Goal: Task Accomplishment & Management: Use online tool/utility

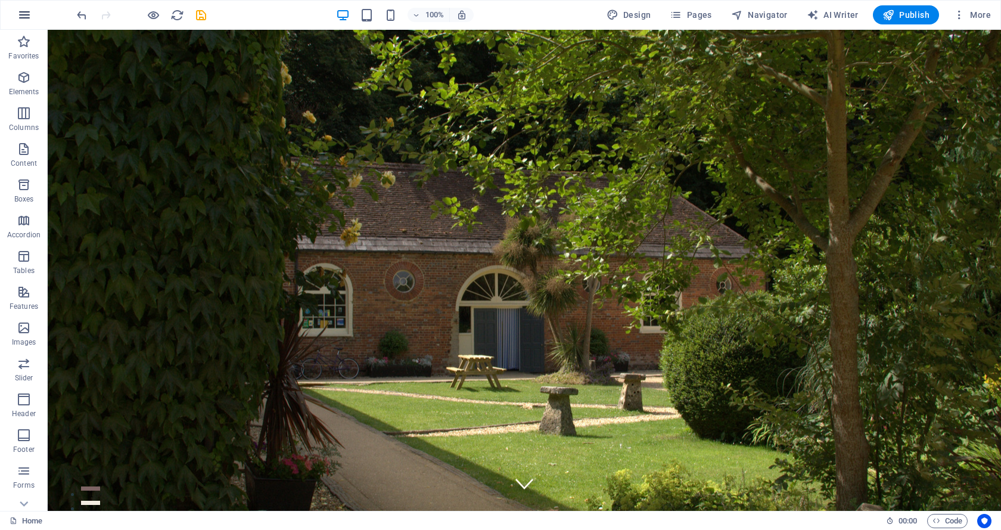
click at [25, 14] on icon "button" at bounding box center [24, 15] width 14 height 14
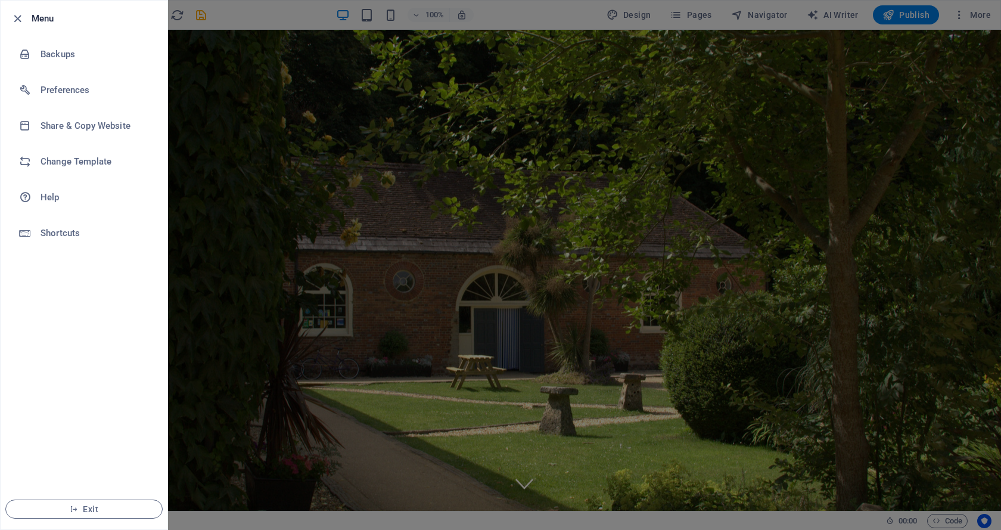
click at [193, 109] on div at bounding box center [500, 265] width 1001 height 530
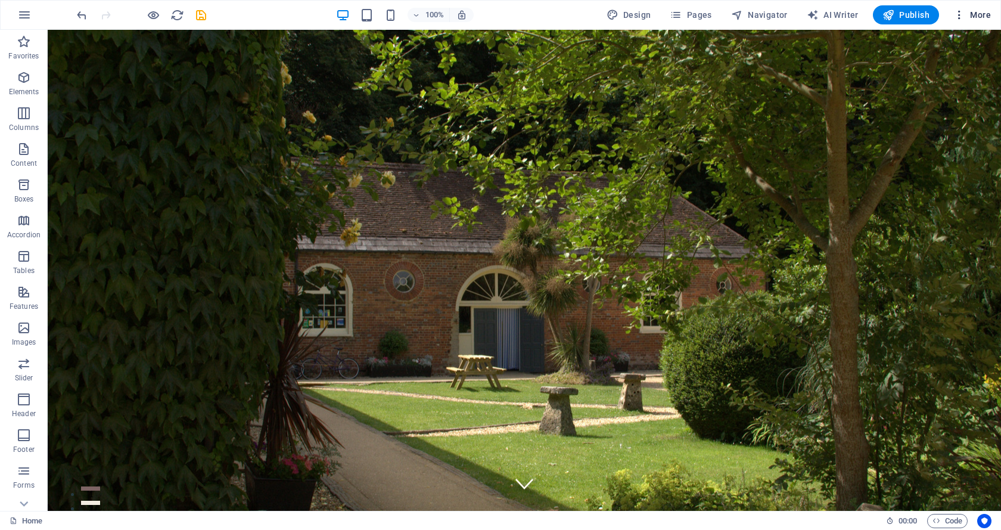
click at [961, 14] on icon "button" at bounding box center [960, 15] width 12 height 12
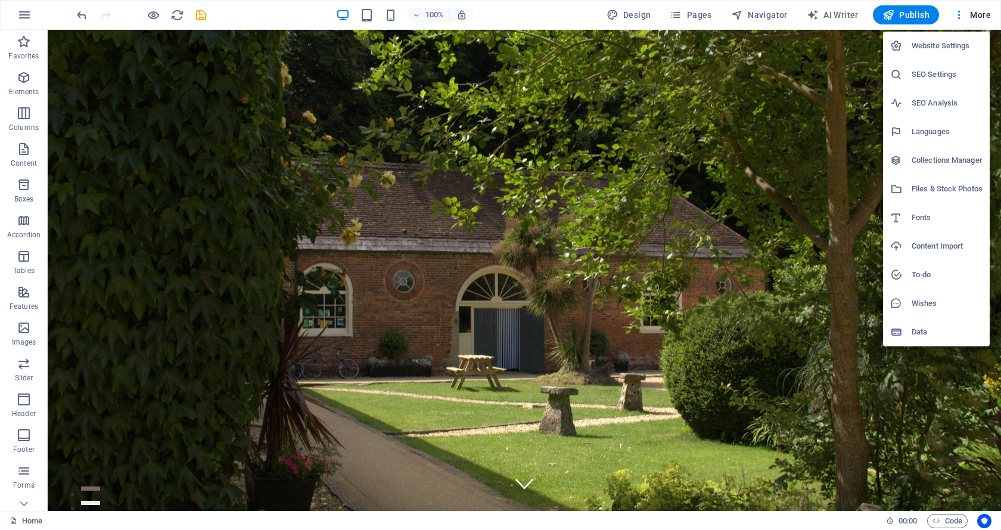
click at [926, 244] on h6 "Content Import" at bounding box center [947, 246] width 71 height 14
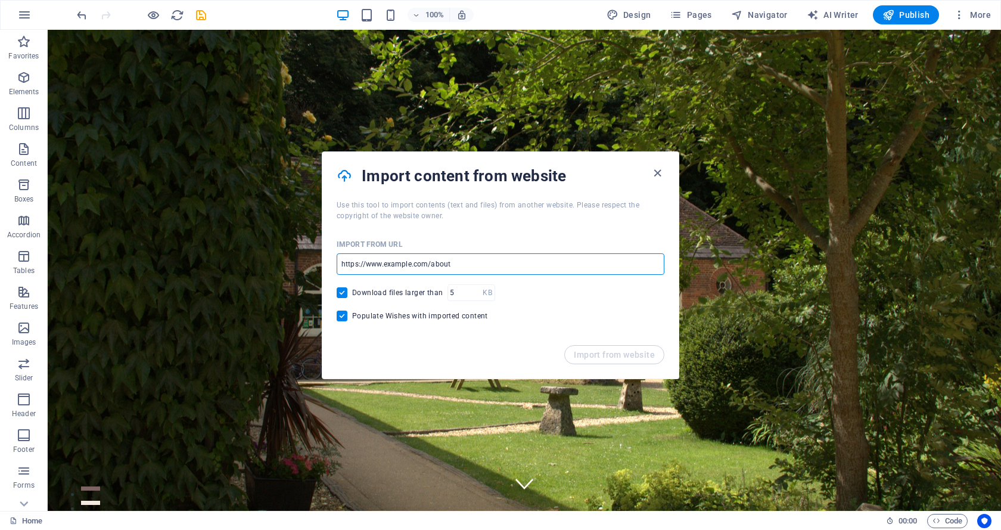
click at [513, 268] on input "url" at bounding box center [501, 263] width 328 height 21
click at [532, 264] on input "url" at bounding box center [501, 263] width 328 height 21
type input "[DOMAIN_NAME]"
click at [609, 356] on span "Import from website" at bounding box center [614, 355] width 81 height 10
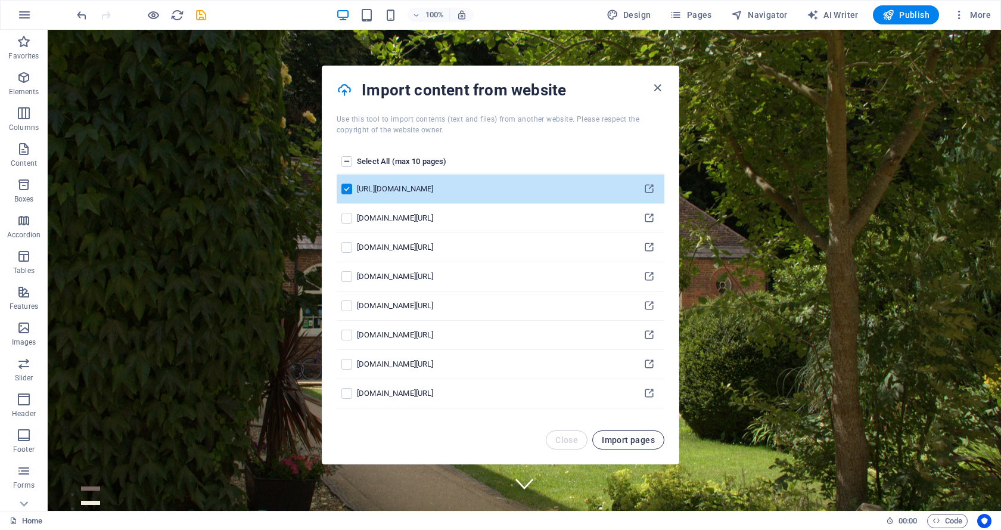
click at [628, 436] on span "Import pages" at bounding box center [628, 440] width 53 height 10
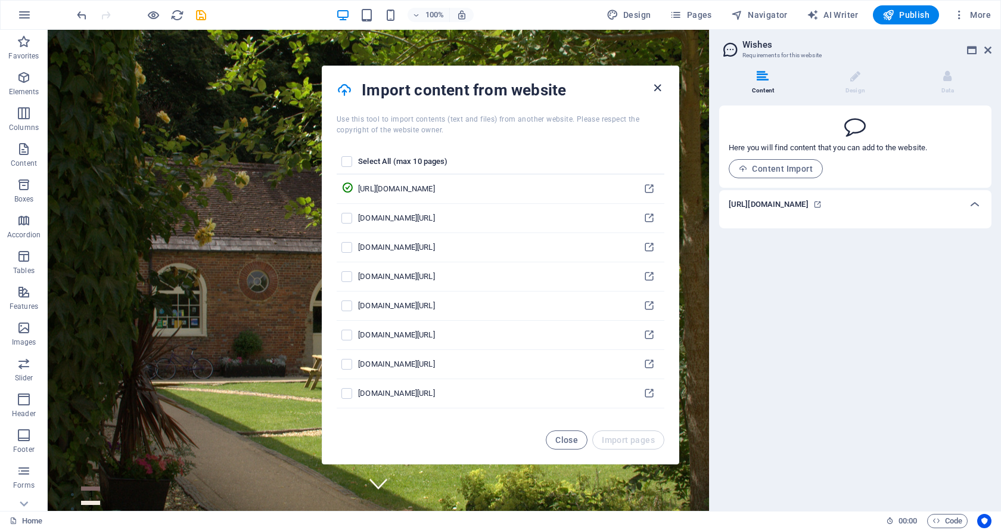
click at [656, 85] on icon "button" at bounding box center [658, 88] width 14 height 14
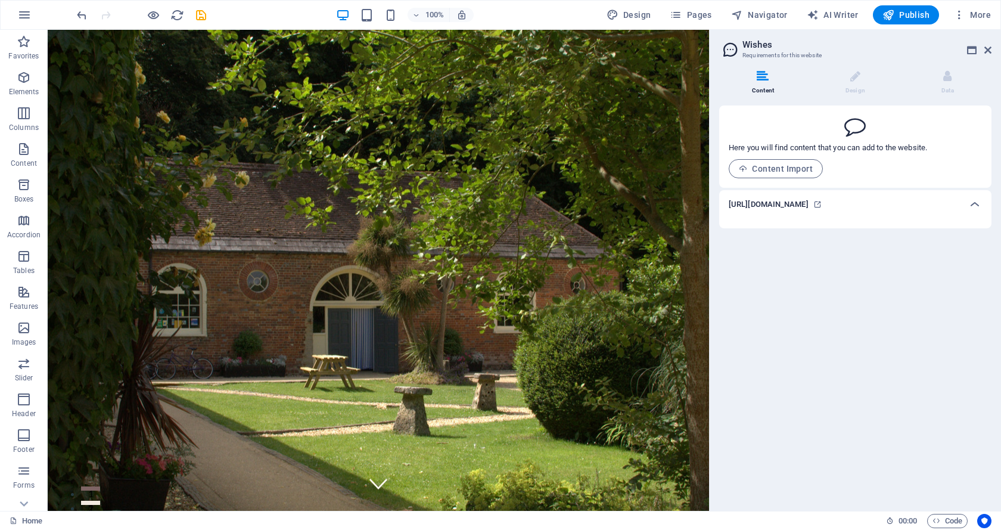
click at [783, 200] on h6 "[URL][DOMAIN_NAME]" at bounding box center [769, 204] width 80 height 14
click at [780, 161] on button "Content Import" at bounding box center [776, 168] width 94 height 19
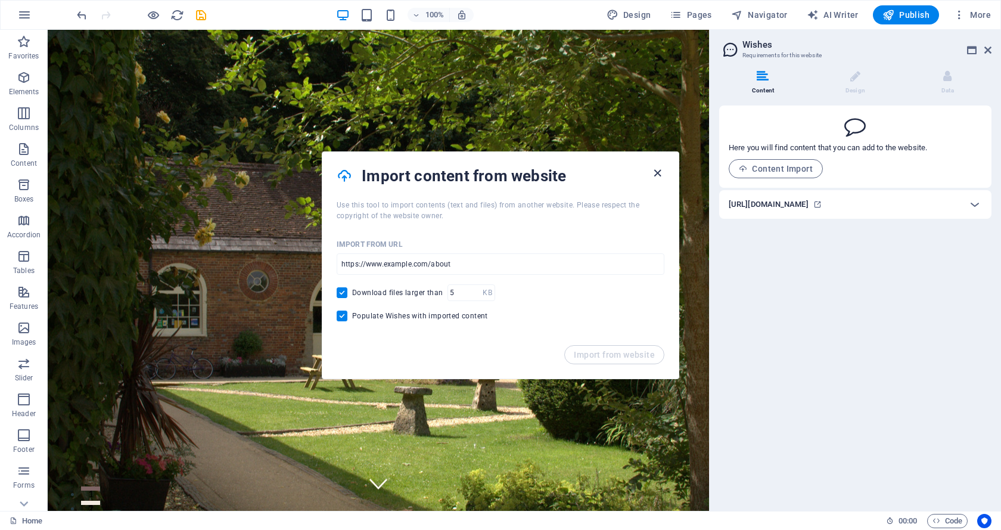
click at [654, 173] on icon "button" at bounding box center [658, 173] width 14 height 14
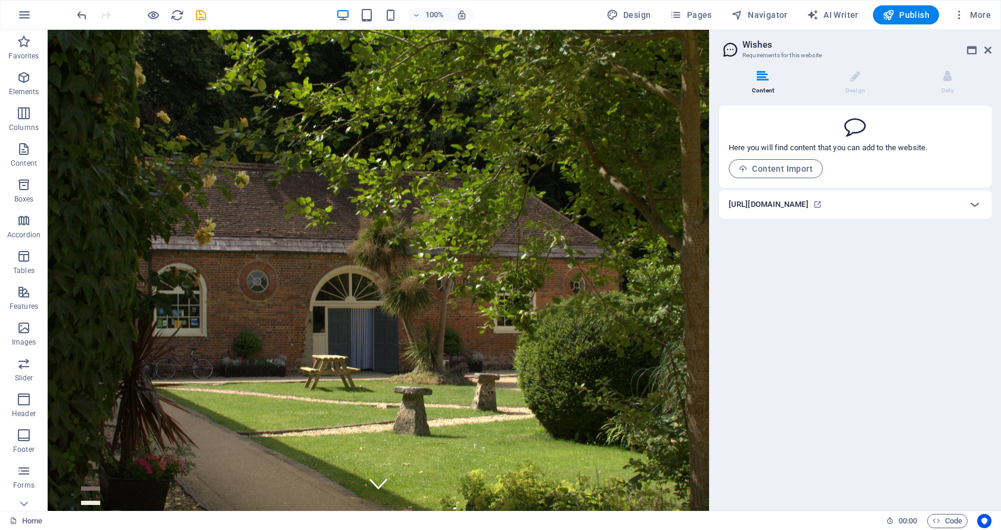
click at [782, 207] on h6 "[URL][DOMAIN_NAME]" at bounding box center [769, 204] width 80 height 14
click at [973, 203] on icon at bounding box center [975, 204] width 14 height 14
click at [790, 204] on h6 "[URL][DOMAIN_NAME]" at bounding box center [769, 204] width 80 height 14
click at [958, 13] on icon "button" at bounding box center [960, 15] width 12 height 12
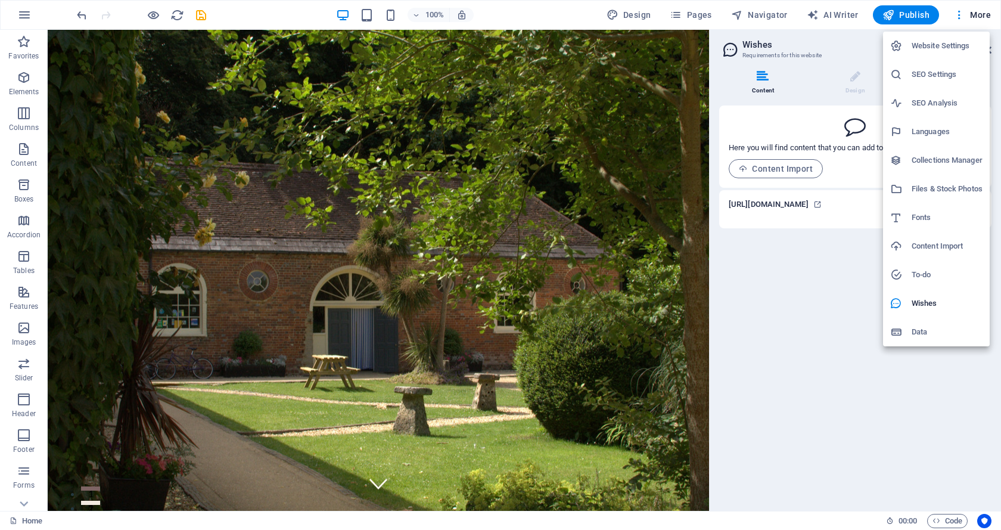
click at [765, 74] on div at bounding box center [500, 265] width 1001 height 530
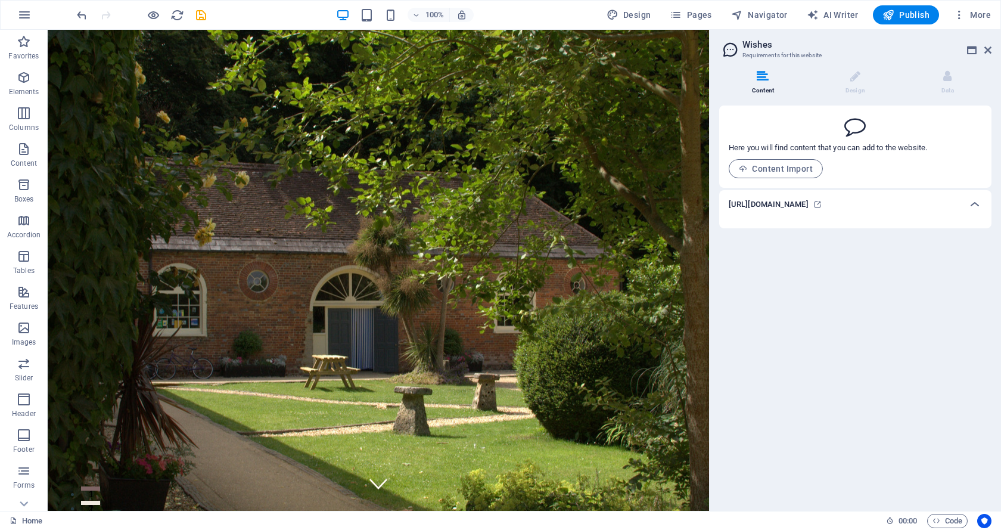
click at [762, 79] on icon at bounding box center [763, 76] width 12 height 12
click at [822, 203] on icon at bounding box center [818, 204] width 8 height 8
click at [759, 77] on icon at bounding box center [763, 76] width 12 height 12
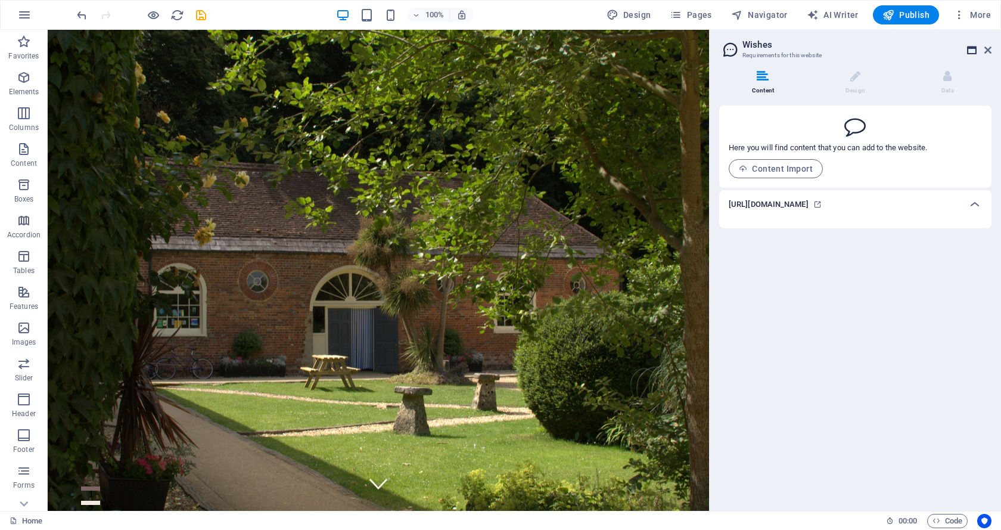
click at [971, 49] on icon at bounding box center [972, 50] width 10 height 10
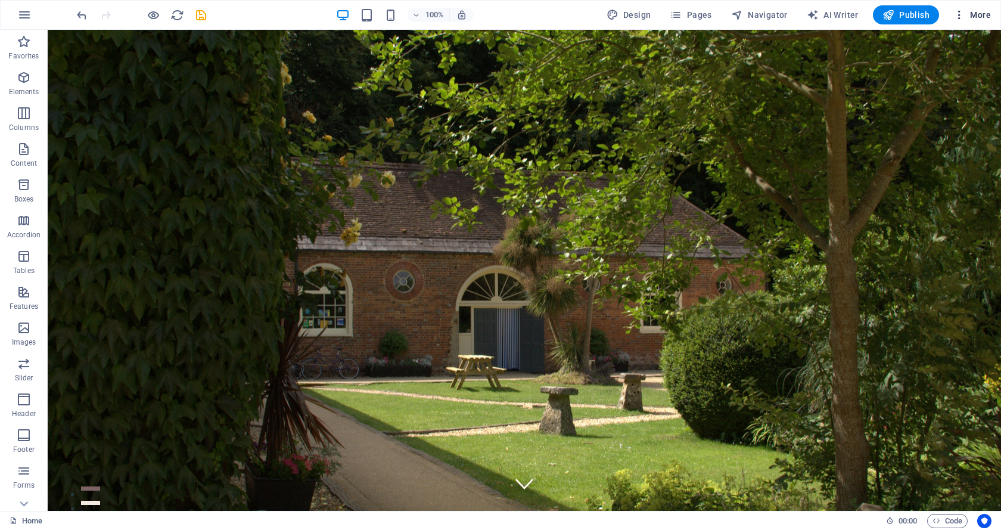
click at [962, 14] on icon "button" at bounding box center [960, 15] width 12 height 12
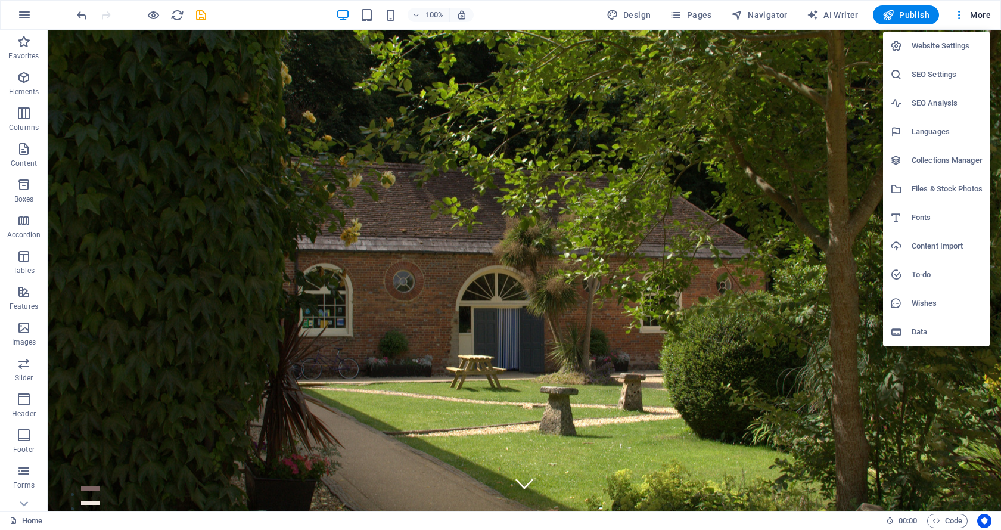
click at [918, 330] on h6 "Data" at bounding box center [947, 332] width 71 height 14
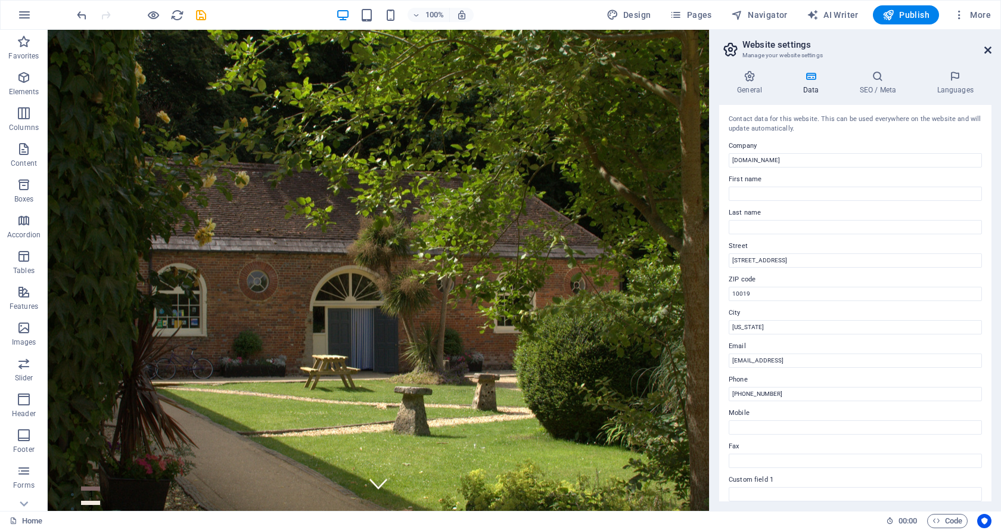
click at [985, 46] on icon at bounding box center [988, 50] width 7 height 10
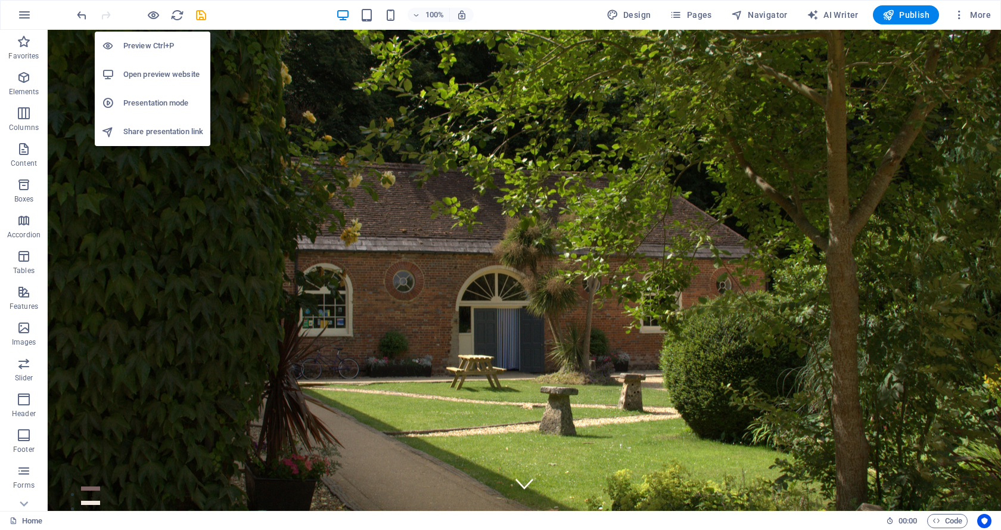
click at [153, 72] on h6 "Open preview website" at bounding box center [163, 74] width 80 height 14
click at [153, 44] on h6 "Preview Ctrl+P" at bounding box center [163, 46] width 80 height 14
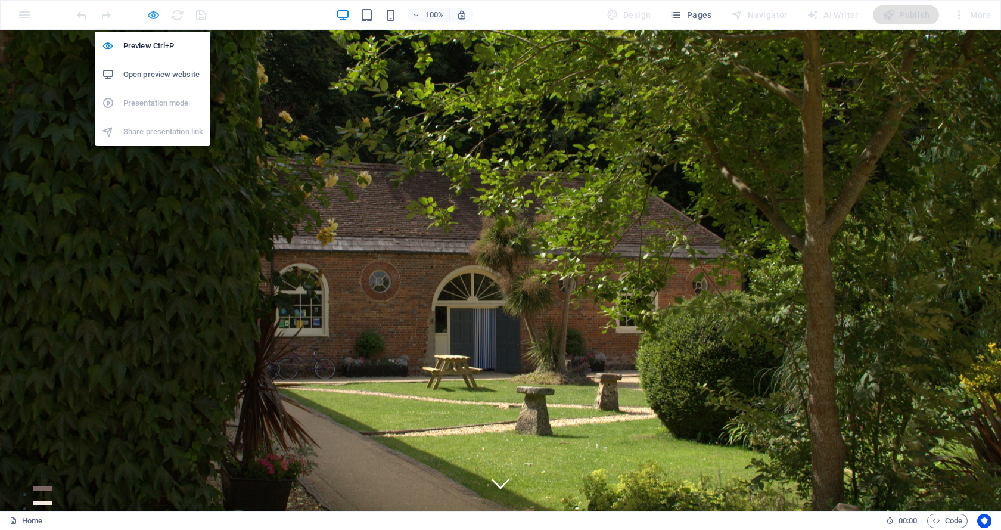
click at [152, 14] on icon "button" at bounding box center [154, 15] width 14 height 14
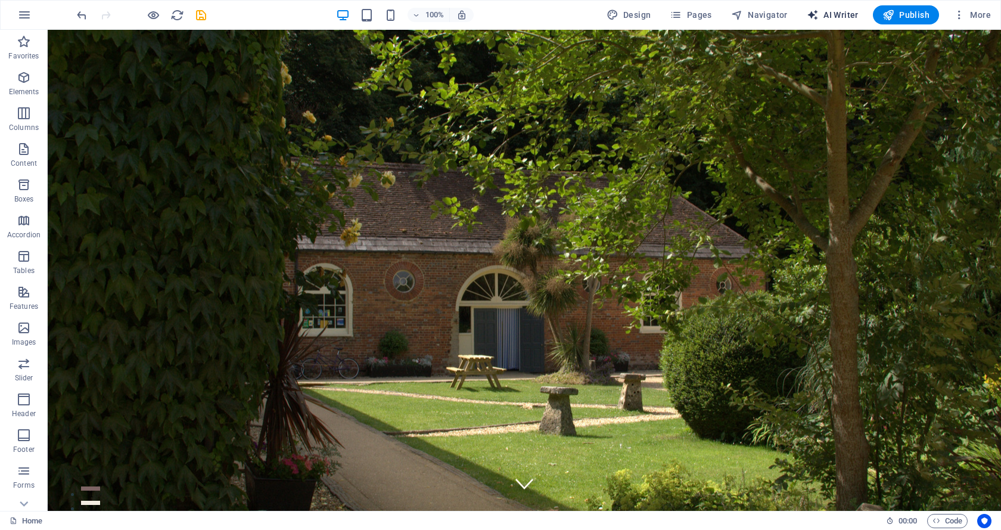
click at [834, 11] on span "AI Writer" at bounding box center [833, 15] width 52 height 12
select select "English"
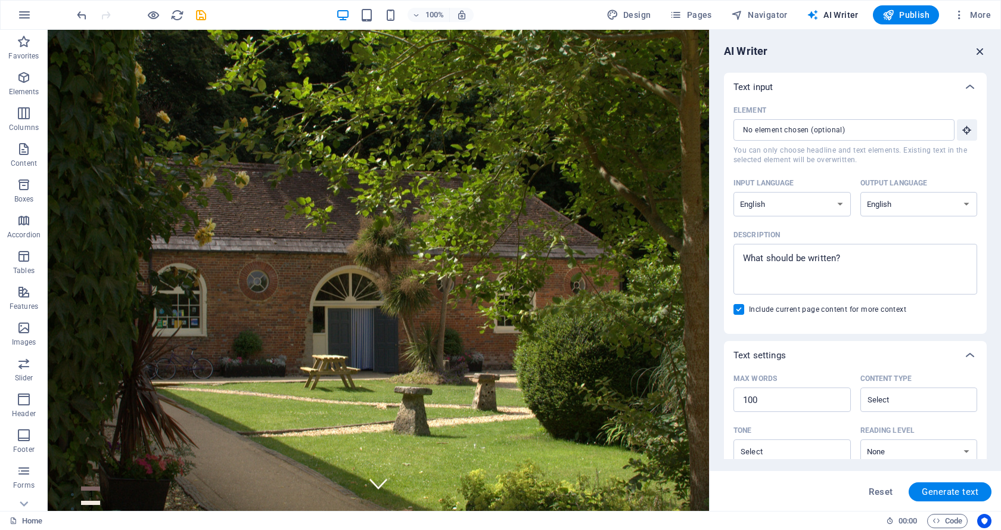
click at [979, 48] on icon "button" at bounding box center [980, 51] width 13 height 13
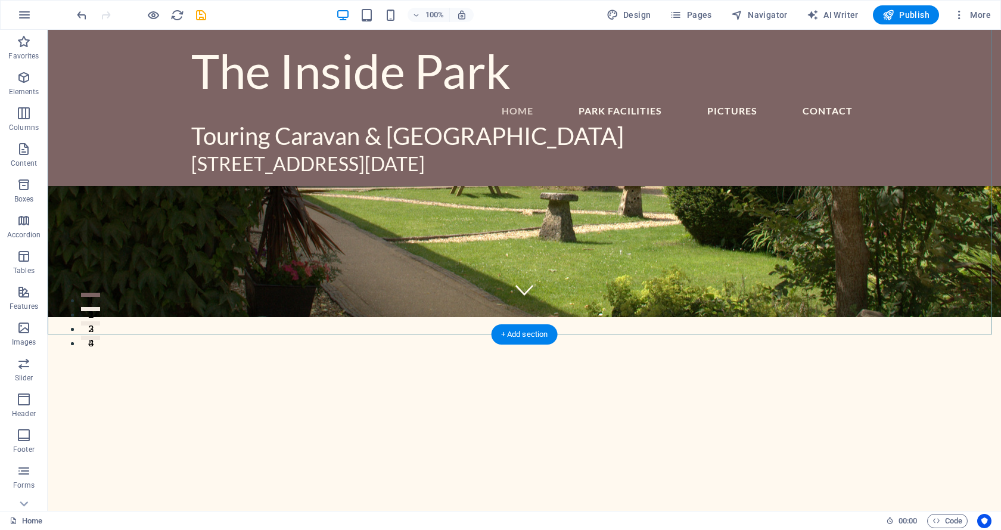
scroll to position [298, 0]
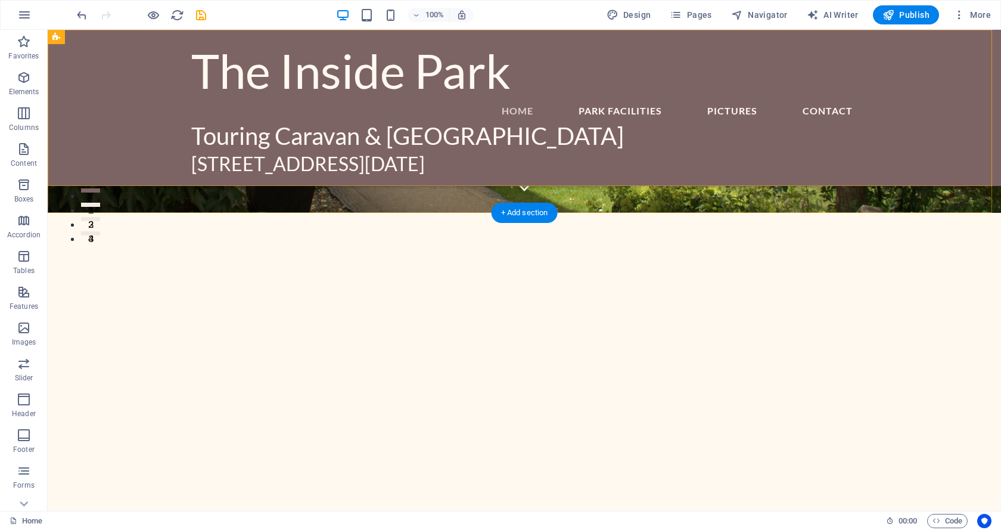
click at [556, 64] on div "The Inside Park Menu HOME PARK FACILITIES PICTURES Contact Touring Caravan & [G…" at bounding box center [525, 108] width 954 height 156
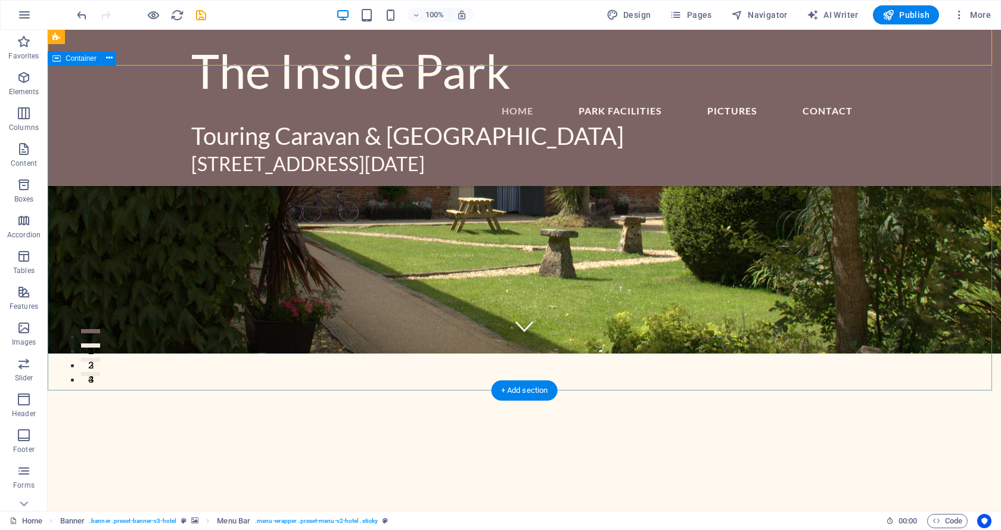
scroll to position [179, 0]
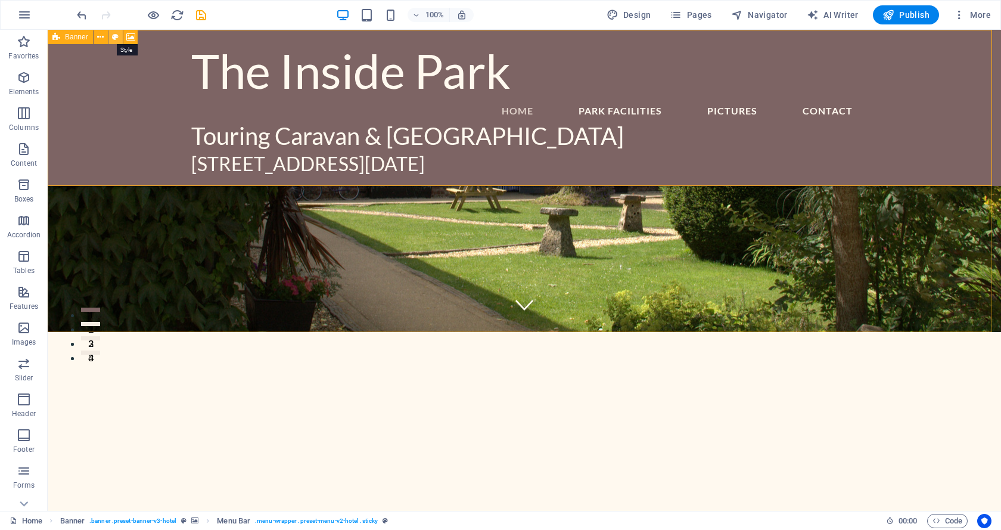
click at [115, 38] on icon at bounding box center [115, 37] width 7 height 13
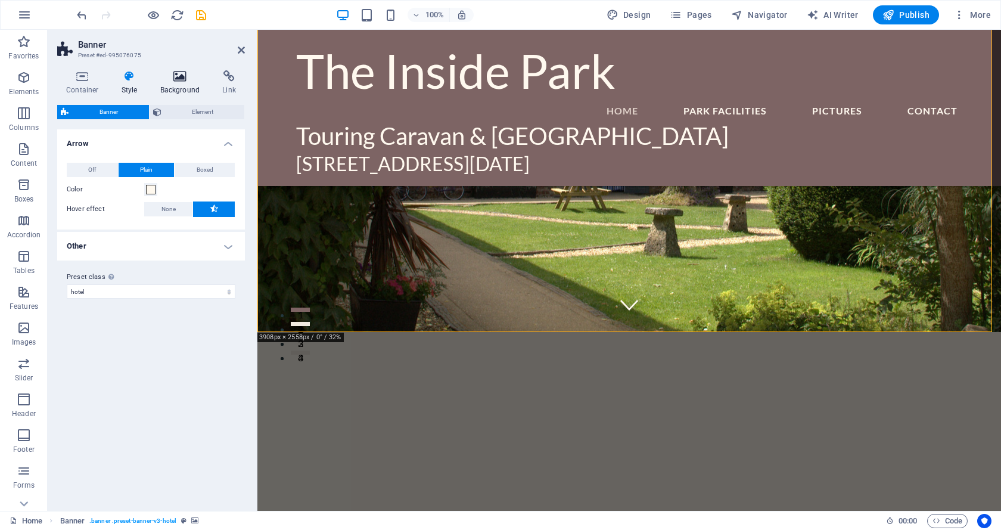
click at [181, 77] on icon at bounding box center [180, 76] width 58 height 12
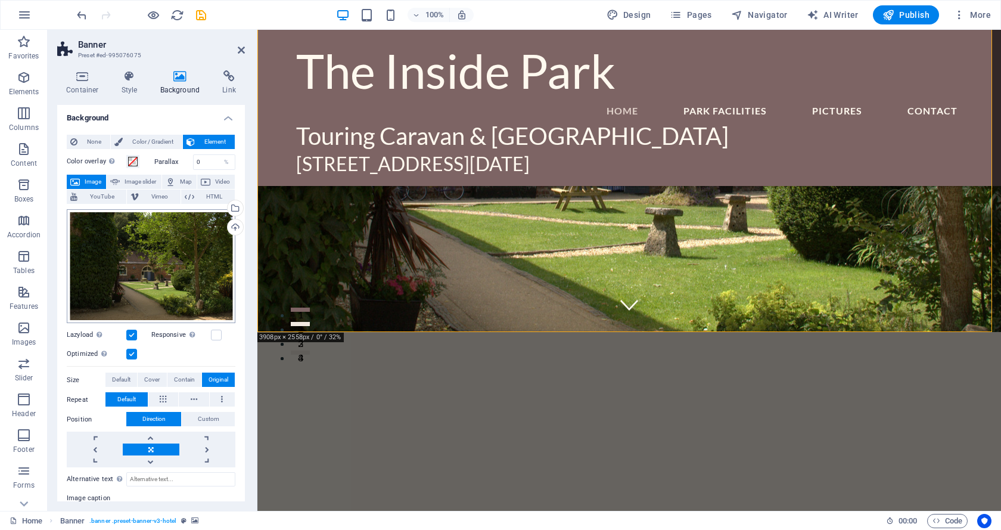
scroll to position [0, 0]
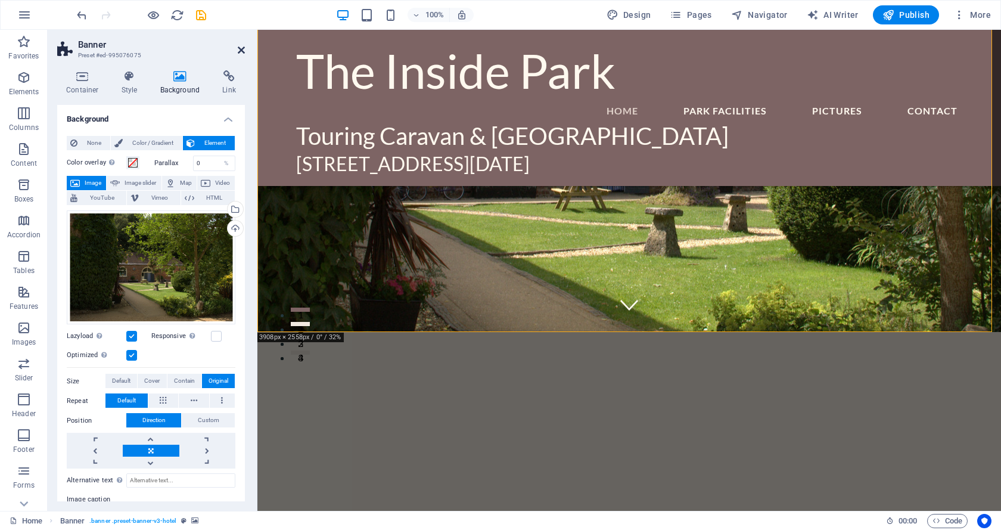
drag, startPoint x: 242, startPoint y: 49, endPoint x: 193, endPoint y: 18, distance: 57.6
click at [242, 49] on icon at bounding box center [241, 50] width 7 height 10
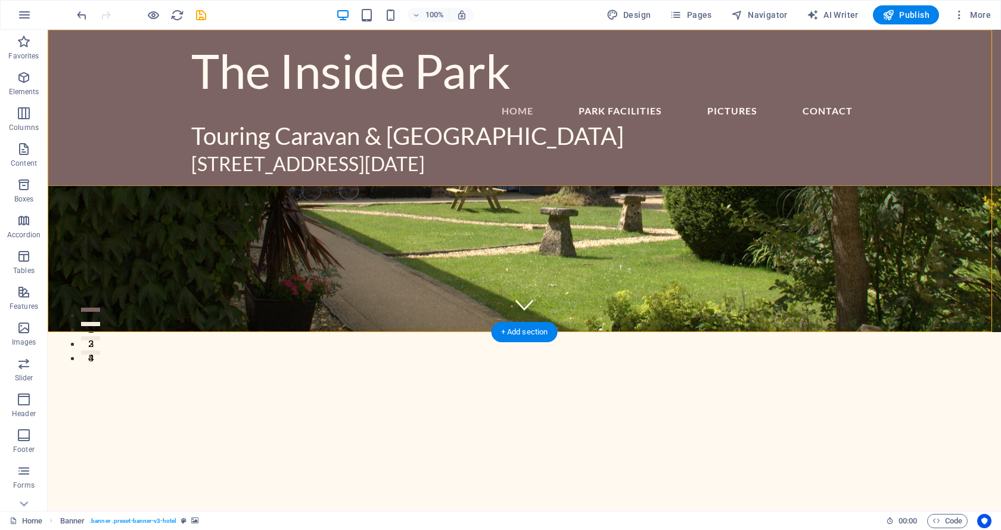
click at [979, 162] on div "The Inside Park Menu HOME PARK FACILITIES PICTURES Contact Touring Caravan & [G…" at bounding box center [525, 108] width 954 height 156
click at [976, 160] on div "The Inside Park Menu HOME PARK FACILITIES PICTURES Contact Touring Caravan & [G…" at bounding box center [525, 108] width 954 height 156
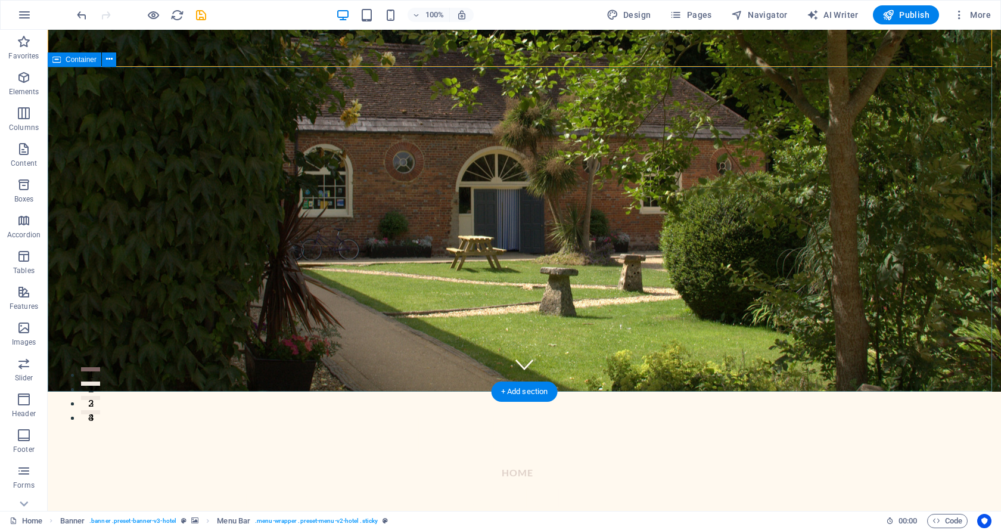
scroll to position [179, 0]
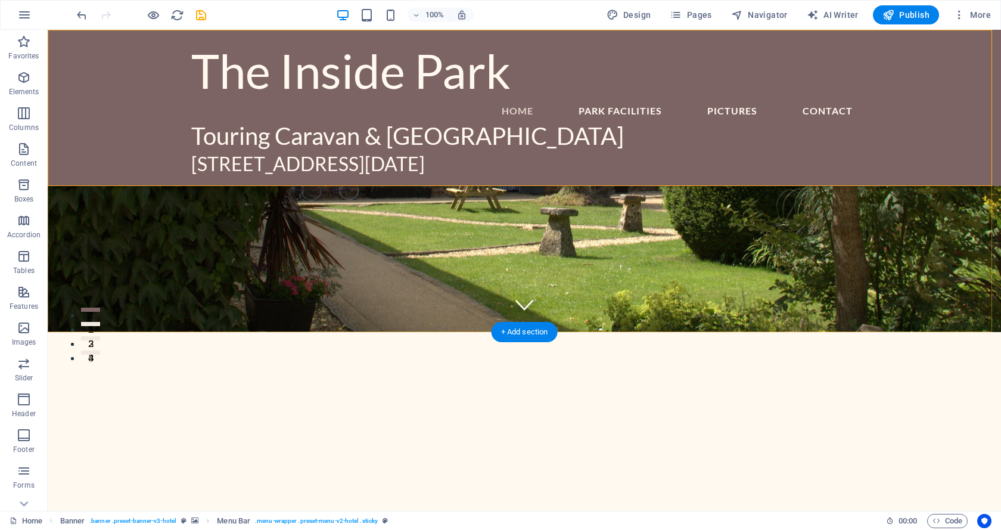
click at [91, 39] on div "The Inside Park Menu HOME PARK FACILITIES PICTURES Contact Touring Caravan & [G…" at bounding box center [525, 108] width 954 height 156
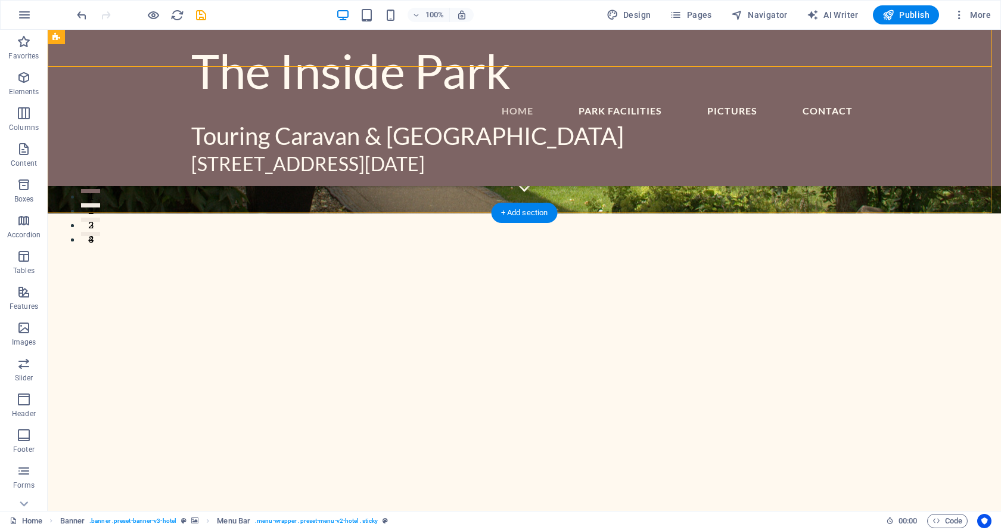
scroll to position [298, 0]
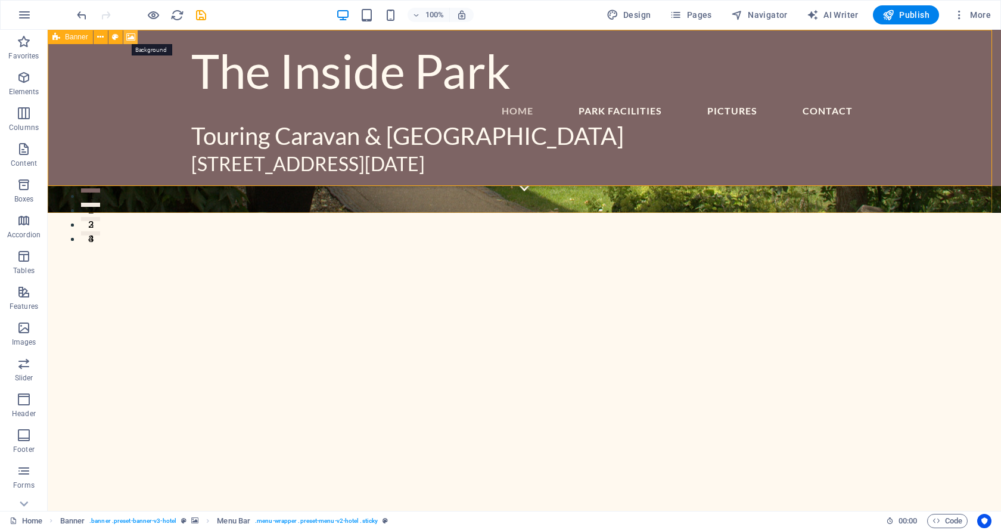
click at [129, 36] on icon at bounding box center [130, 37] width 9 height 13
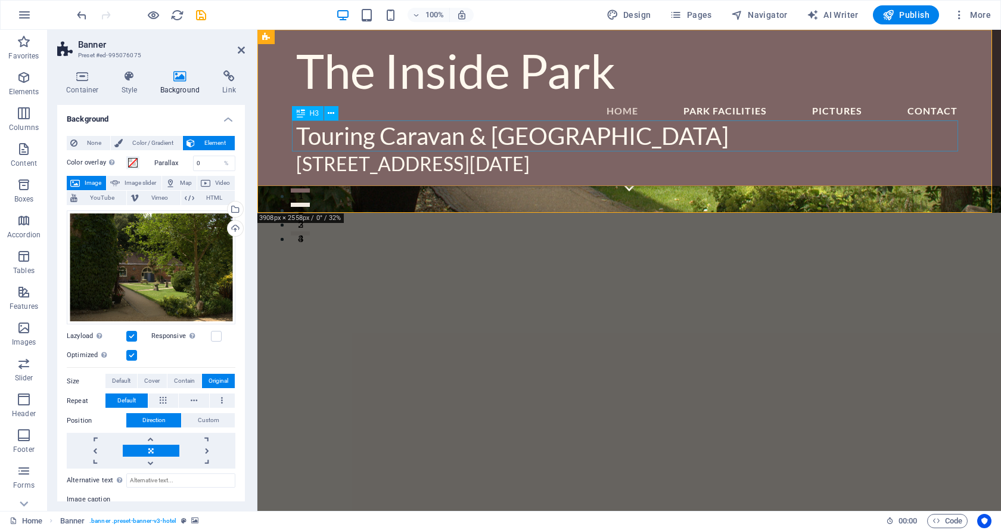
click at [764, 148] on div "Touring Caravan & [GEOGRAPHIC_DATA]" at bounding box center [629, 135] width 666 height 31
click at [368, 101] on nav "HOME PARK FACILITIES PICTURES Contact" at bounding box center [629, 110] width 666 height 19
click at [269, 59] on div "The Inside Park Menu HOME PARK FACILITIES PICTURES Contact Touring Caravan & [G…" at bounding box center [629, 108] width 744 height 156
click at [267, 34] on icon at bounding box center [266, 37] width 8 height 14
click at [309, 38] on icon at bounding box center [310, 37] width 7 height 13
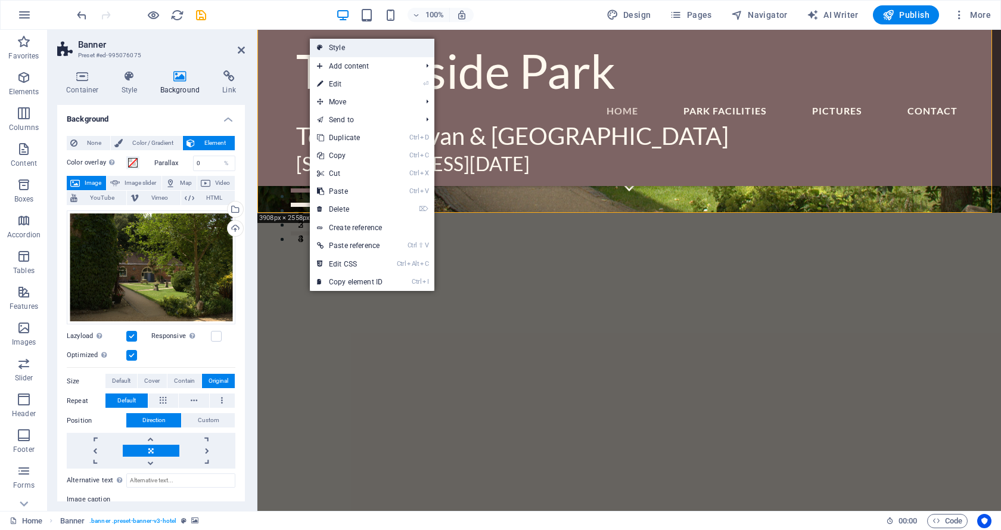
click at [339, 43] on link "Style" at bounding box center [372, 48] width 125 height 18
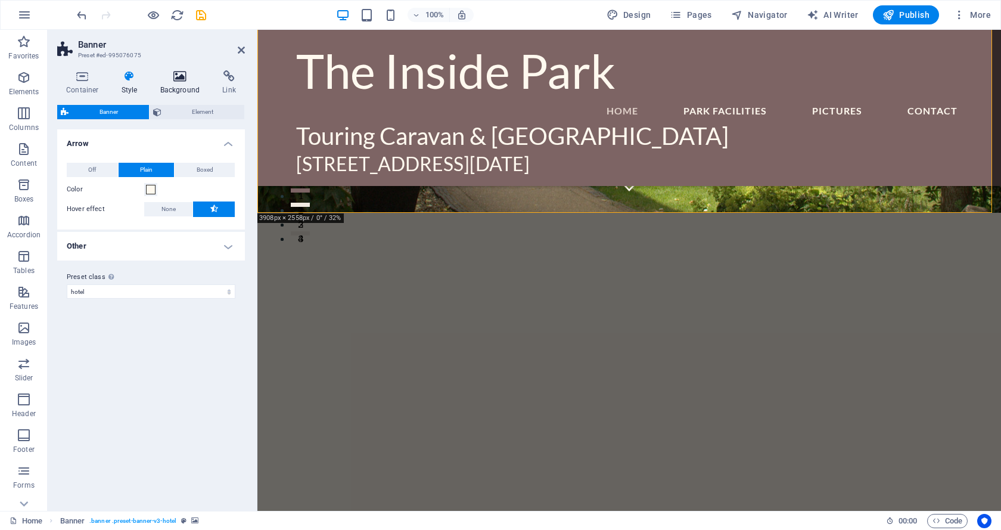
click at [182, 81] on icon at bounding box center [180, 76] width 58 height 12
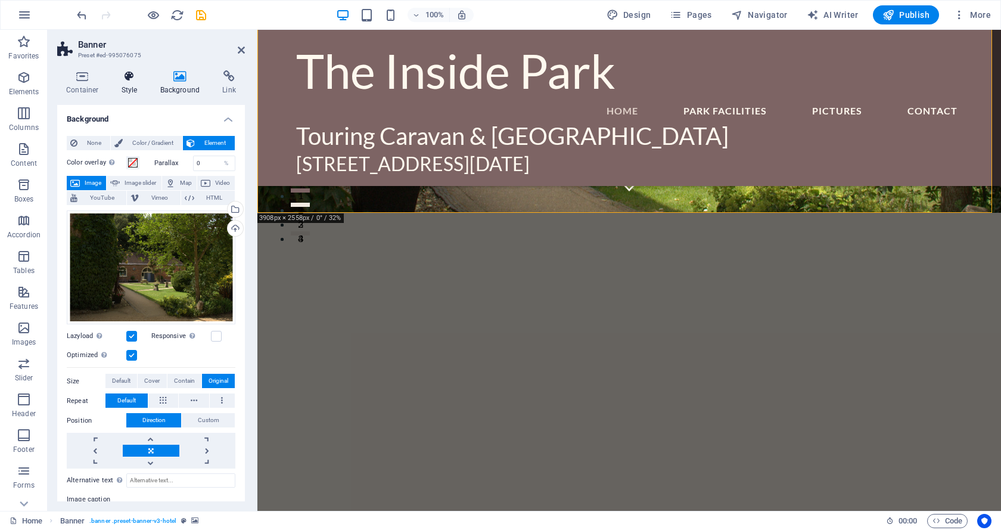
click at [122, 79] on icon at bounding box center [130, 76] width 34 height 12
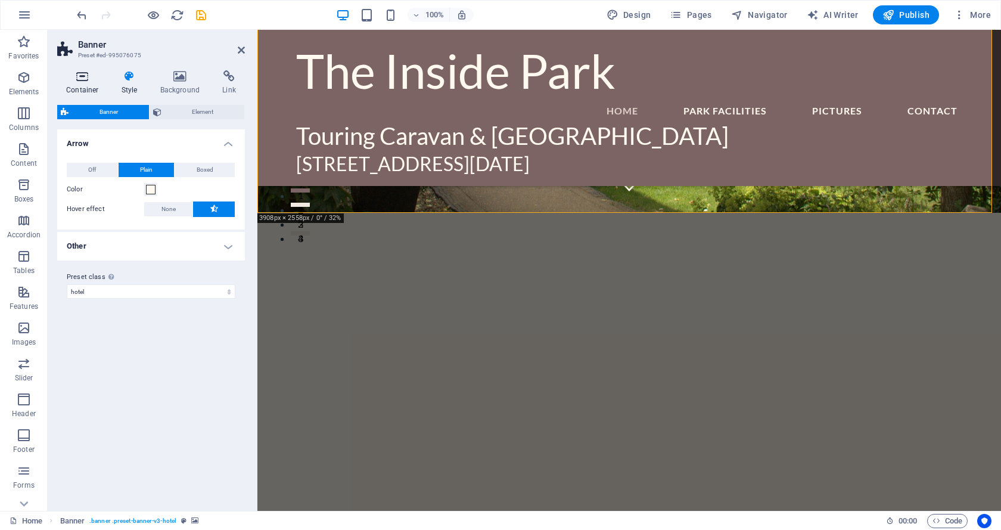
click at [77, 77] on icon at bounding box center [82, 76] width 51 height 12
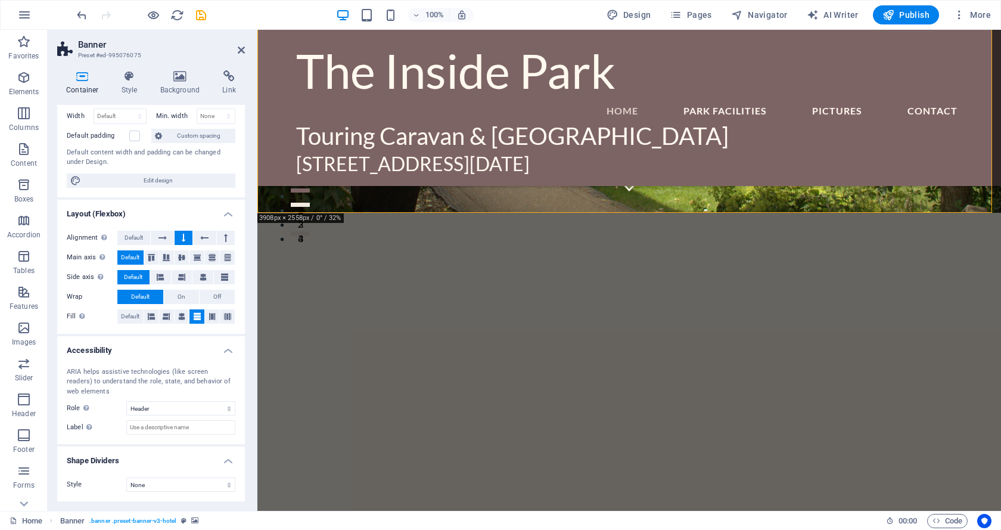
scroll to position [0, 0]
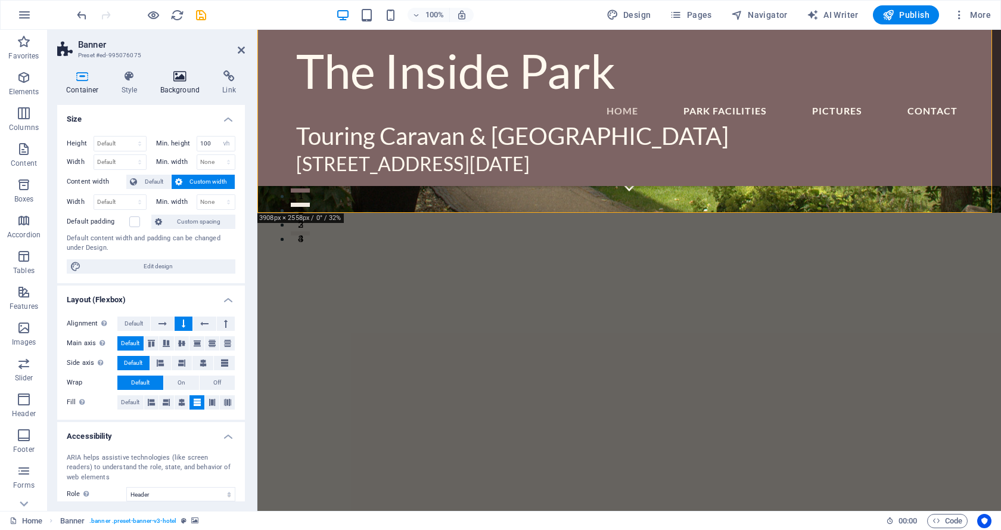
click at [177, 76] on icon at bounding box center [180, 76] width 58 height 12
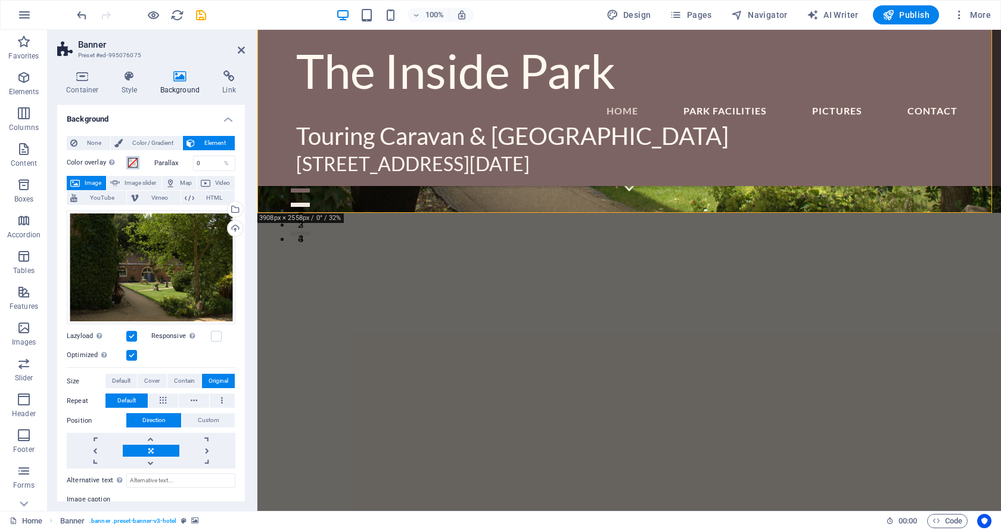
click at [132, 161] on span at bounding box center [133, 163] width 10 height 10
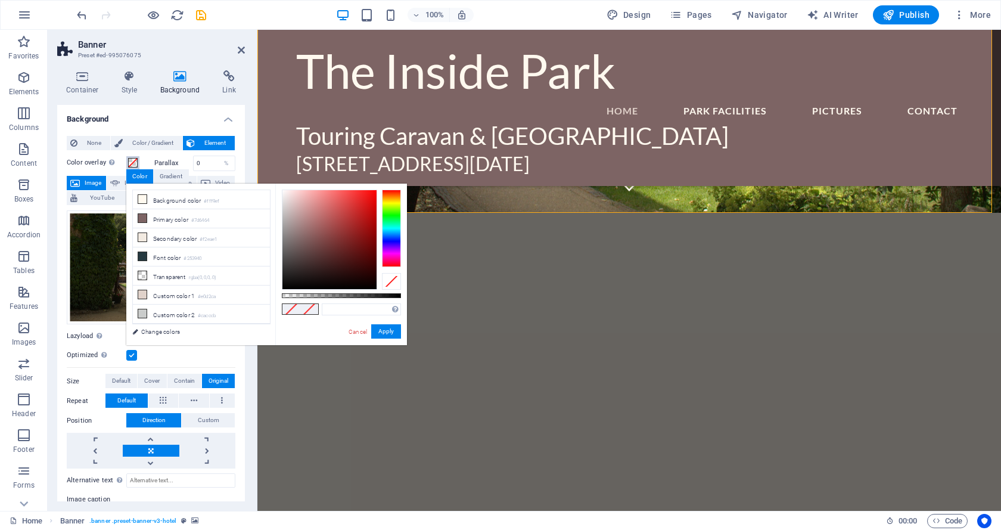
type input "#000000"
click at [395, 260] on div at bounding box center [391, 228] width 19 height 77
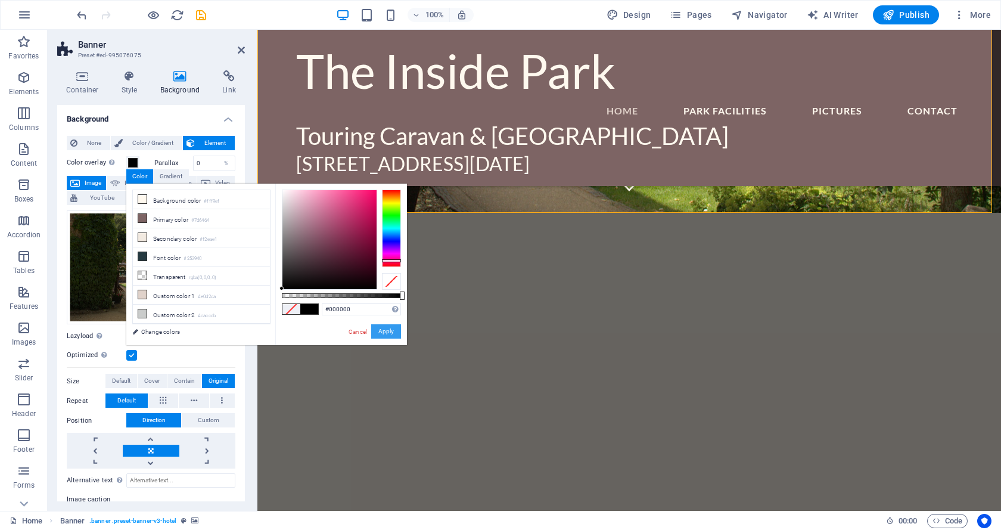
click at [383, 327] on button "Apply" at bounding box center [386, 331] width 30 height 14
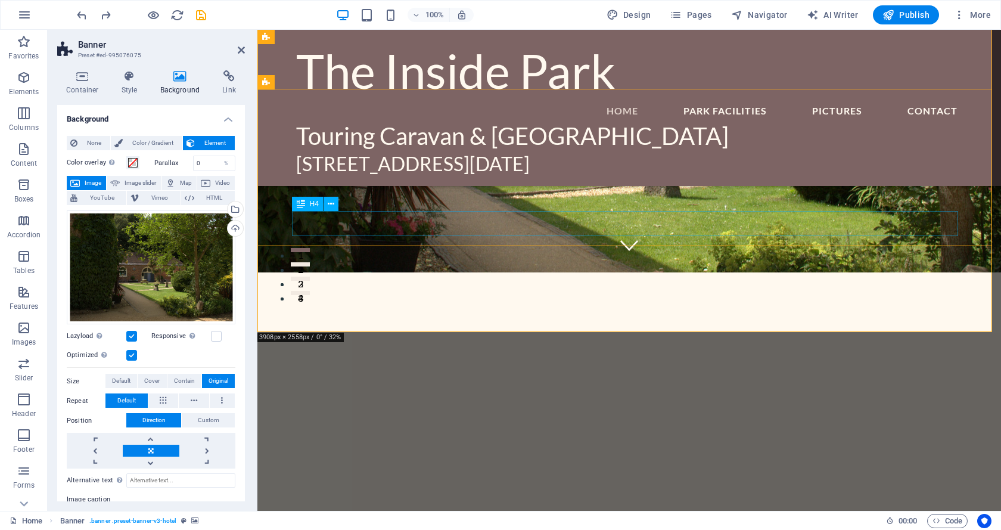
scroll to position [179, 0]
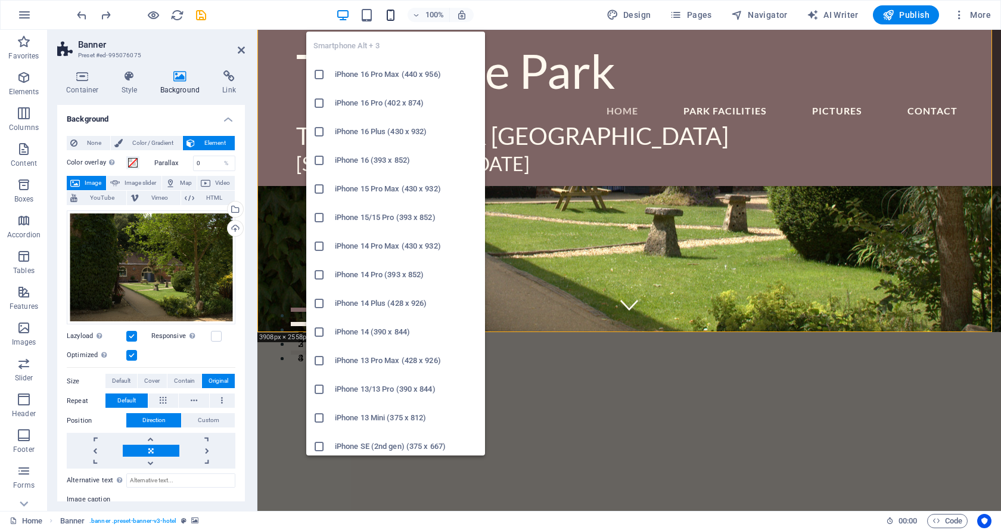
click at [395, 17] on icon "button" at bounding box center [391, 15] width 14 height 14
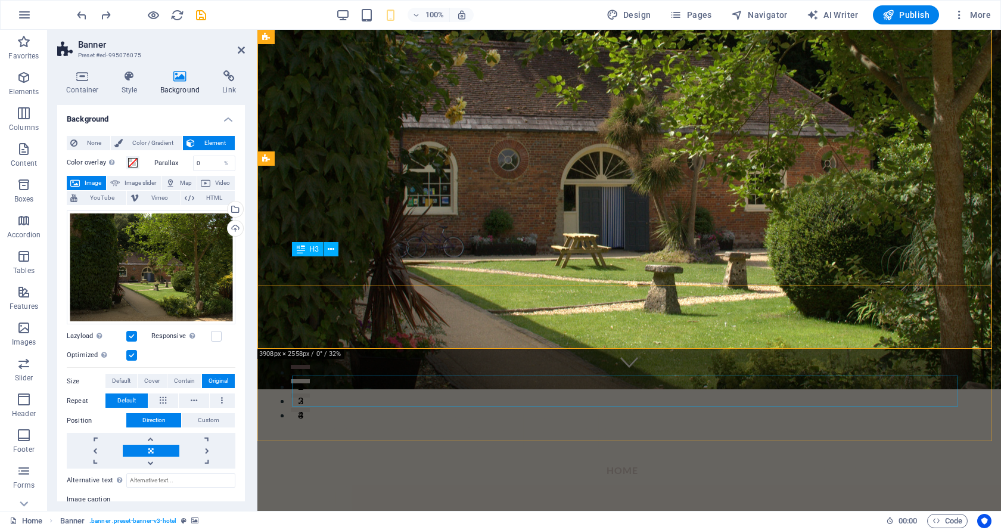
scroll to position [0, 0]
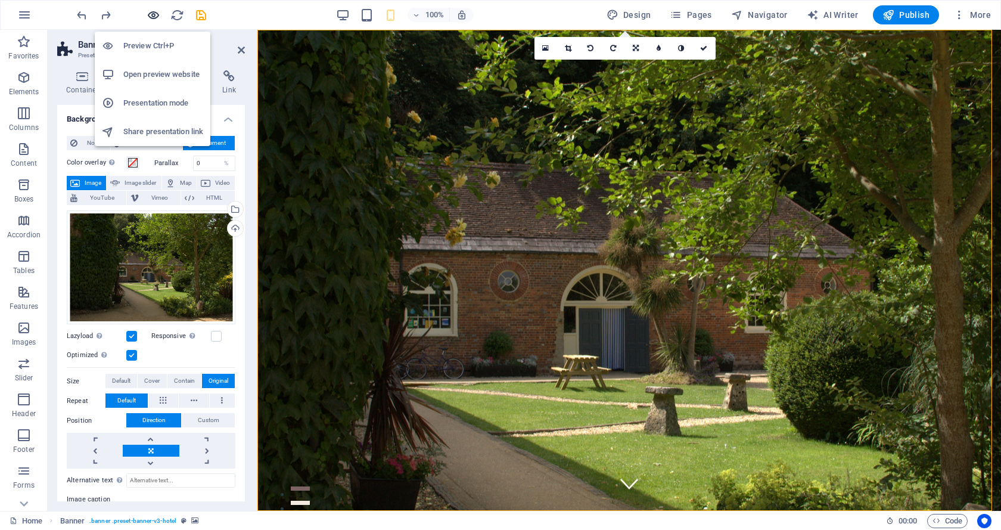
click at [151, 12] on icon "button" at bounding box center [154, 15] width 14 height 14
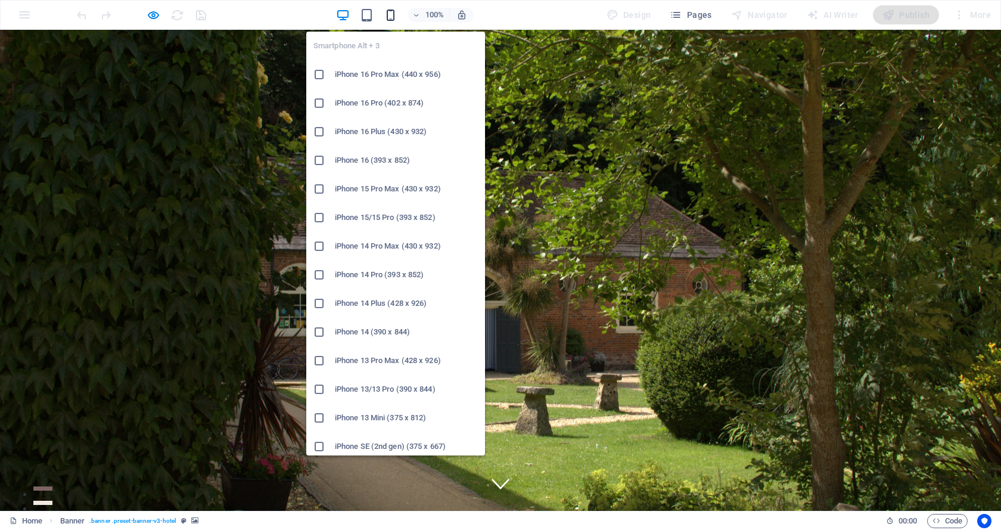
click at [392, 15] on icon "button" at bounding box center [391, 15] width 14 height 14
click at [392, 14] on icon "button" at bounding box center [391, 15] width 14 height 14
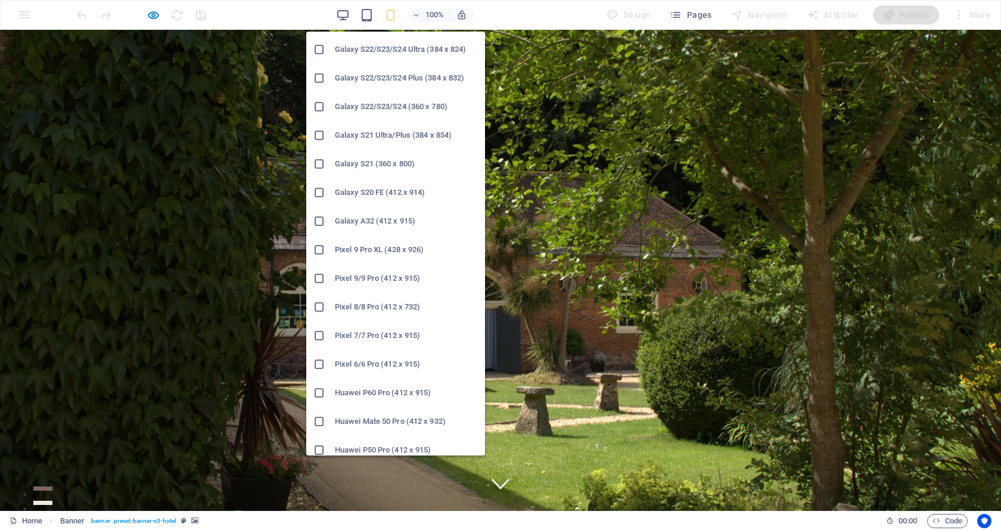
scroll to position [477, 0]
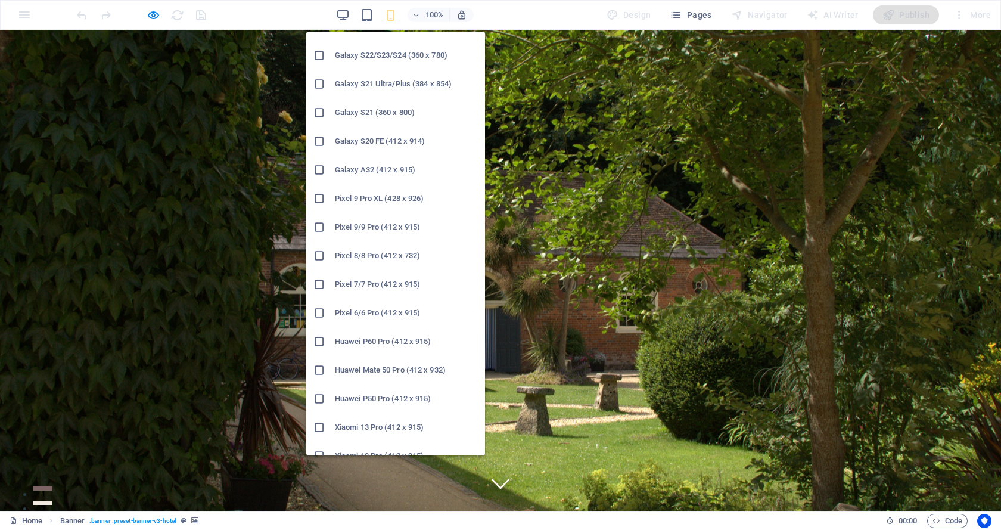
click at [315, 168] on icon at bounding box center [320, 170] width 12 height 12
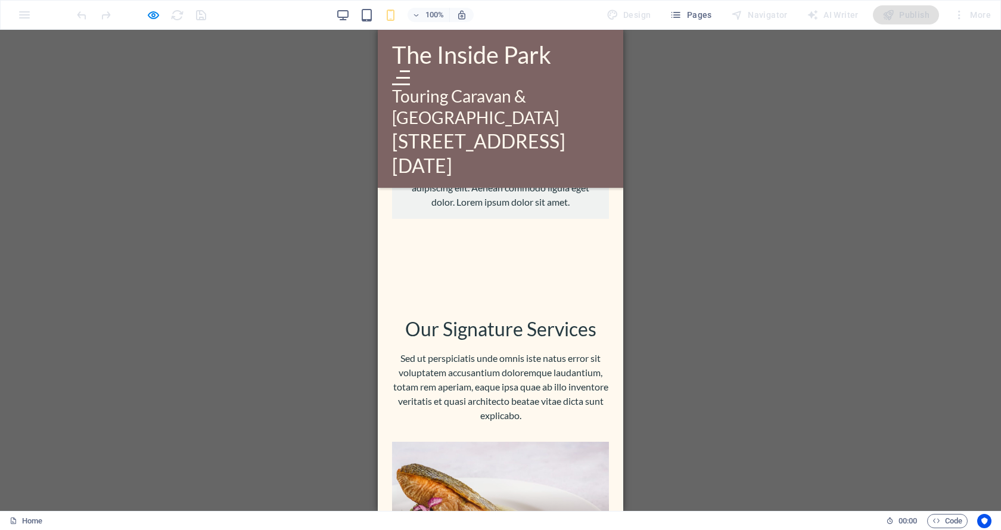
scroll to position [1967, 0]
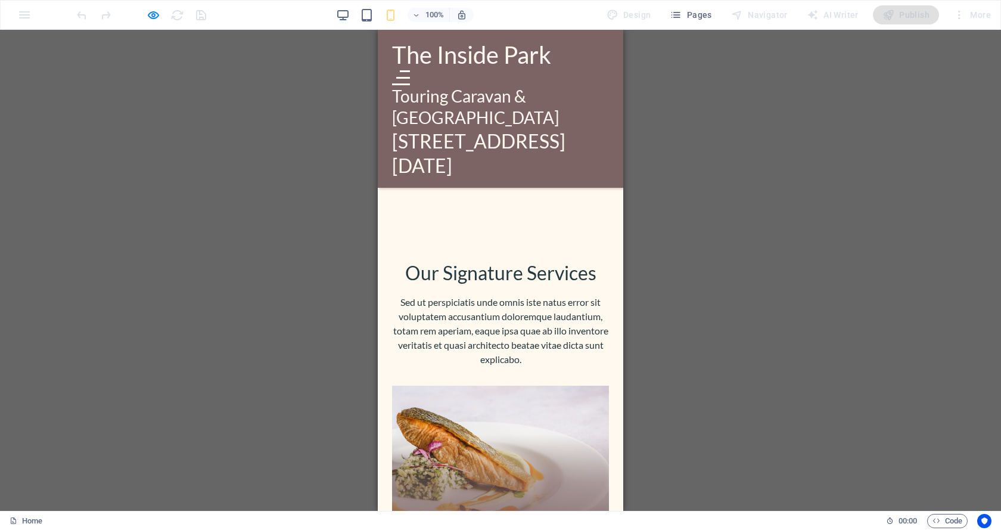
scroll to position [2086, 0]
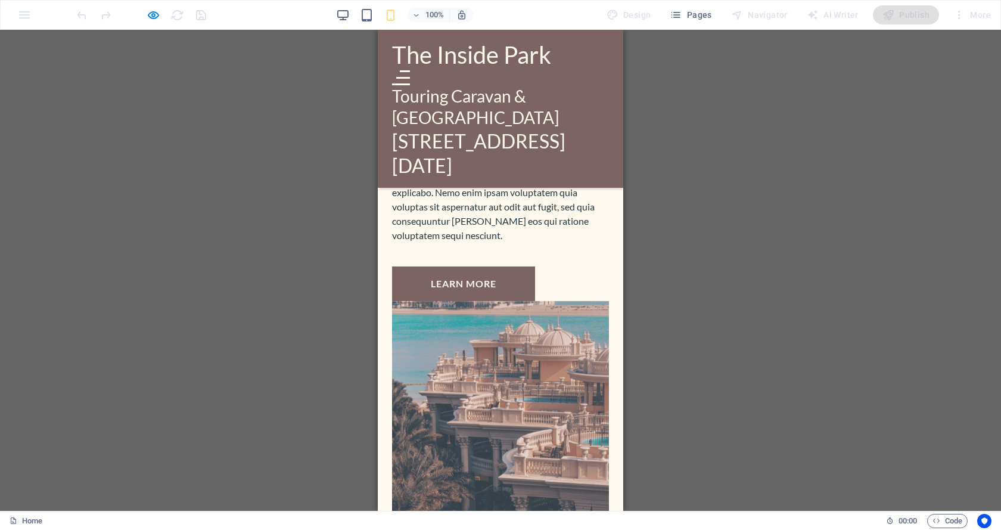
scroll to position [3636, 0]
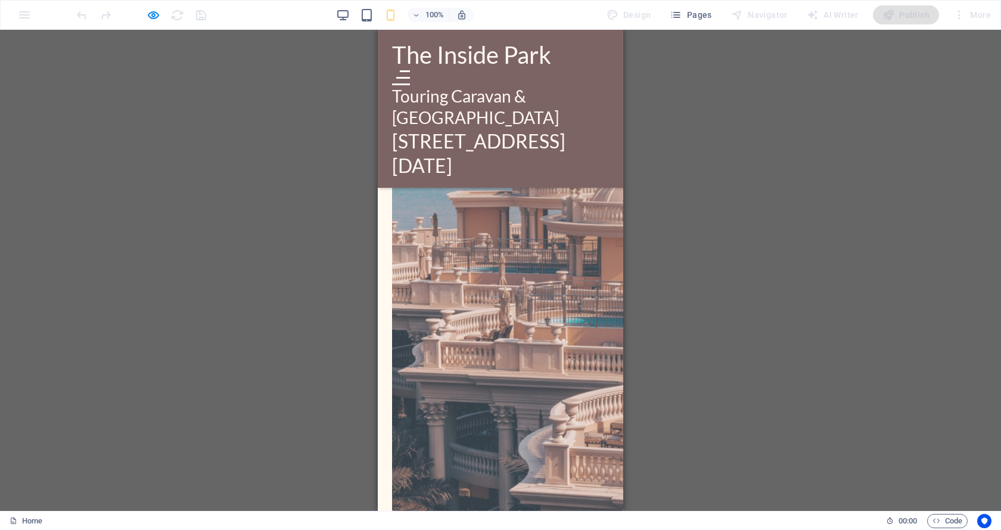
scroll to position [3993, 0]
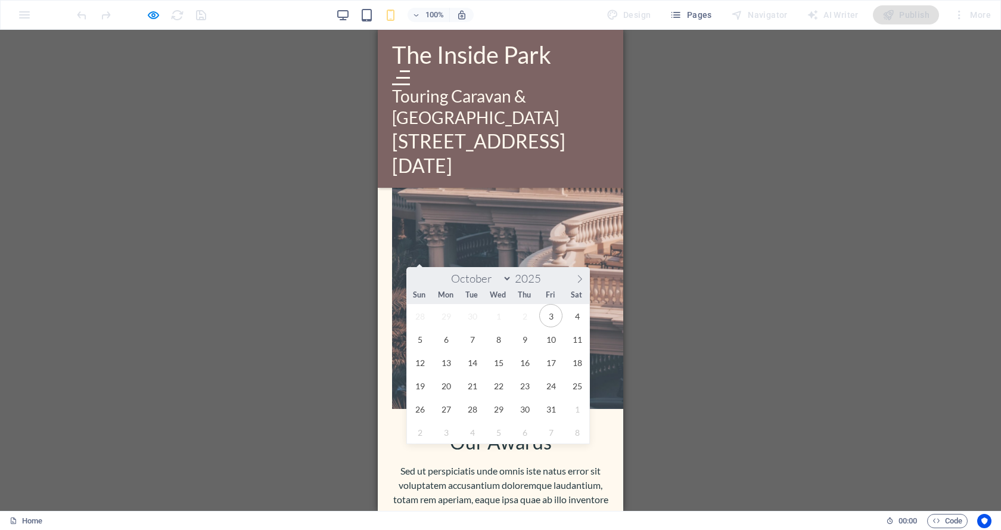
click at [469, 340] on span "7" at bounding box center [472, 338] width 23 height 23
type input "[DATE]"
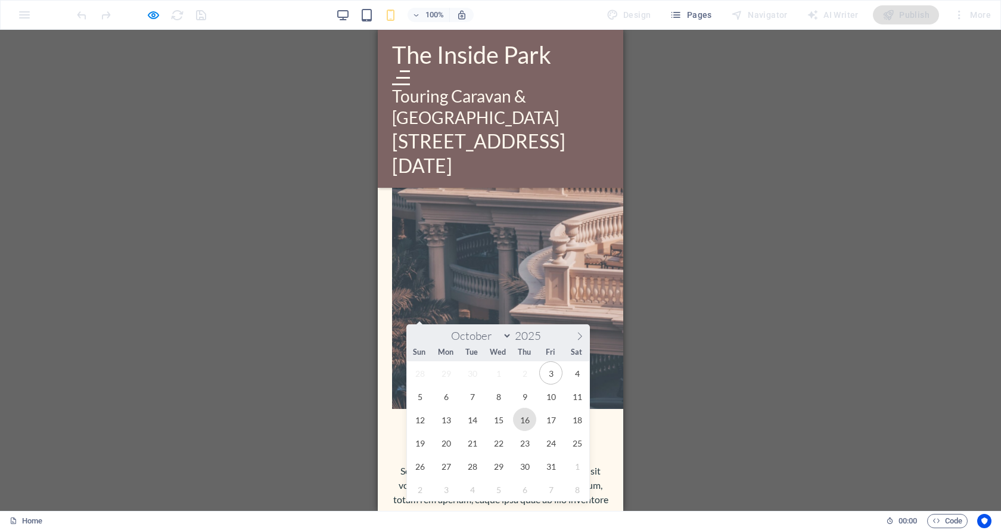
click at [521, 422] on span "16" at bounding box center [524, 419] width 23 height 23
type input "[DATE]"
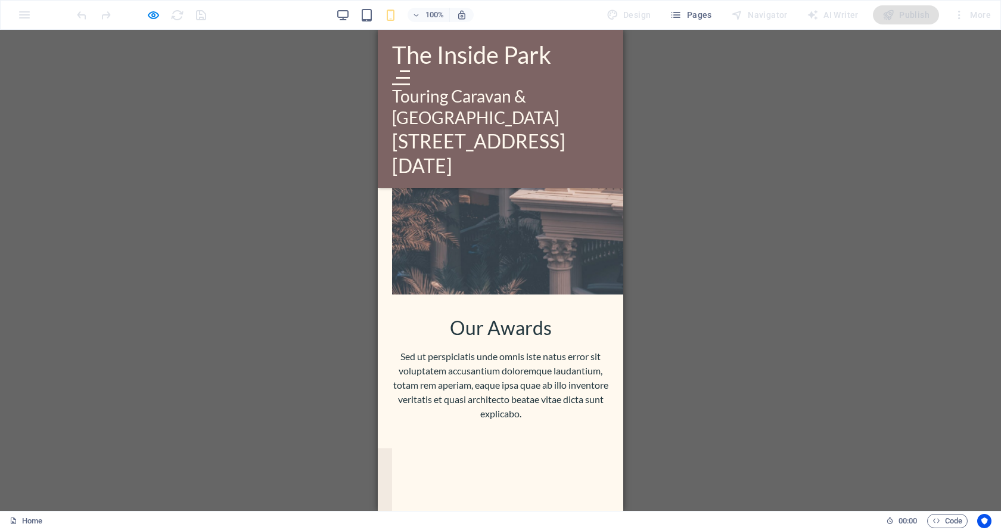
scroll to position [4113, 0]
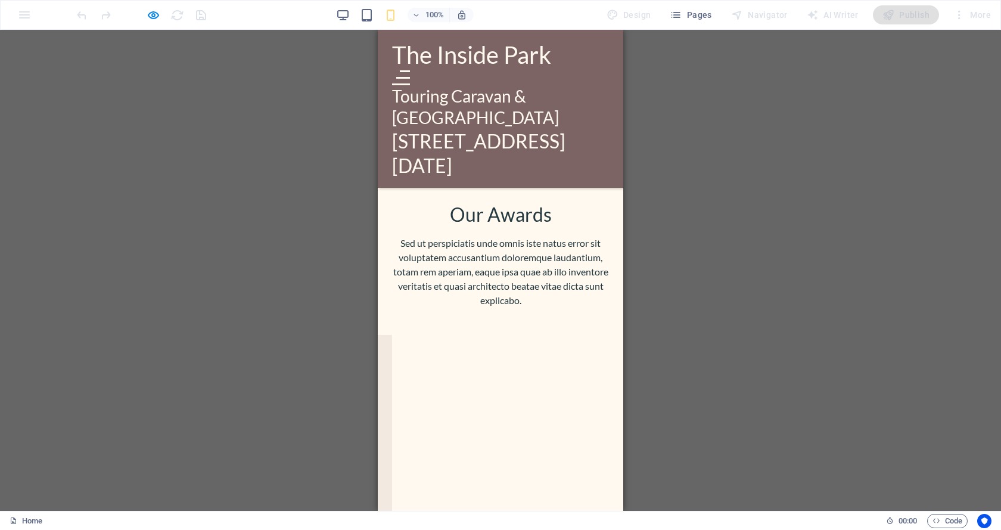
scroll to position [4172, 0]
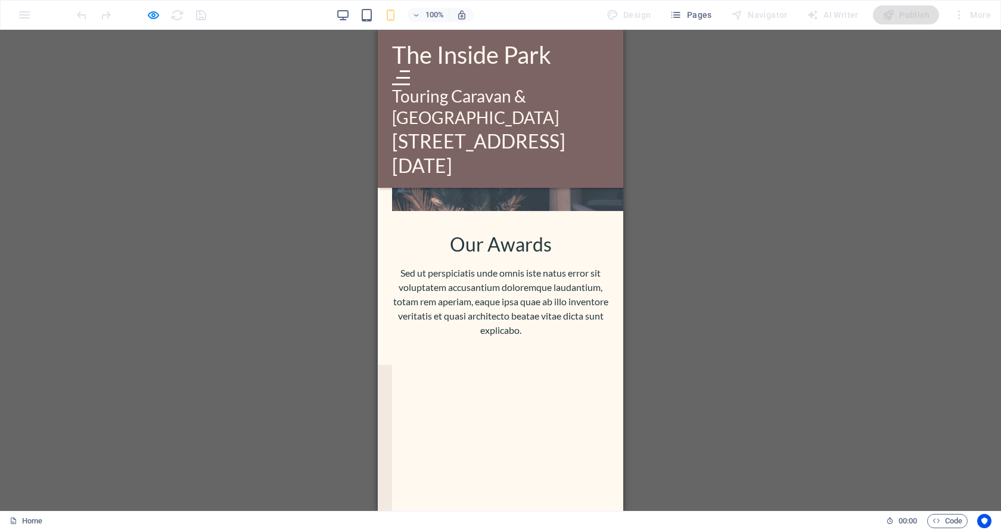
scroll to position [4072, 0]
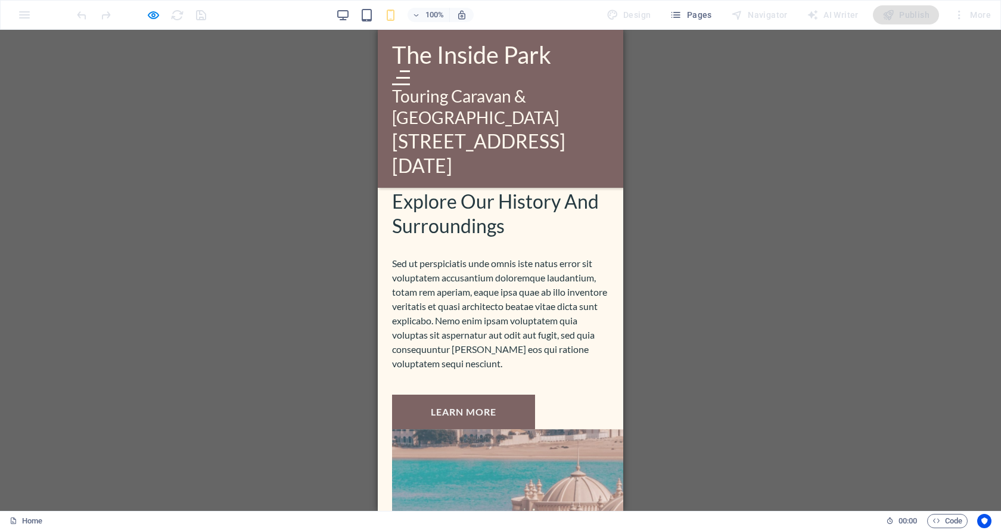
scroll to position [3357, 0]
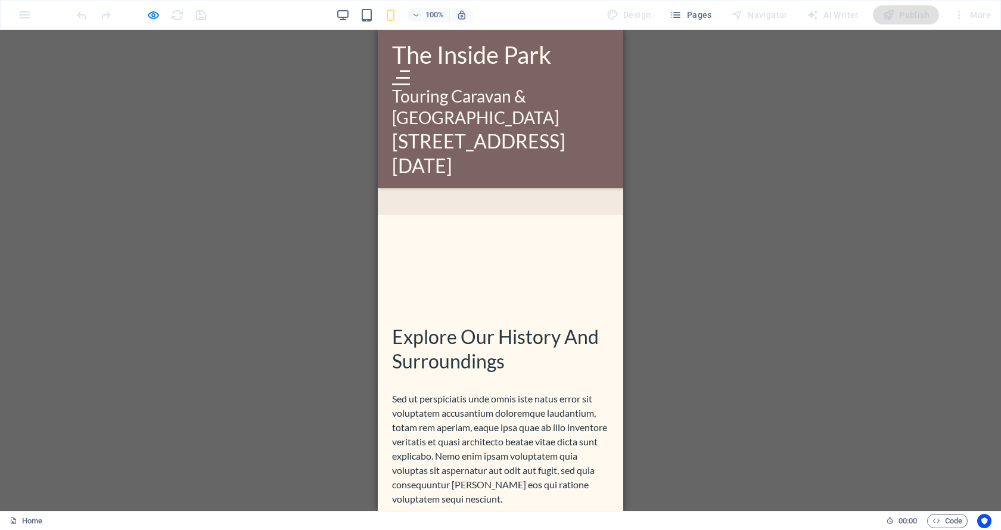
click at [410, 70] on div "Menu" at bounding box center [401, 77] width 18 height 15
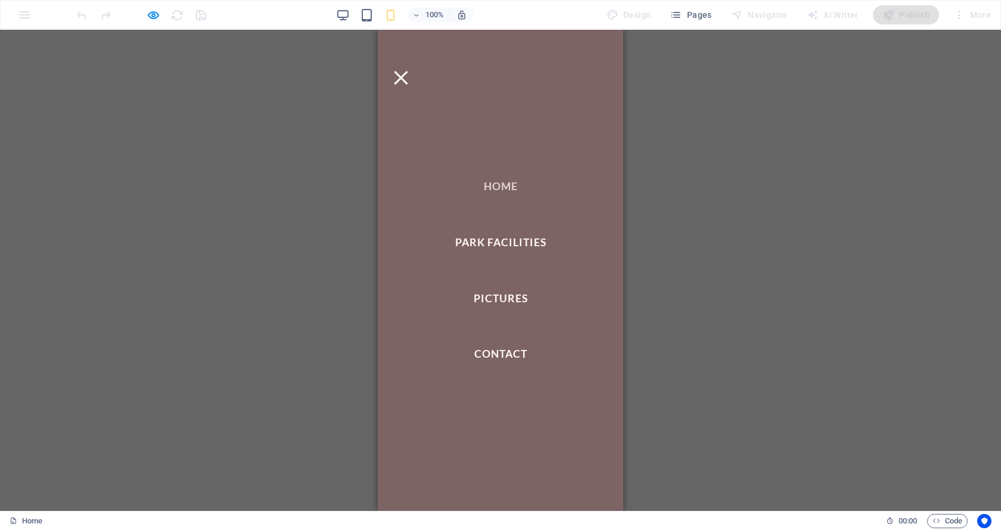
click at [495, 178] on link "HOME" at bounding box center [501, 186] width 44 height 20
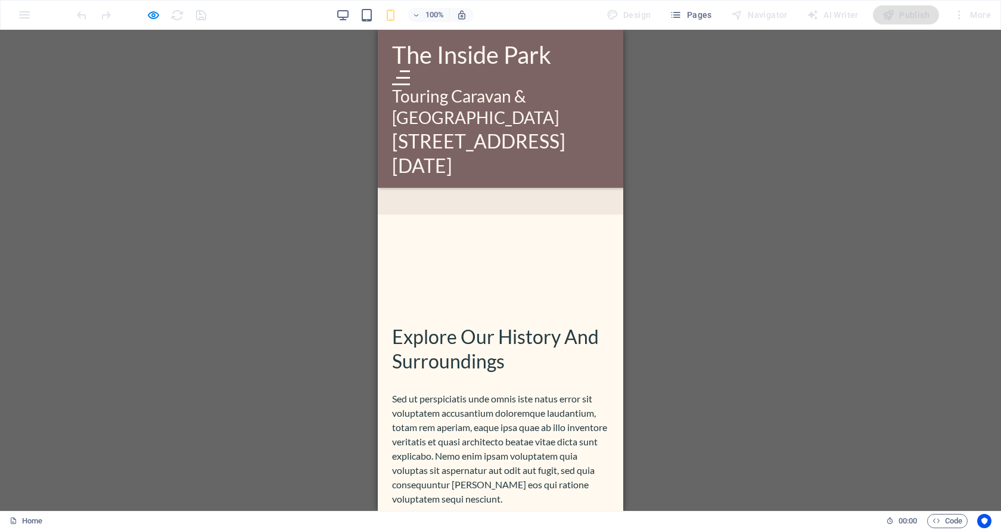
click at [410, 70] on div "Menu" at bounding box center [401, 77] width 18 height 15
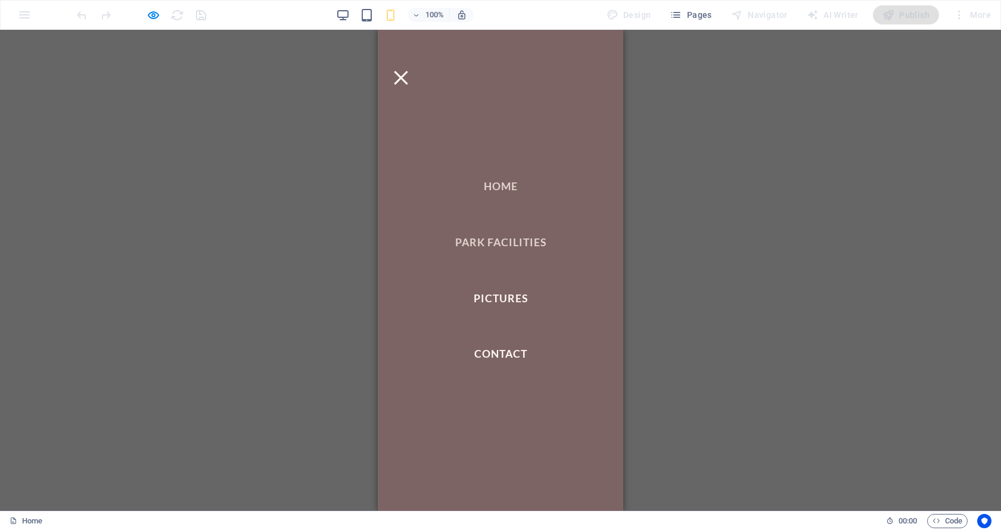
click at [496, 243] on link "PARK FACILITIES" at bounding box center [501, 242] width 101 height 20
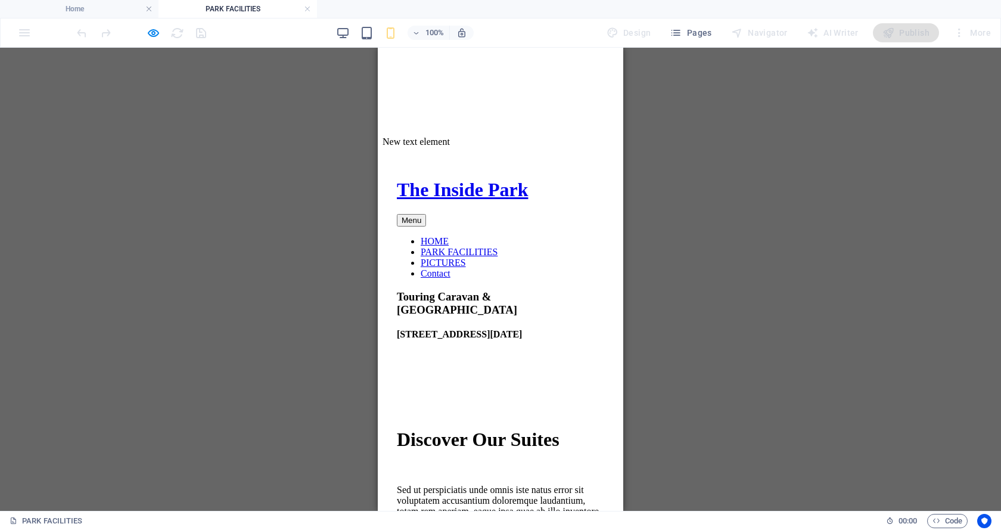
scroll to position [0, 0]
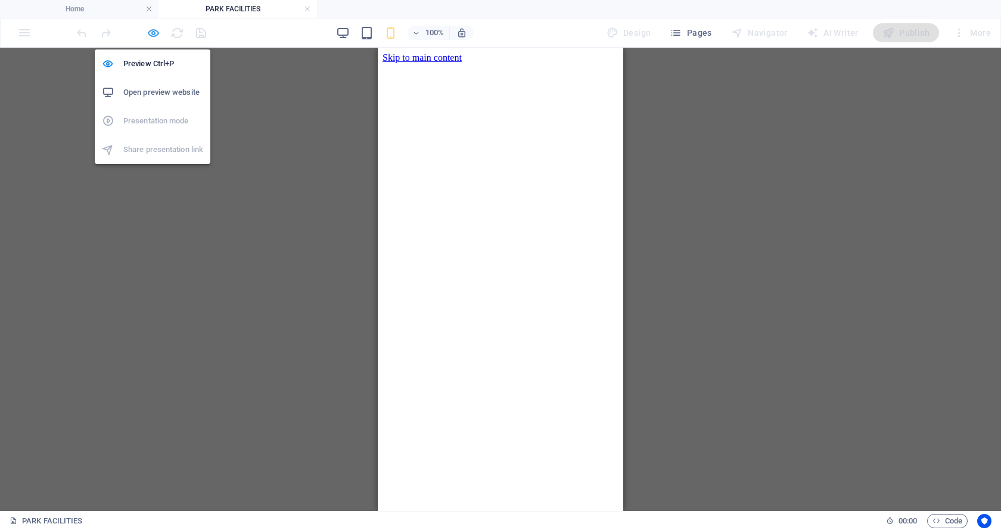
click at [150, 32] on icon "button" at bounding box center [154, 33] width 14 height 14
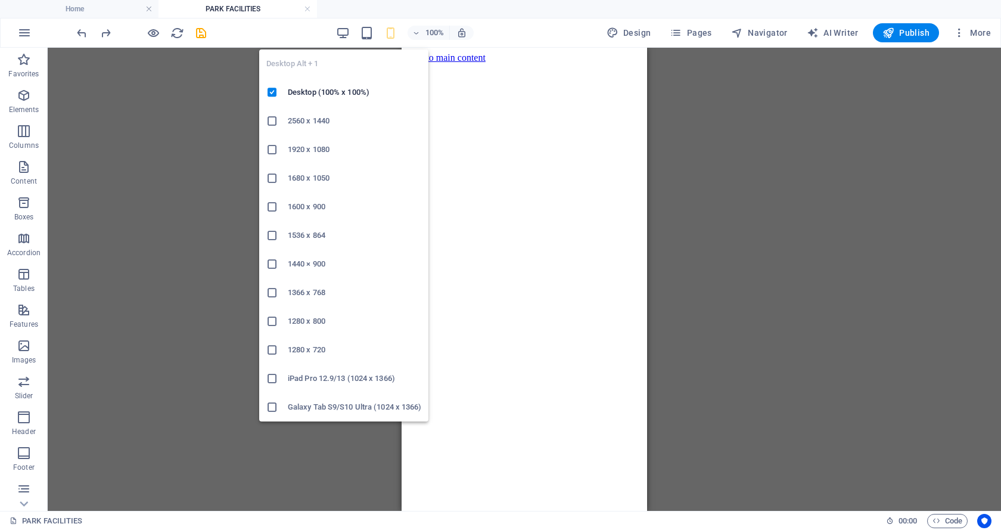
drag, startPoint x: 346, startPoint y: 29, endPoint x: 353, endPoint y: 38, distance: 11.4
click at [345, 29] on icon "button" at bounding box center [343, 33] width 14 height 14
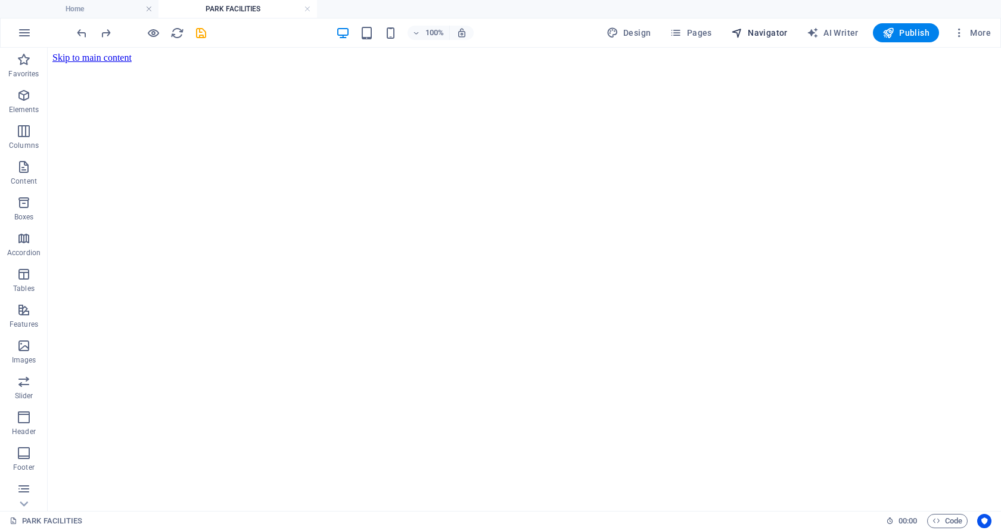
click at [767, 29] on span "Navigator" at bounding box center [759, 33] width 57 height 12
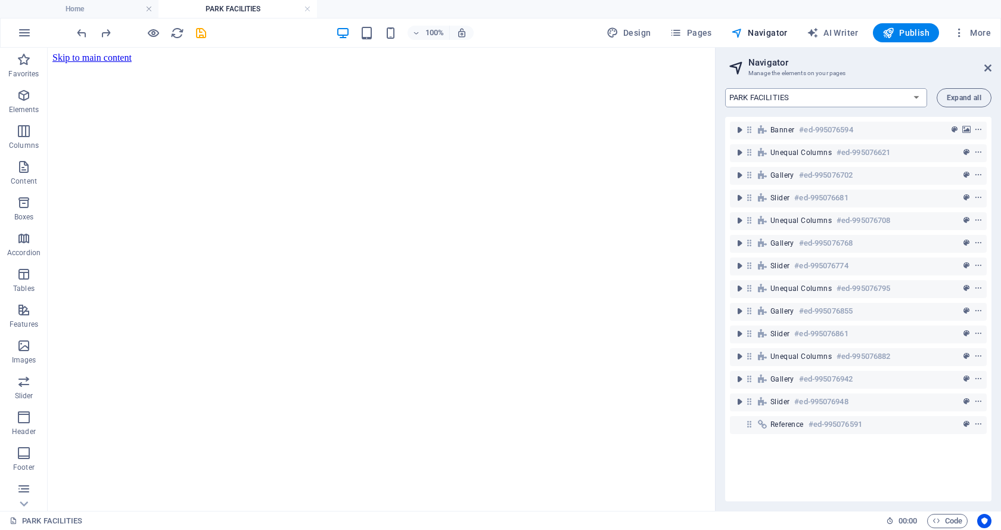
click at [917, 96] on select "Home PARK FACILITIES PICTURES New page Contact Privacy New page 1" at bounding box center [826, 97] width 202 height 19
select select "18018477-en"
click at [725, 88] on select "Home PARK FACILITIES PICTURES New page Contact Privacy New page 1" at bounding box center [826, 97] width 202 height 19
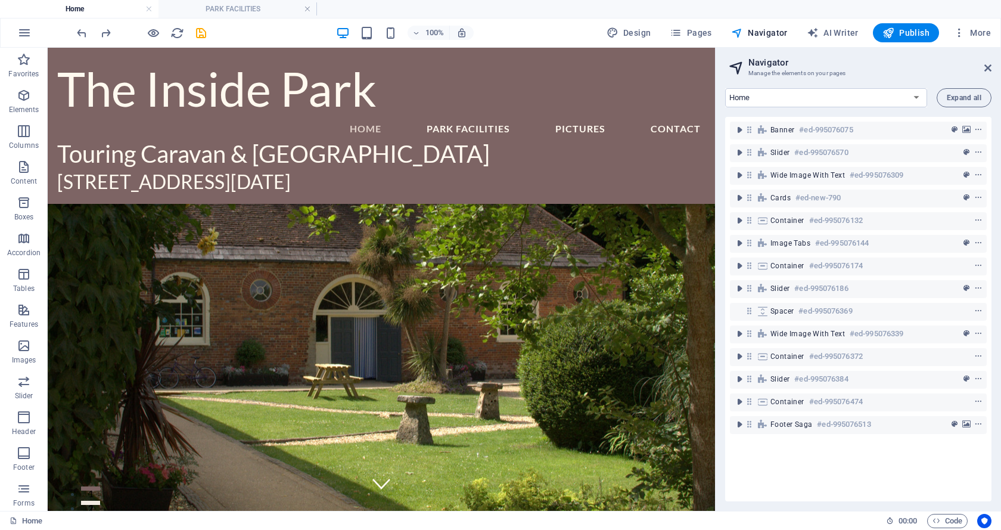
scroll to position [3707, 0]
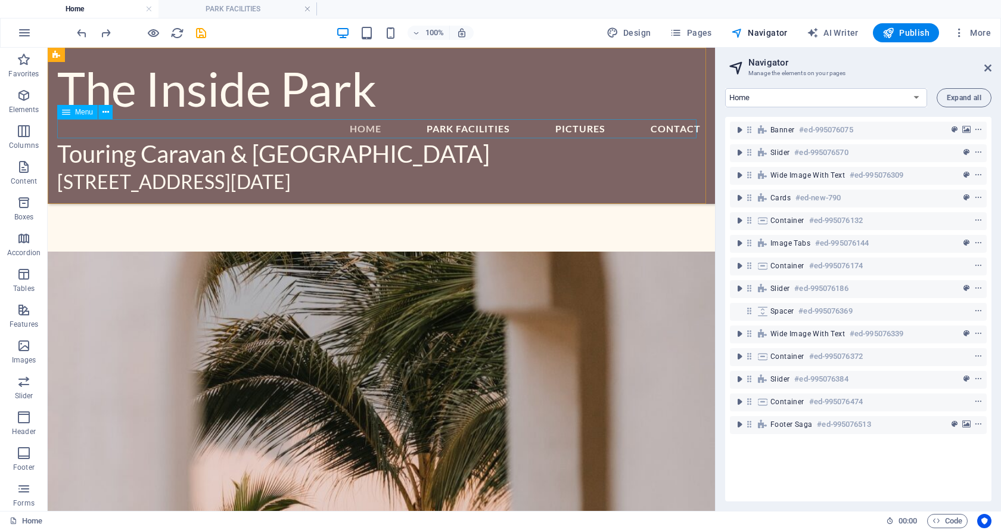
click at [476, 132] on nav "HOME PARK FACILITIES PICTURES Contact" at bounding box center [381, 128] width 648 height 19
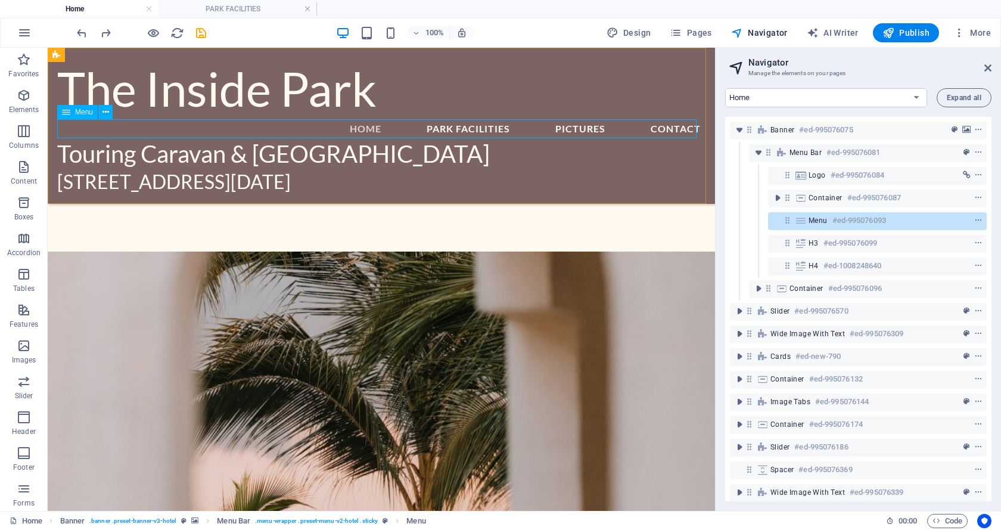
click at [811, 218] on span "Menu" at bounding box center [818, 221] width 19 height 10
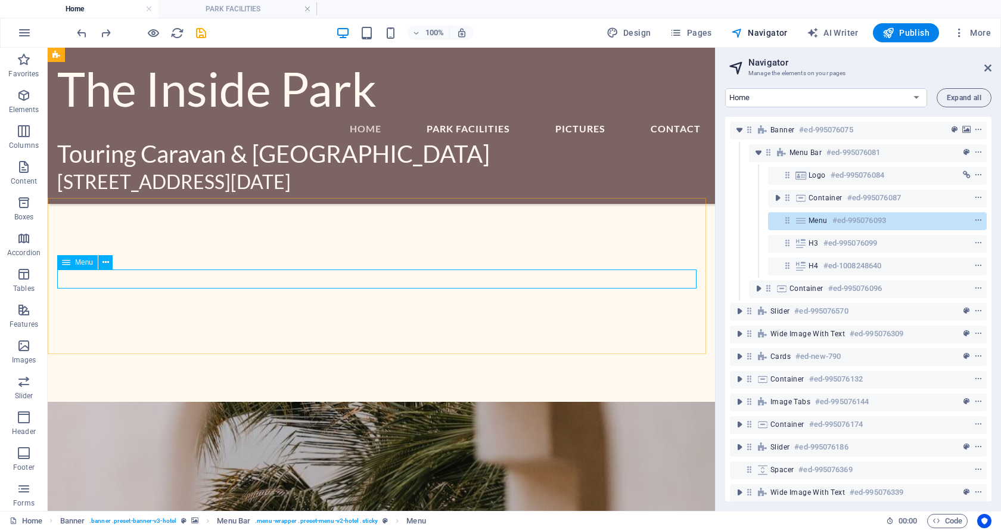
click at [811, 219] on span "Menu" at bounding box center [818, 221] width 19 height 10
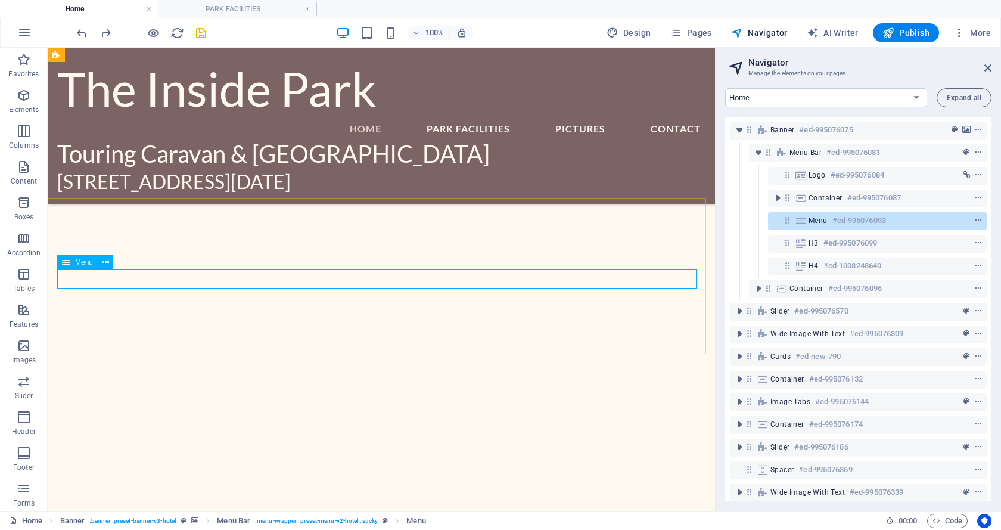
select select
select select "1"
select select
select select "2"
select select
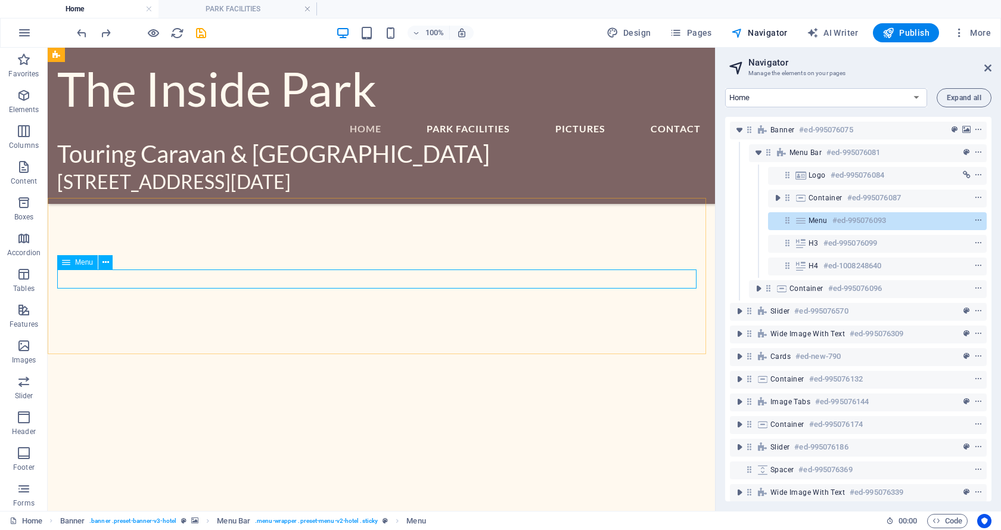
select select "4"
select select
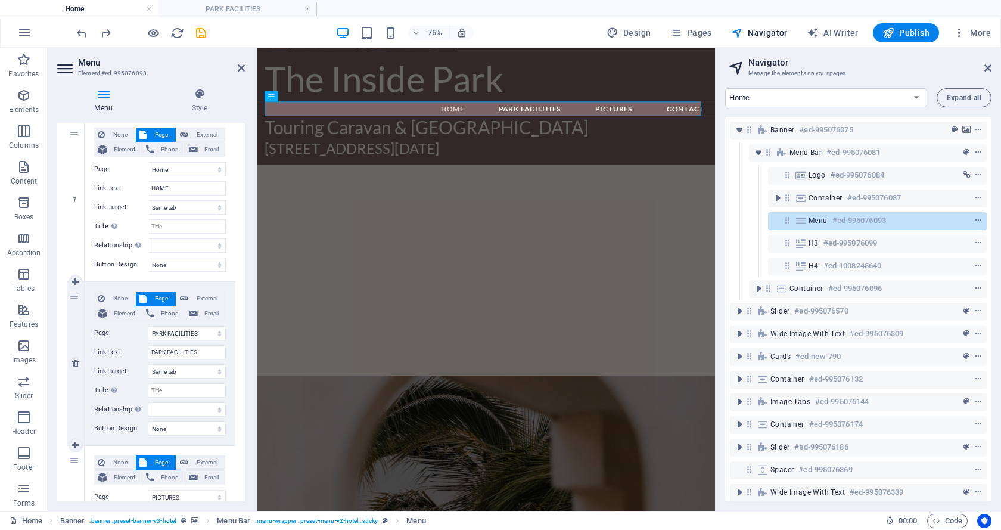
scroll to position [119, 0]
click at [215, 168] on select "Home PARK FACILITIES PICTURES New page Contact Privacy New page 1" at bounding box center [187, 168] width 78 height 14
click at [160, 168] on select "Home PARK FACILITIES PICTURES New page Contact Privacy New page 1" at bounding box center [187, 168] width 78 height 14
click at [217, 207] on select "New tab Same tab Overlay" at bounding box center [187, 206] width 78 height 14
click at [216, 207] on select "New tab Same tab Overlay" at bounding box center [187, 206] width 78 height 14
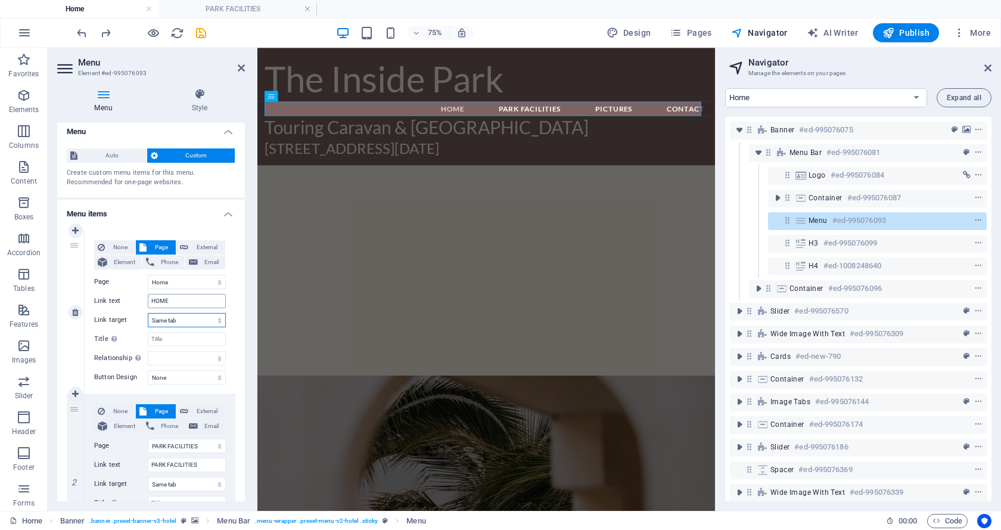
scroll to position [0, 0]
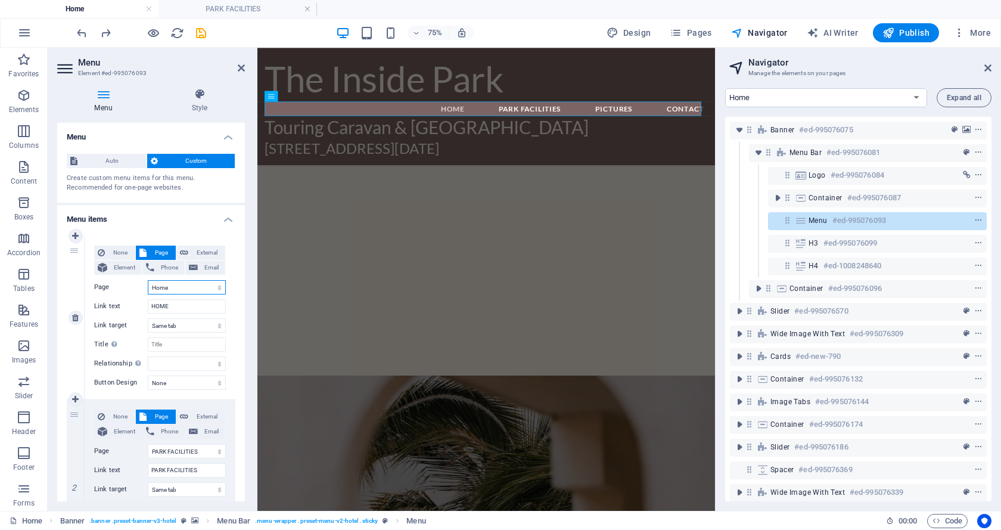
click at [187, 286] on select "Home PARK FACILITIES PICTURES New page Contact Privacy New page 1" at bounding box center [187, 287] width 78 height 14
click at [148, 280] on select "Home PARK FACILITIES PICTURES New page Contact Privacy New page 1" at bounding box center [187, 287] width 78 height 14
click at [991, 66] on icon at bounding box center [988, 68] width 7 height 10
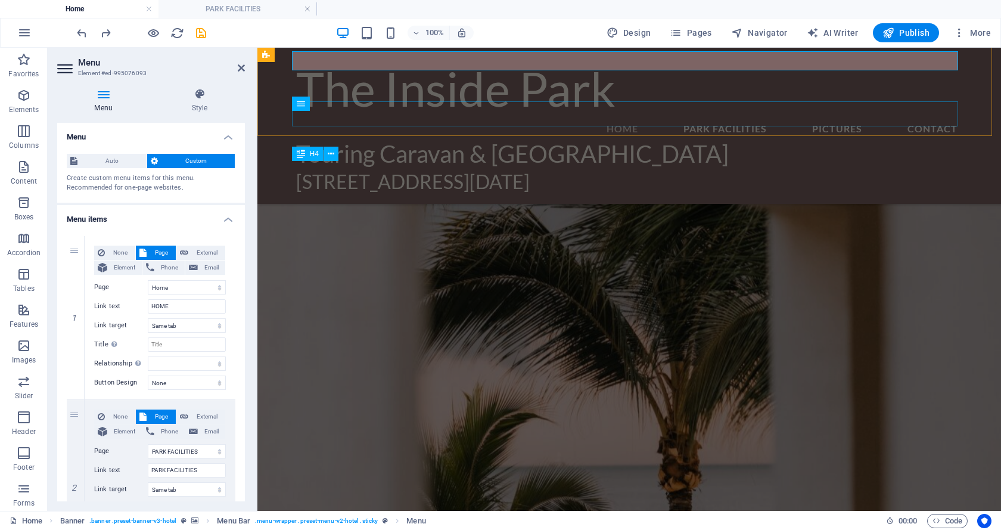
scroll to position [3953, 0]
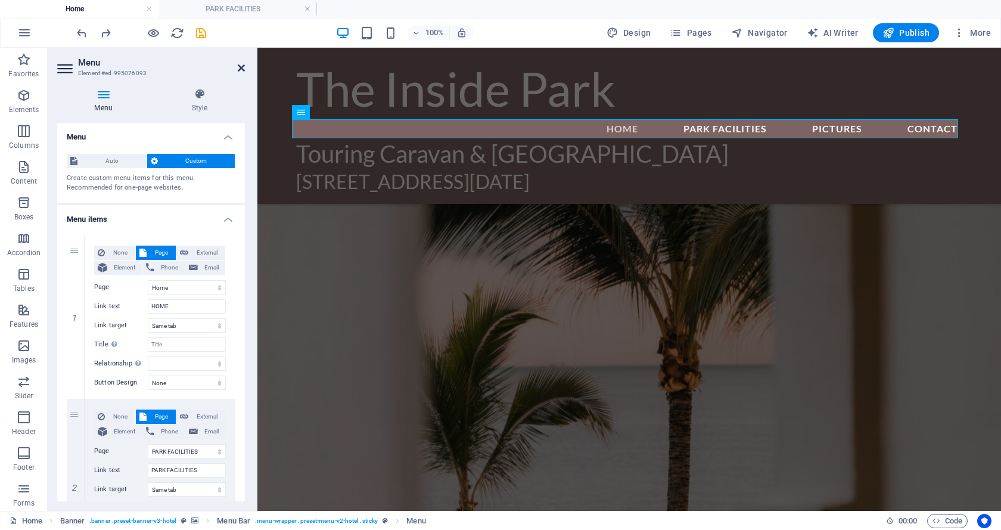
drag, startPoint x: 240, startPoint y: 66, endPoint x: 192, endPoint y: 18, distance: 67.9
click at [240, 66] on icon at bounding box center [241, 68] width 7 height 10
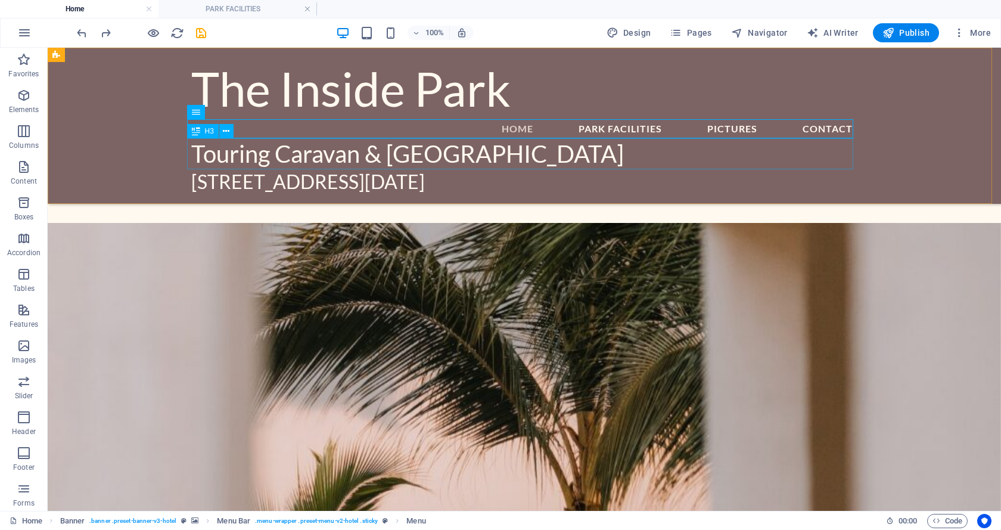
scroll to position [3511, 0]
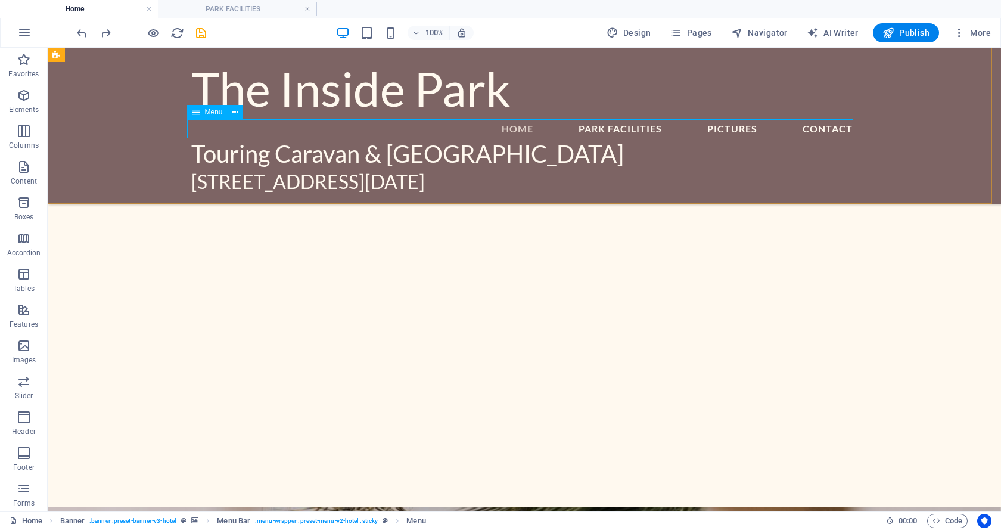
click at [499, 125] on nav "HOME PARK FACILITIES PICTURES Contact" at bounding box center [524, 128] width 666 height 19
click at [234, 111] on icon at bounding box center [235, 112] width 7 height 13
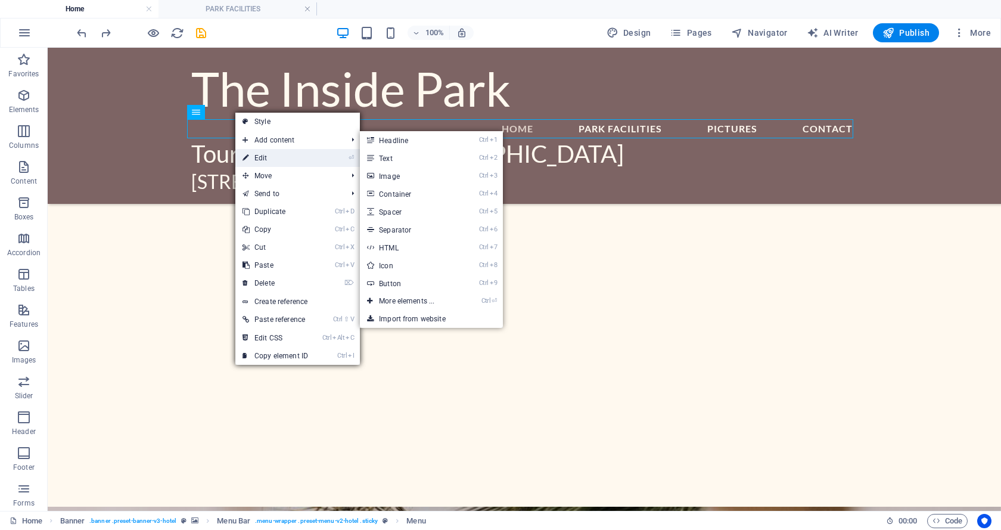
click at [269, 157] on link "⏎ Edit" at bounding box center [275, 158] width 80 height 18
select select
select select "1"
select select
select select "2"
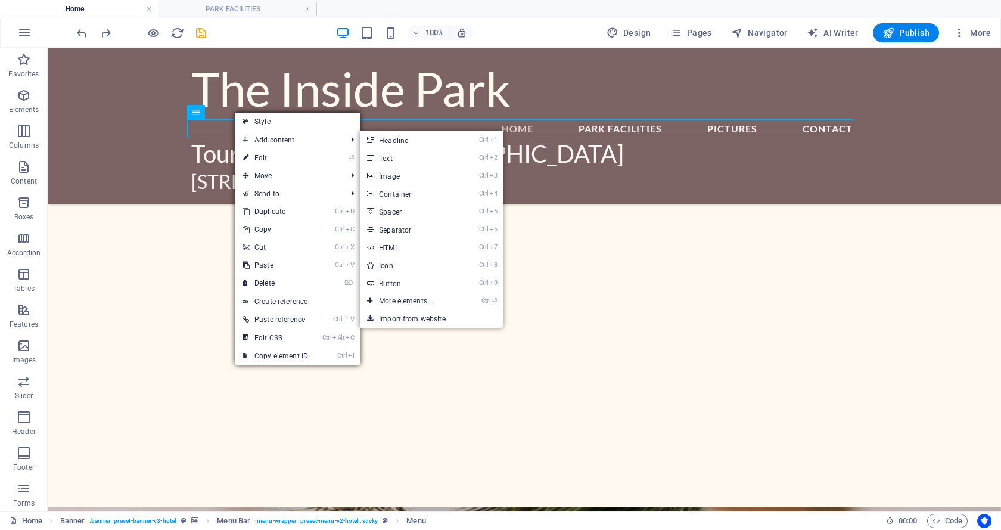
select select
select select "4"
select select
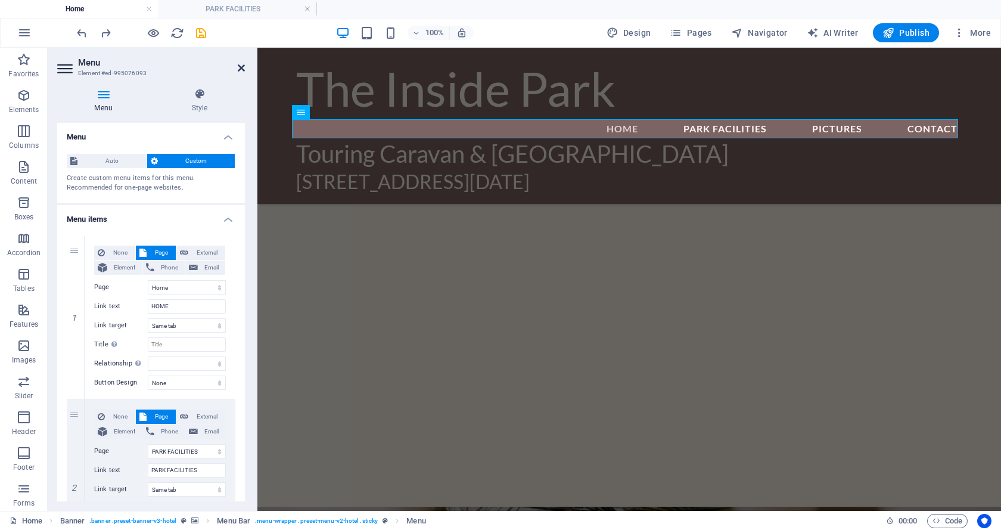
click at [241, 67] on icon at bounding box center [241, 68] width 7 height 10
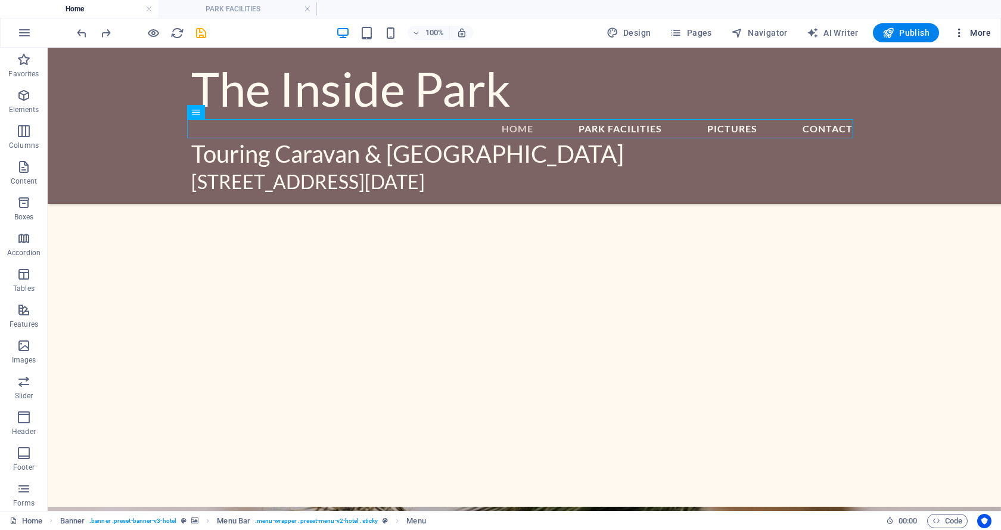
click at [960, 32] on icon "button" at bounding box center [960, 33] width 12 height 12
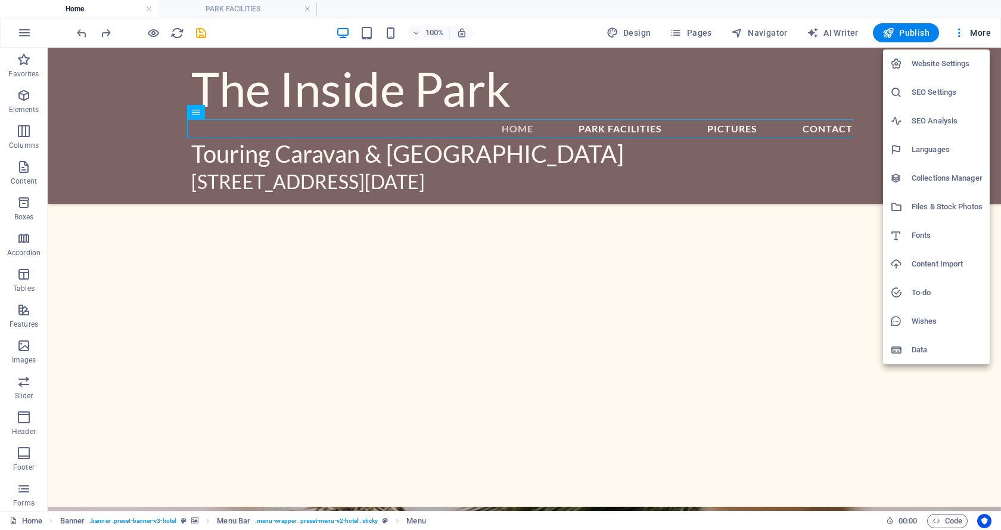
click at [700, 30] on div at bounding box center [500, 265] width 1001 height 530
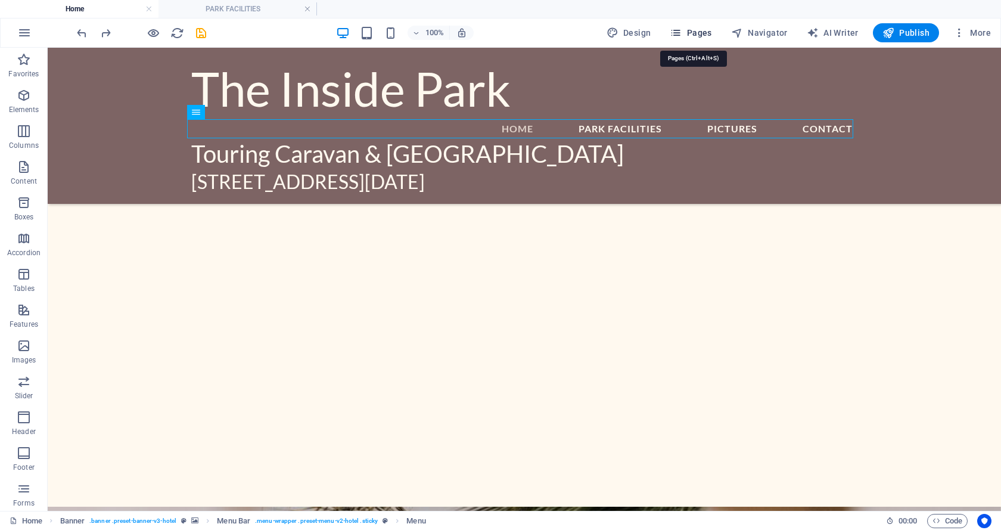
click at [681, 33] on icon "button" at bounding box center [676, 33] width 12 height 12
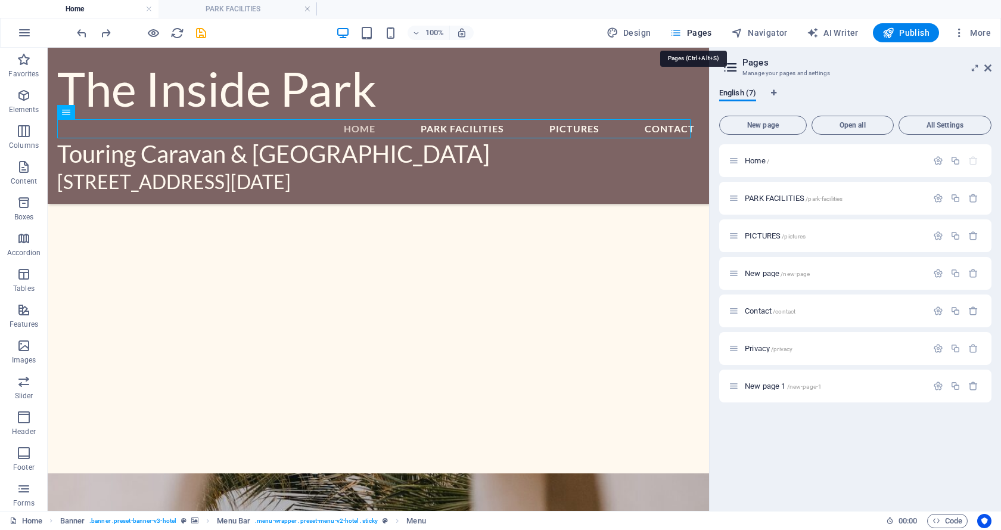
scroll to position [3461, 0]
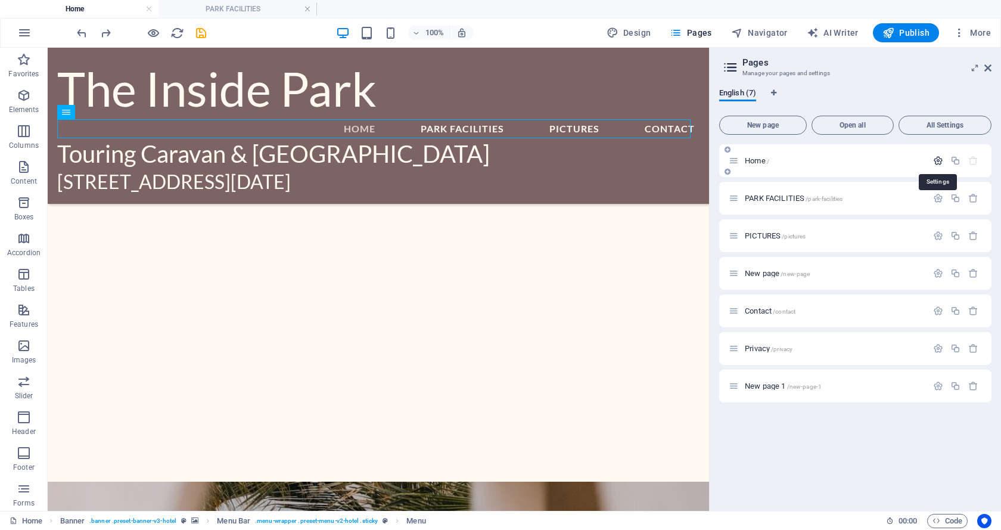
click at [936, 159] on icon "button" at bounding box center [938, 161] width 10 height 10
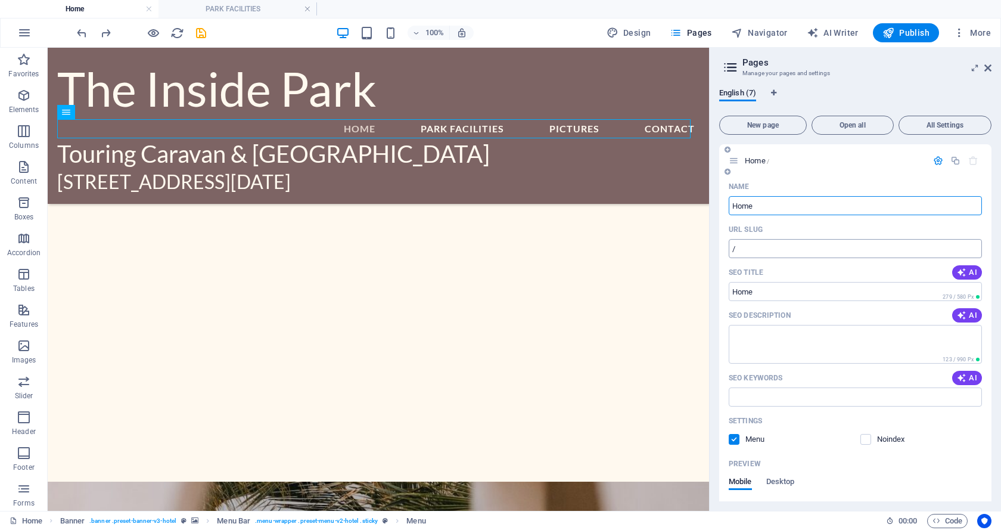
click at [758, 246] on input "/" at bounding box center [855, 248] width 253 height 19
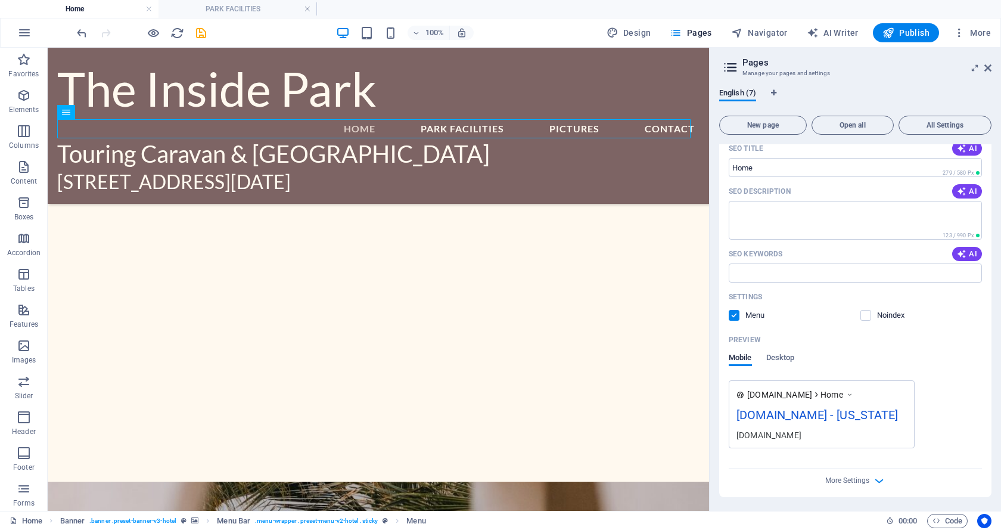
scroll to position [0, 0]
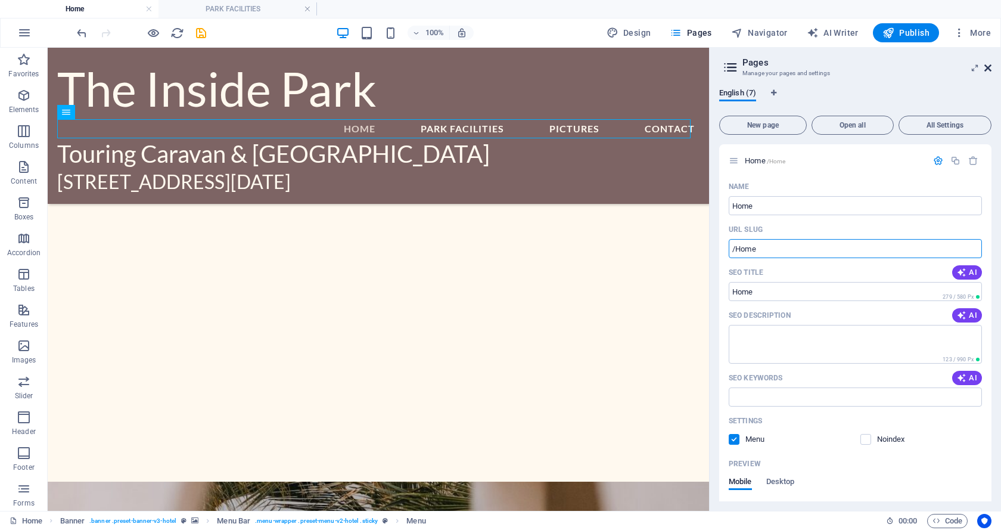
type input "/Home"
click at [986, 67] on icon at bounding box center [988, 68] width 7 height 10
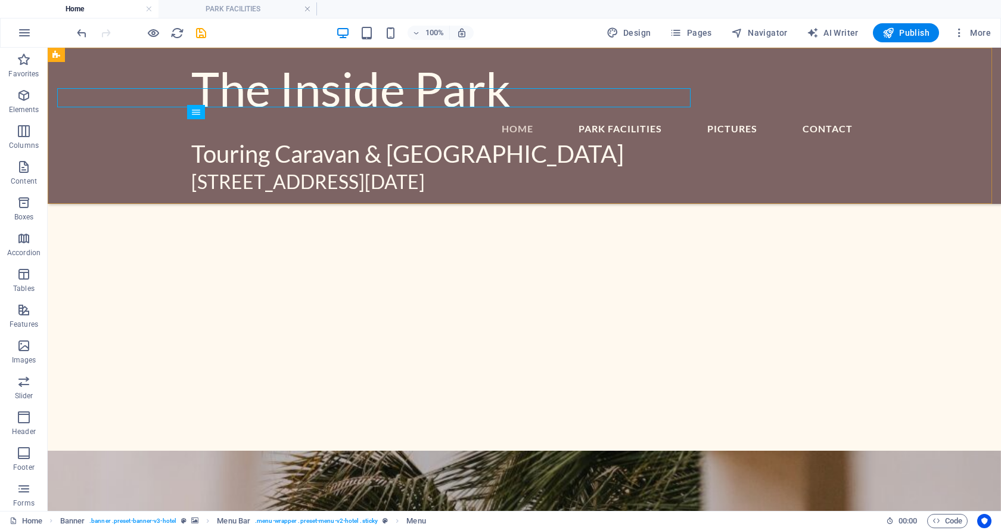
scroll to position [3511, 0]
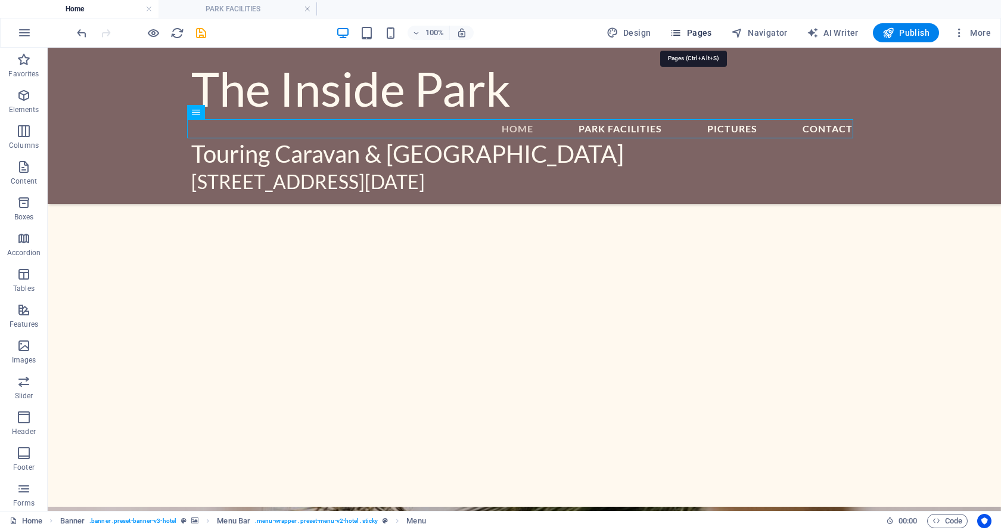
click at [691, 31] on span "Pages" at bounding box center [691, 33] width 42 height 12
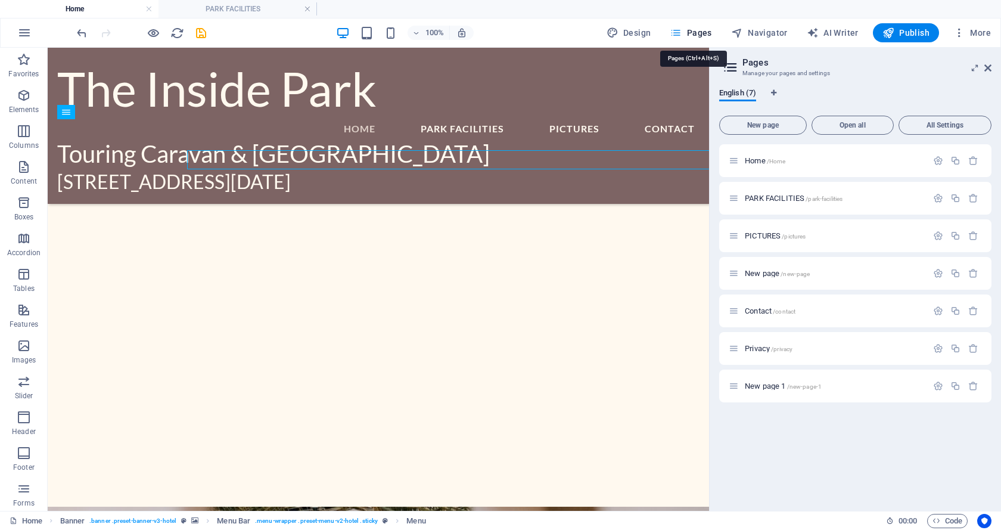
scroll to position [3461, 0]
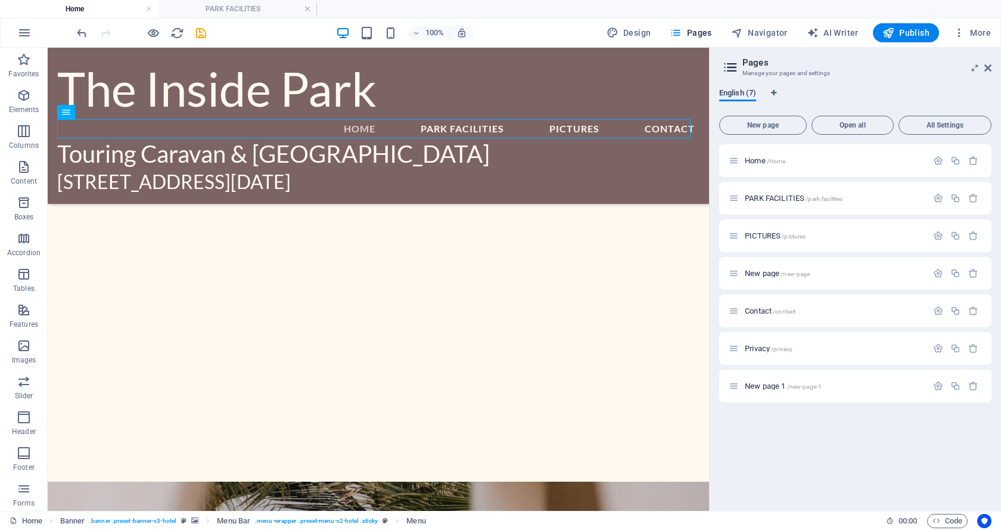
click at [727, 92] on span "English (7)" at bounding box center [737, 94] width 37 height 17
drag, startPoint x: 991, startPoint y: 69, endPoint x: 928, endPoint y: 7, distance: 88.1
click at [991, 69] on icon at bounding box center [988, 68] width 7 height 10
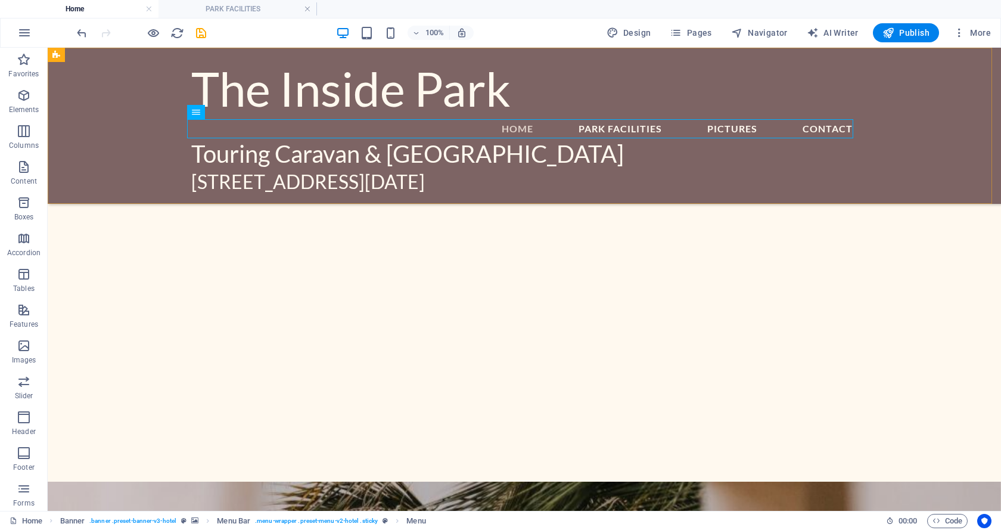
scroll to position [3511, 0]
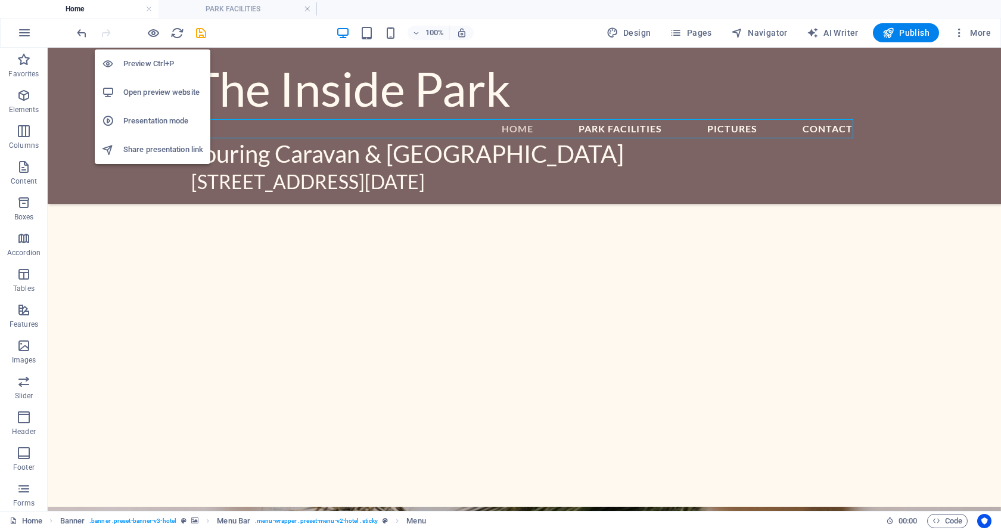
click at [156, 91] on h6 "Open preview website" at bounding box center [163, 92] width 80 height 14
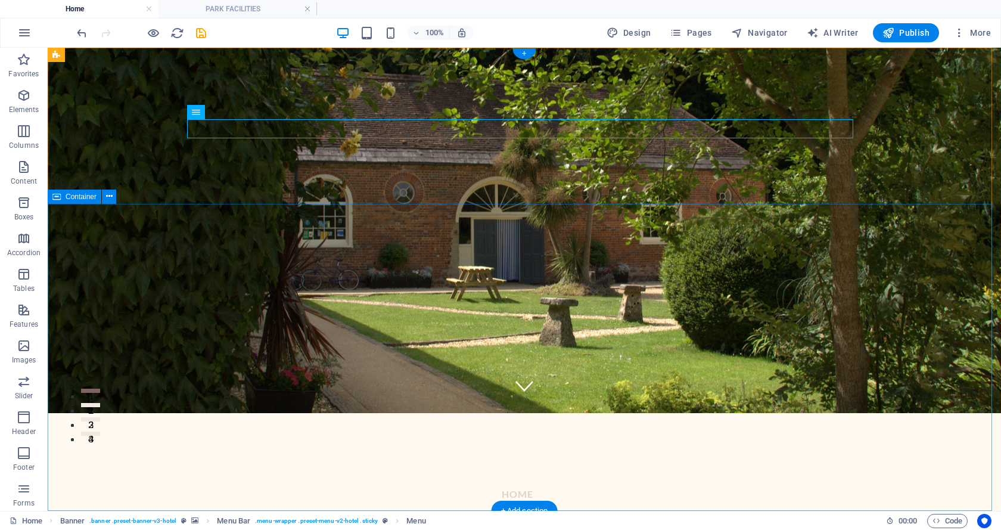
scroll to position [0, 0]
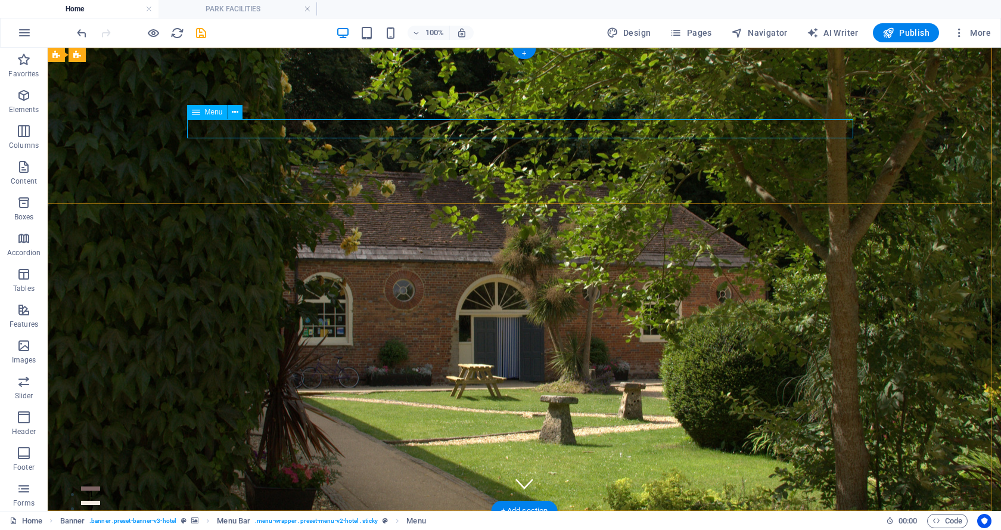
select select
select select "1"
select select
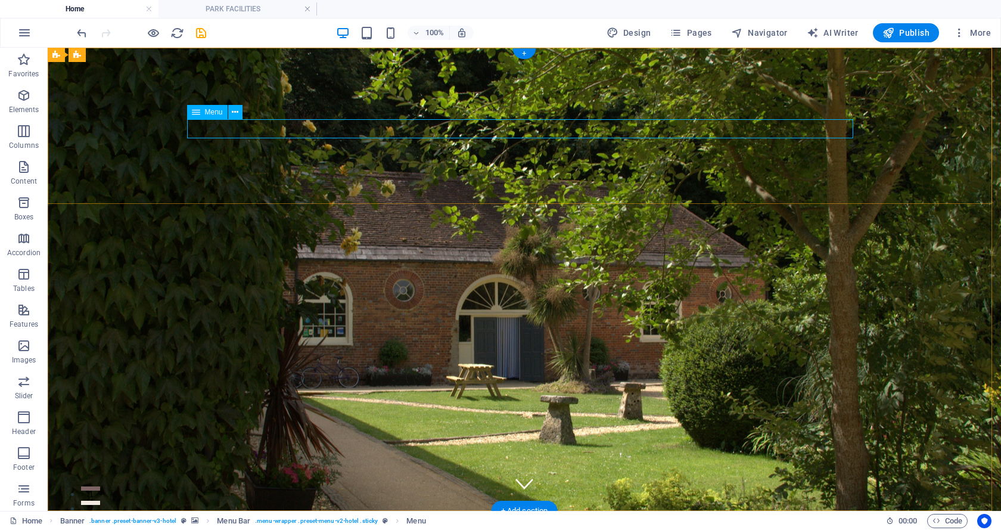
select select "2"
select select
select select "4"
select select
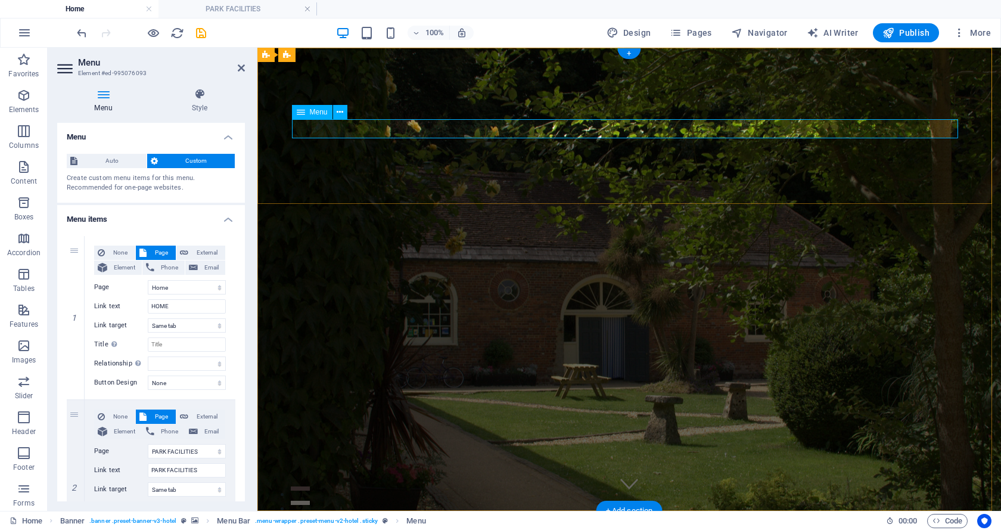
click at [340, 110] on icon at bounding box center [340, 112] width 7 height 13
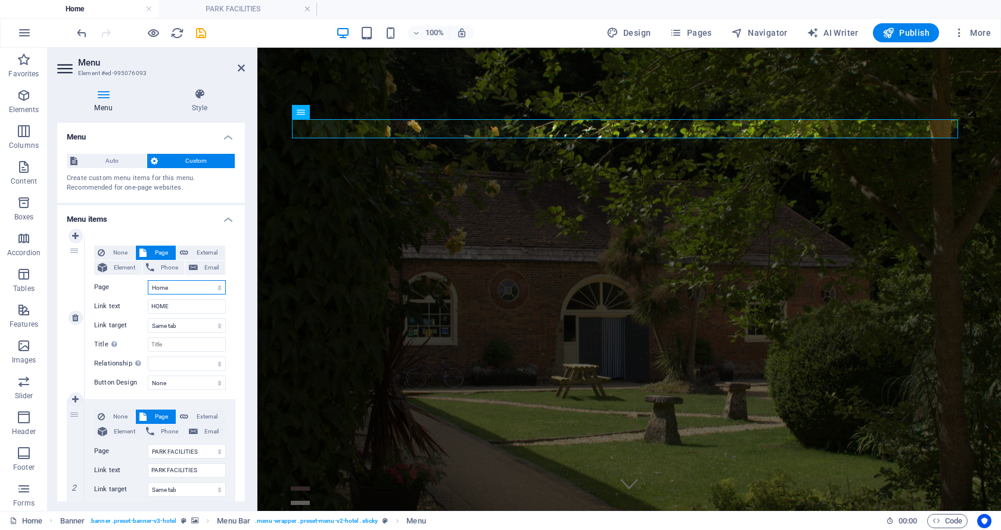
click at [193, 288] on select "Home PARK FACILITIES PICTURES New page Contact Privacy New page 1" at bounding box center [187, 287] width 78 height 14
select select "1"
click at [148, 280] on select "Home PARK FACILITIES PICTURES New page Contact Privacy New page 1" at bounding box center [187, 287] width 78 height 14
select select
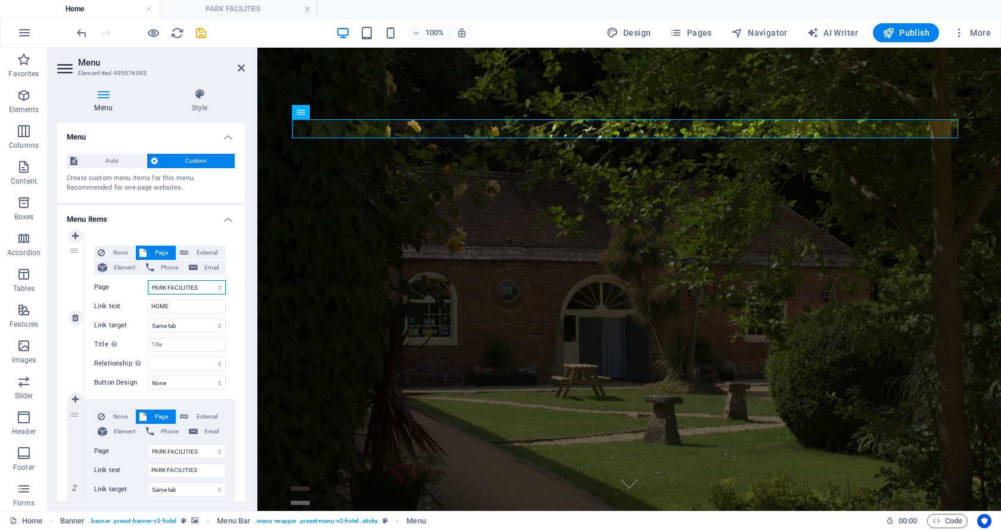
select select
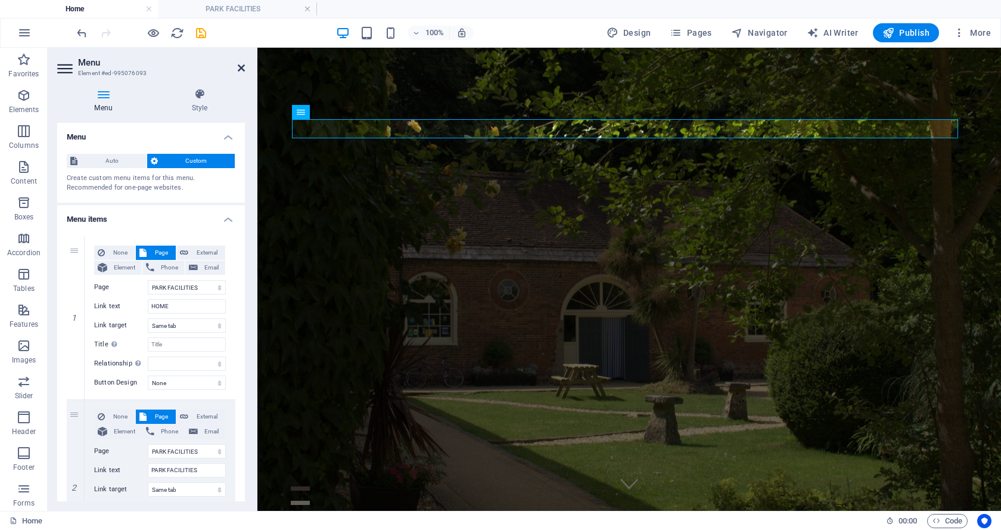
click at [239, 66] on icon at bounding box center [241, 68] width 7 height 10
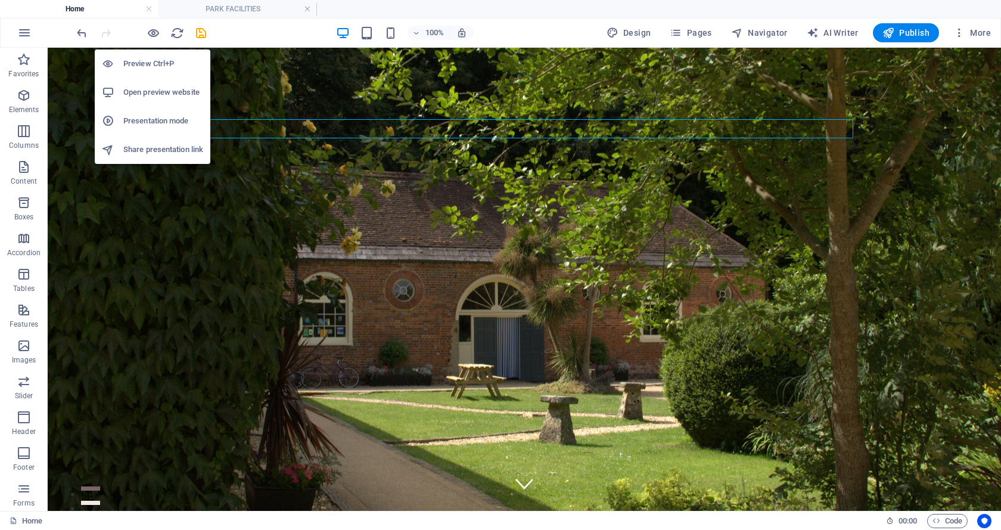
click at [151, 90] on h6 "Open preview website" at bounding box center [163, 92] width 80 height 14
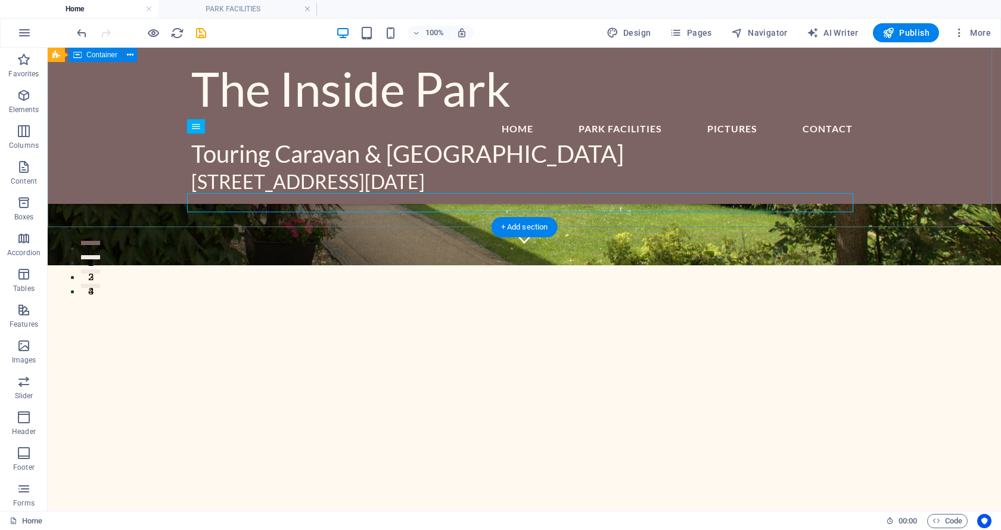
scroll to position [238, 0]
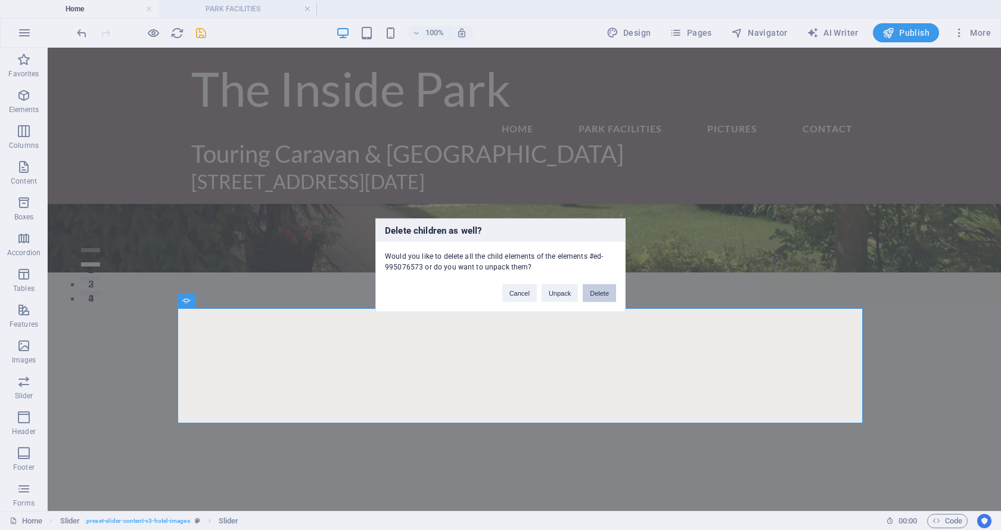
click at [600, 290] on button "Delete" at bounding box center [599, 293] width 33 height 18
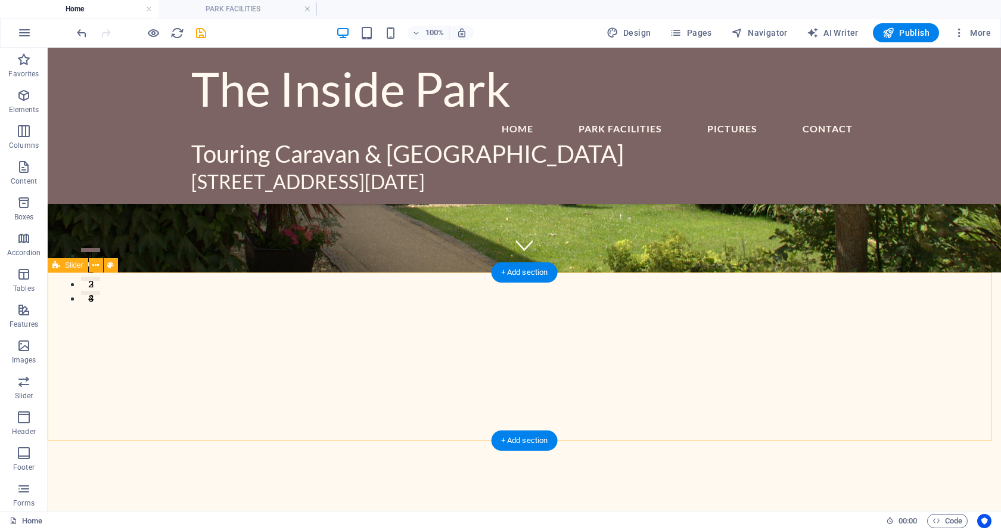
click at [96, 266] on icon at bounding box center [95, 265] width 7 height 13
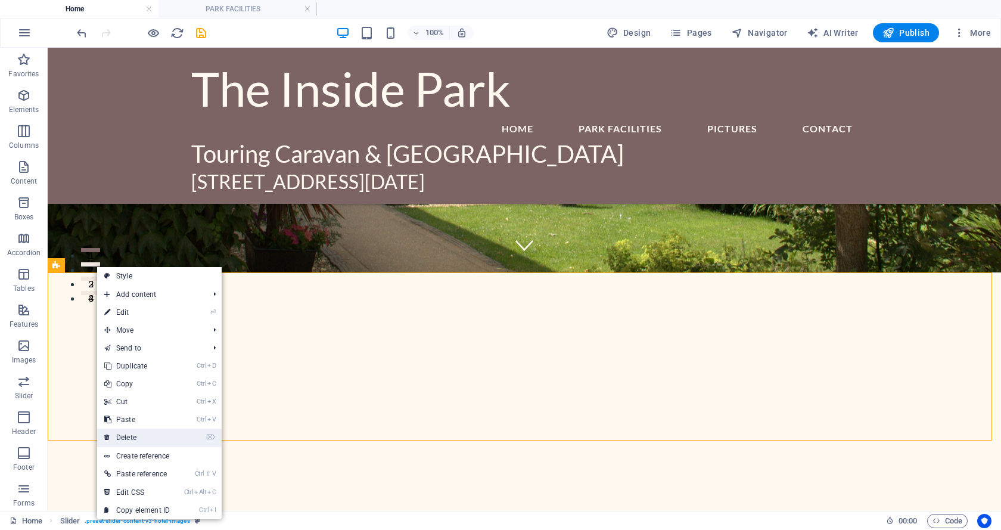
click at [129, 435] on link "⌦ Delete" at bounding box center [137, 438] width 80 height 18
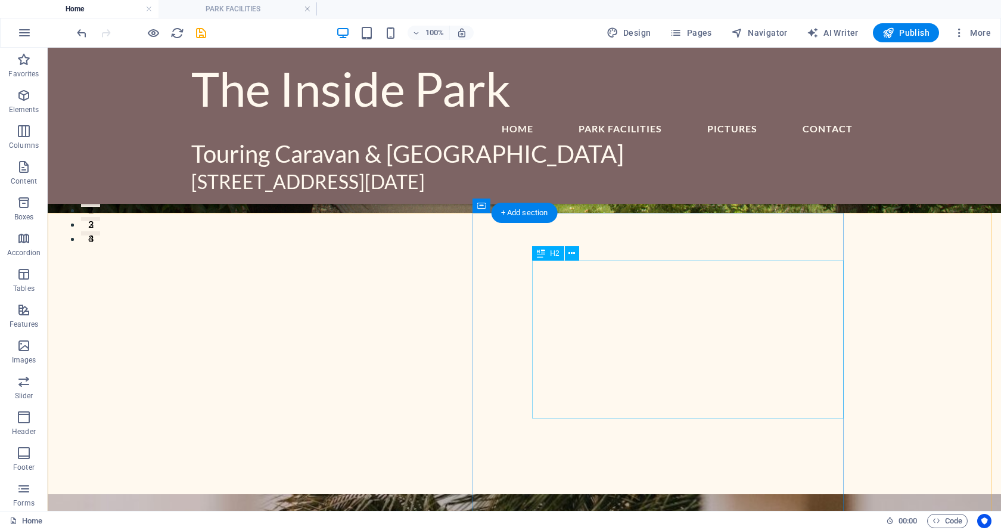
scroll to position [0, 0]
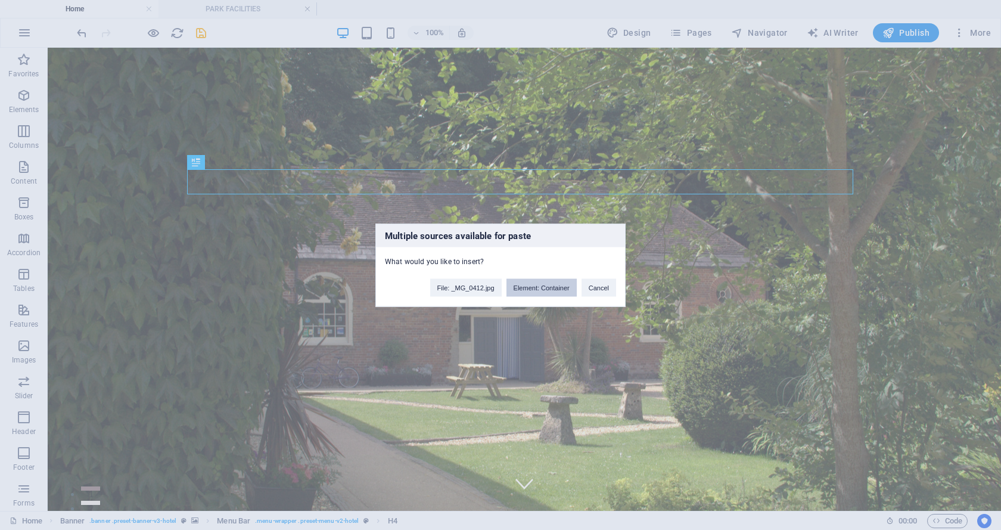
click at [541, 288] on button "Element: Container" at bounding box center [542, 287] width 70 height 18
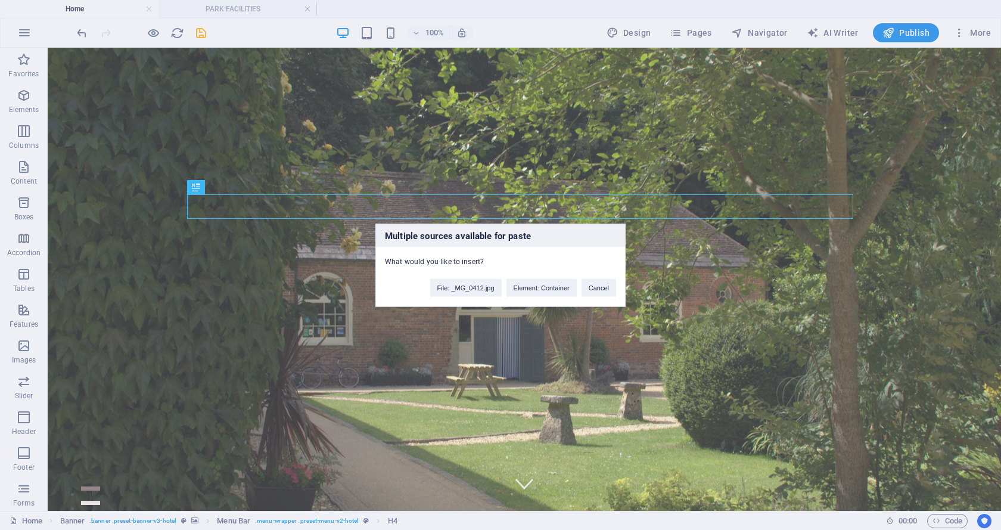
click at [439, 207] on div "Multiple sources available for paste What would you like to insert? File: _MG_0…" at bounding box center [500, 265] width 1001 height 530
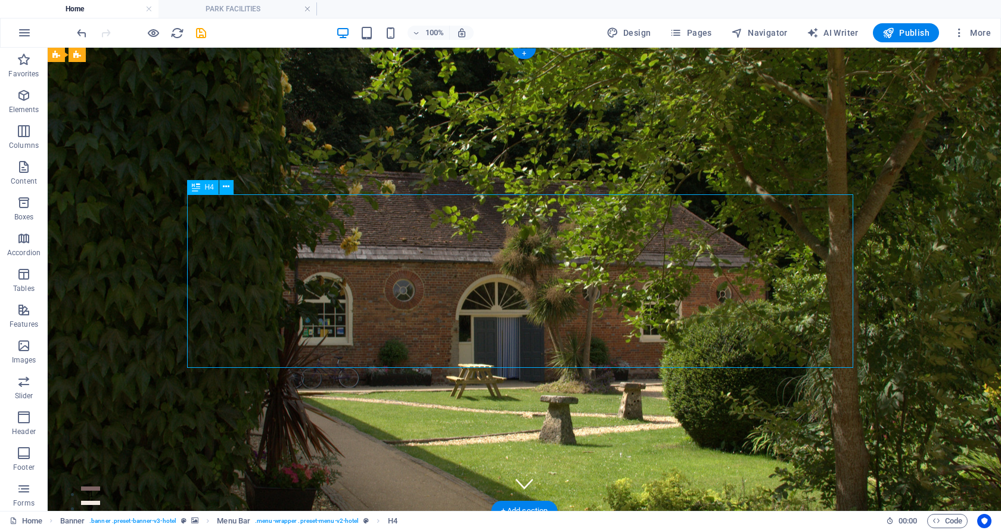
drag, startPoint x: 189, startPoint y: 328, endPoint x: 188, endPoint y: 347, distance: 19.1
drag, startPoint x: 835, startPoint y: 235, endPoint x: 840, endPoint y: 271, distance: 36.7
drag, startPoint x: 243, startPoint y: 236, endPoint x: 194, endPoint y: 256, distance: 53.2
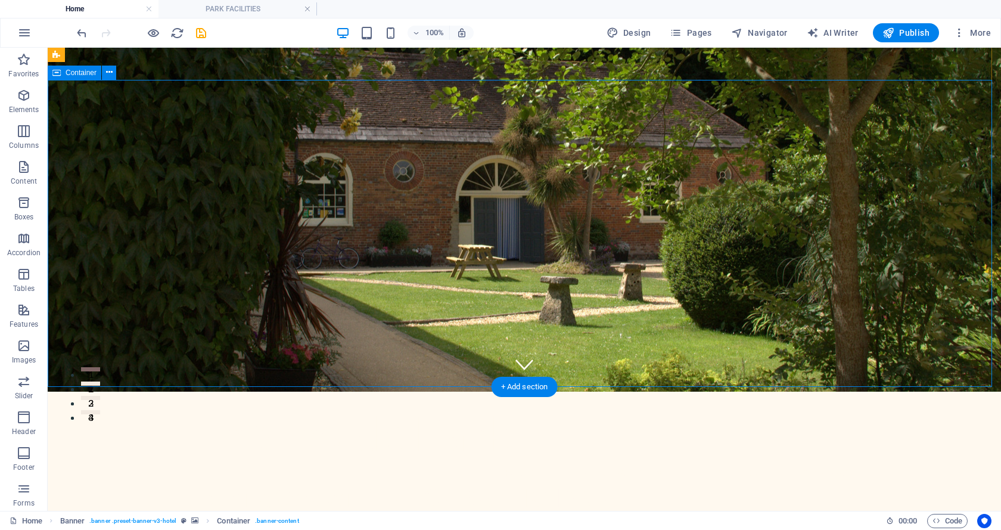
scroll to position [179, 0]
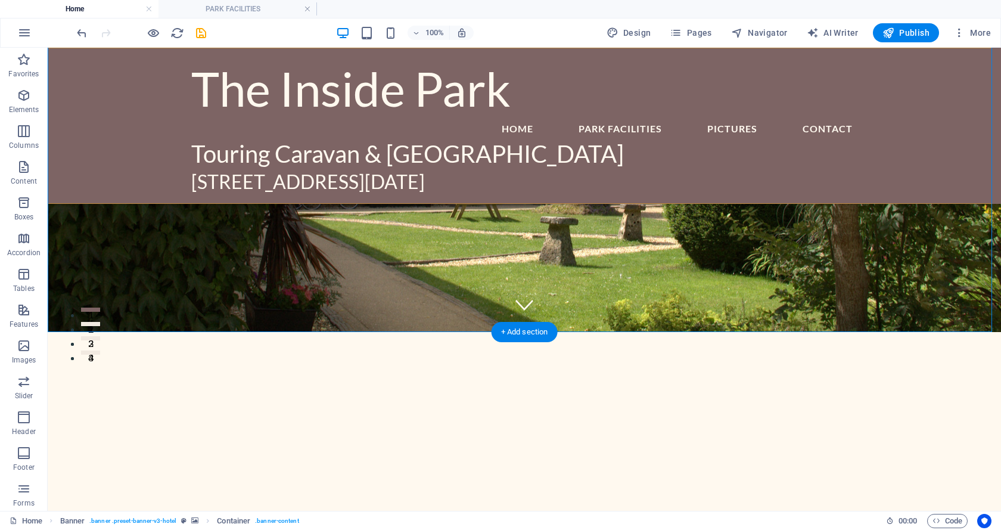
click at [142, 111] on div "The Inside Park Menu HOME PARK FACILITIES PICTURES Contact Touring Caravan & [G…" at bounding box center [525, 126] width 954 height 156
click at [141, 111] on div "The Inside Park Menu HOME PARK FACILITIES PICTURES Contact Touring Caravan & [G…" at bounding box center [525, 126] width 954 height 156
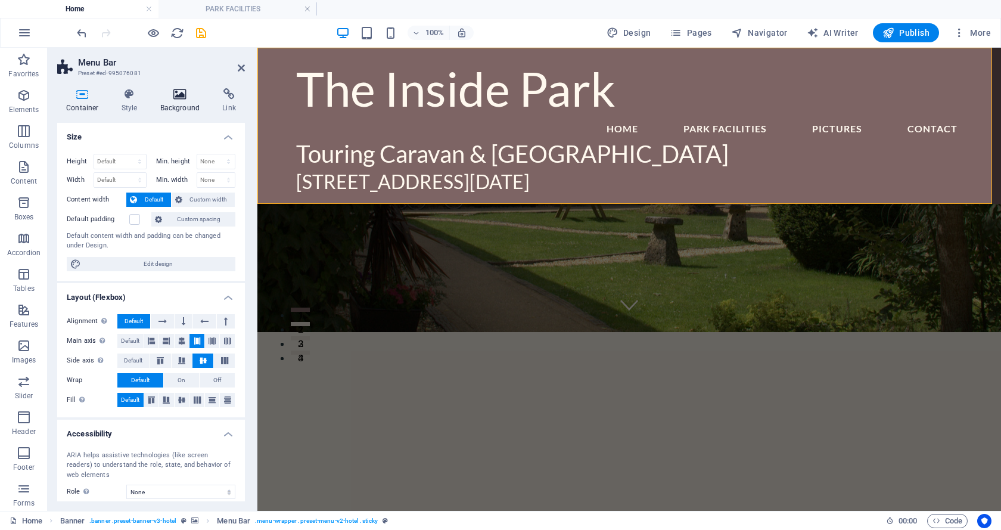
click at [177, 90] on icon at bounding box center [180, 94] width 58 height 12
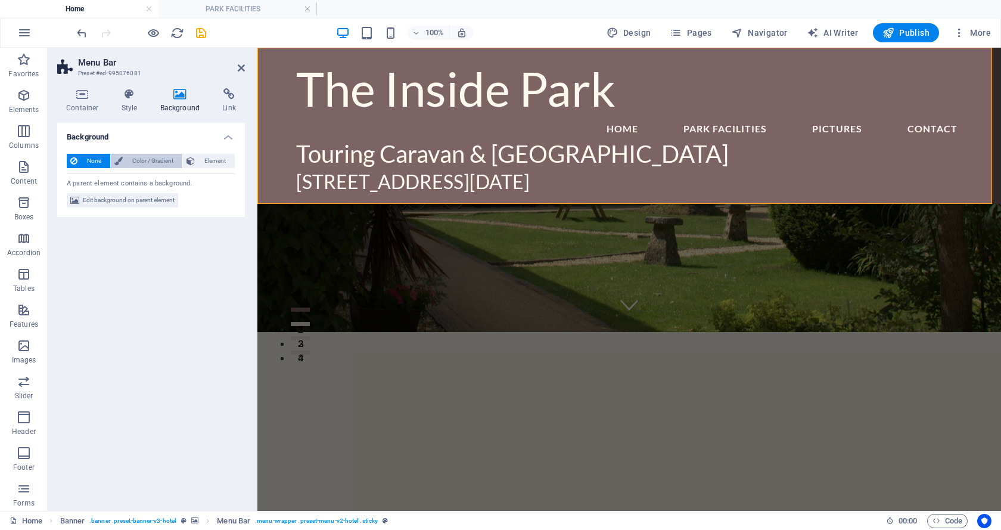
click at [135, 157] on span "Color / Gradient" at bounding box center [152, 161] width 52 height 14
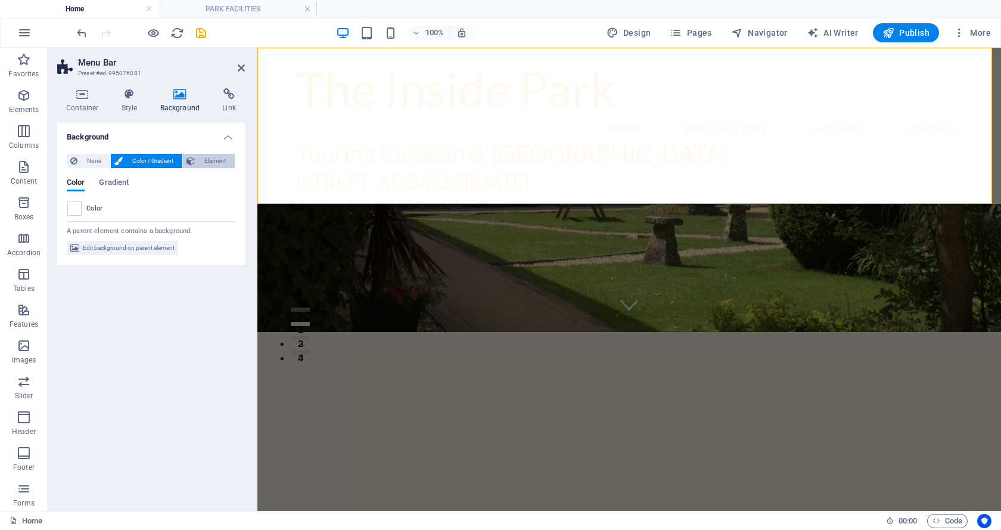
click at [209, 157] on span "Element" at bounding box center [214, 161] width 33 height 14
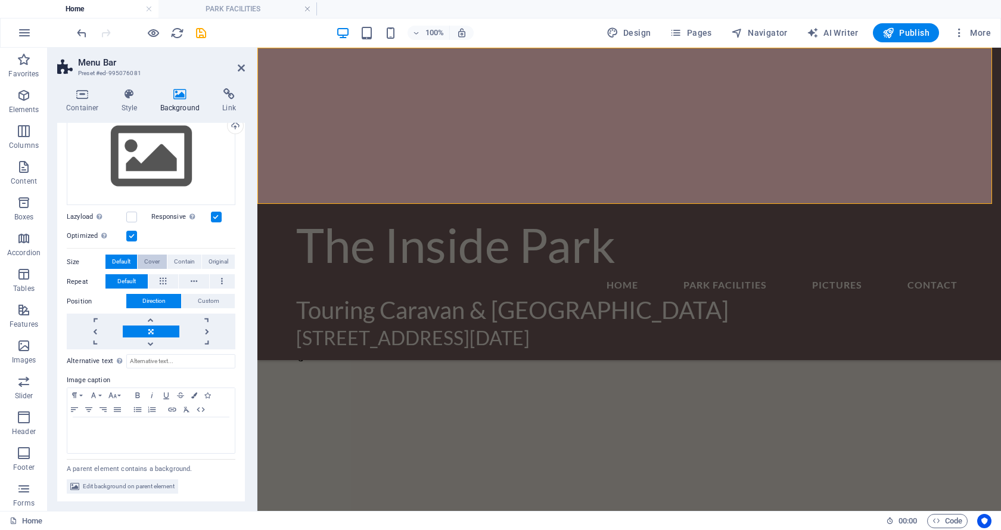
scroll to position [0, 0]
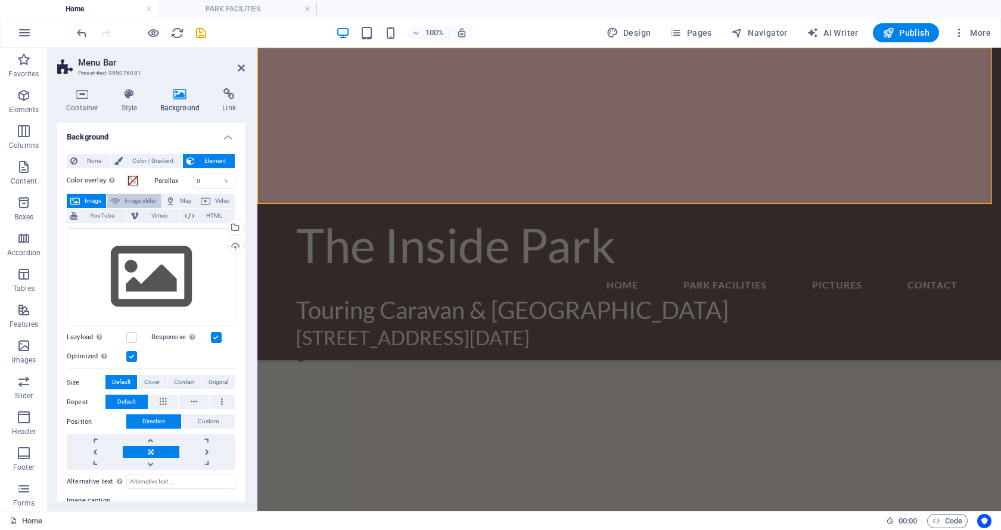
click at [135, 201] on span "Image slider" at bounding box center [140, 201] width 34 height 14
select select "ms"
select select "s"
select select "progressive"
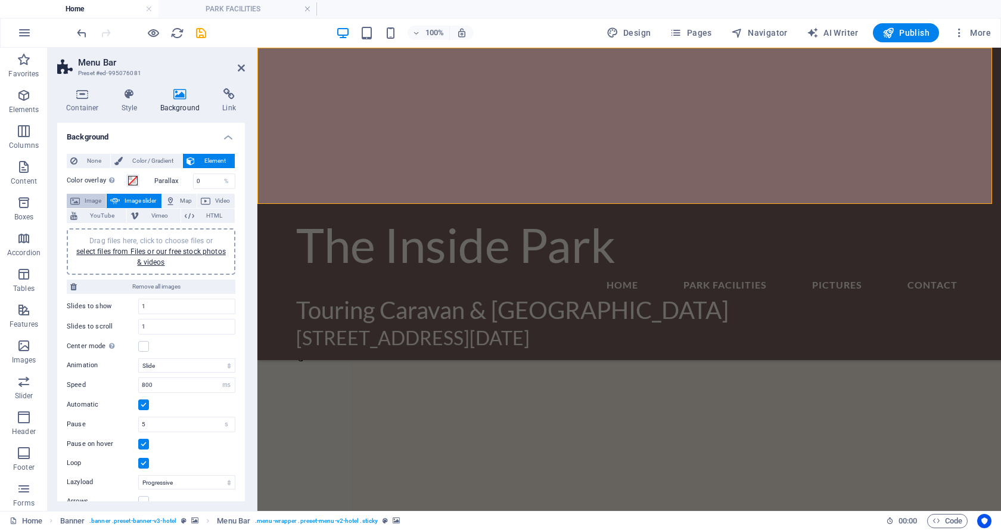
click at [85, 199] on span "Image" at bounding box center [92, 201] width 19 height 14
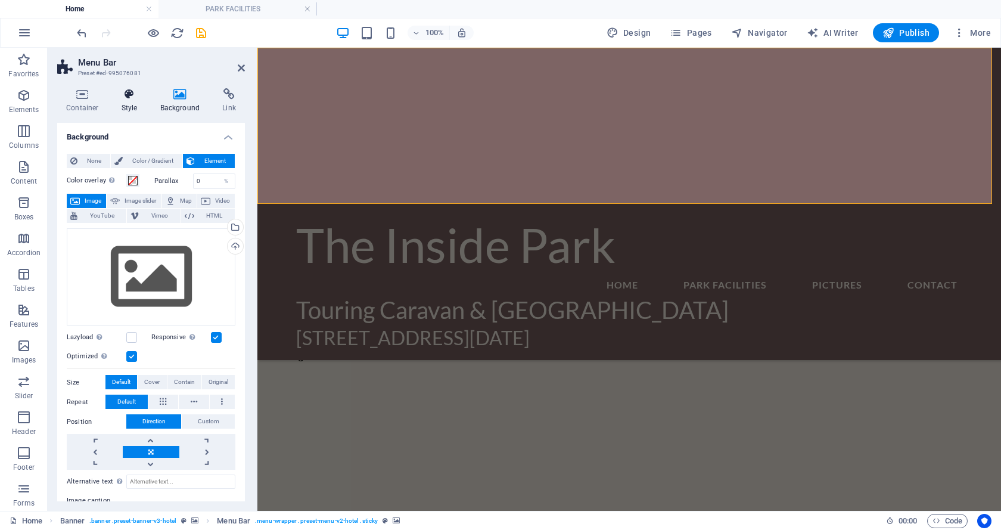
click at [131, 98] on icon at bounding box center [130, 94] width 34 height 12
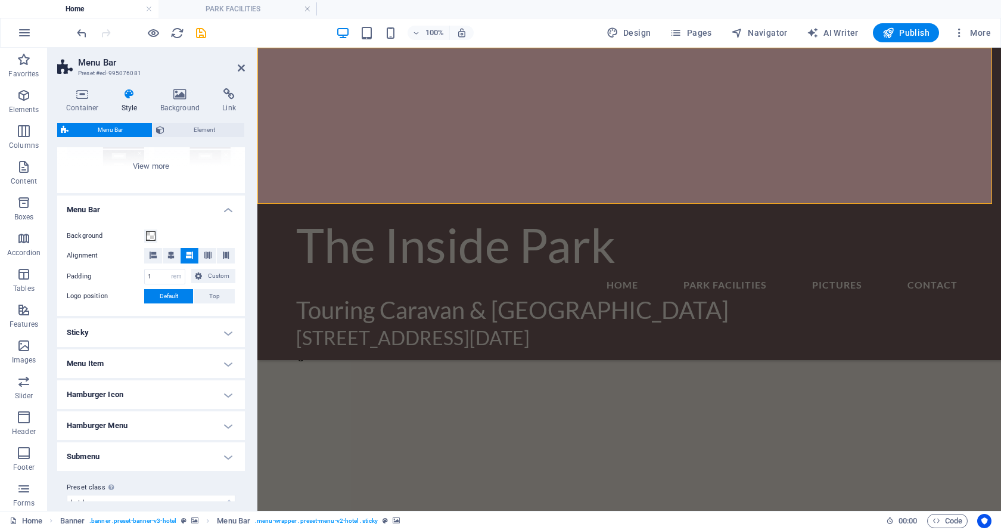
scroll to position [172, 0]
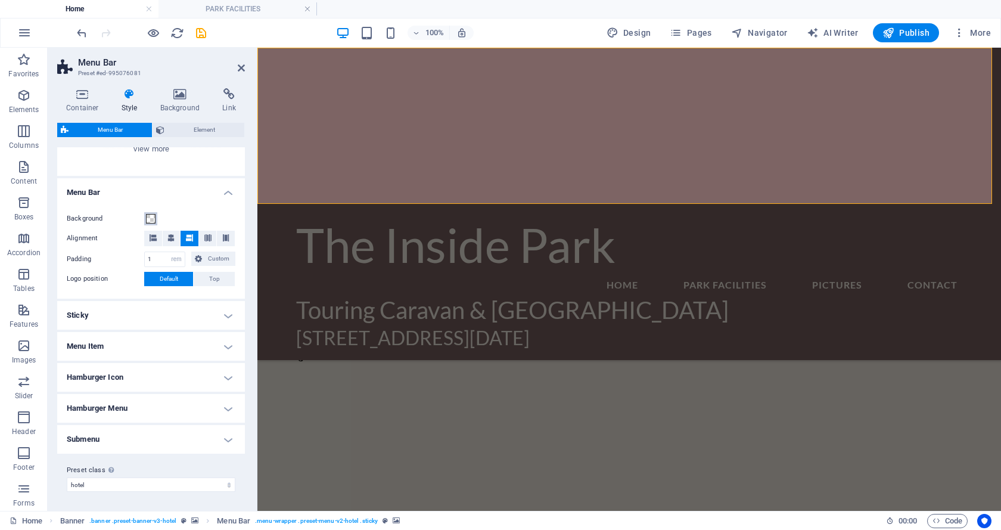
click at [147, 218] on span at bounding box center [151, 219] width 10 height 10
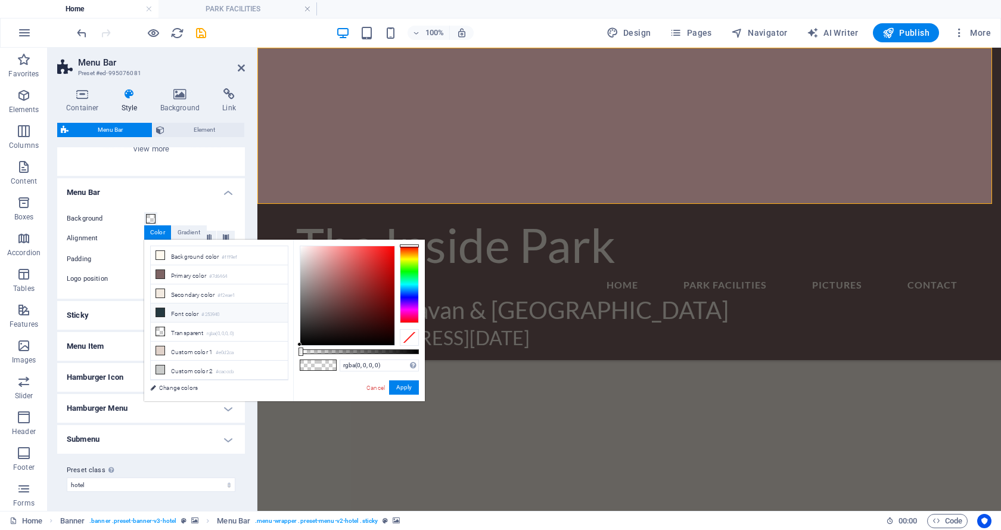
click at [160, 311] on icon at bounding box center [160, 312] width 8 height 8
type input "#253940"
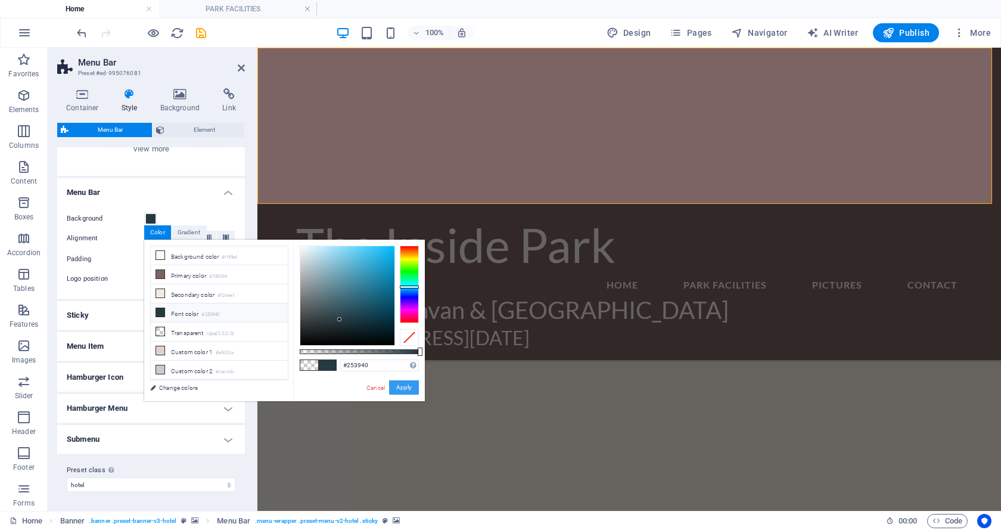
drag, startPoint x: 401, startPoint y: 386, endPoint x: 141, endPoint y: 337, distance: 264.5
click at [401, 386] on button "Apply" at bounding box center [404, 387] width 30 height 14
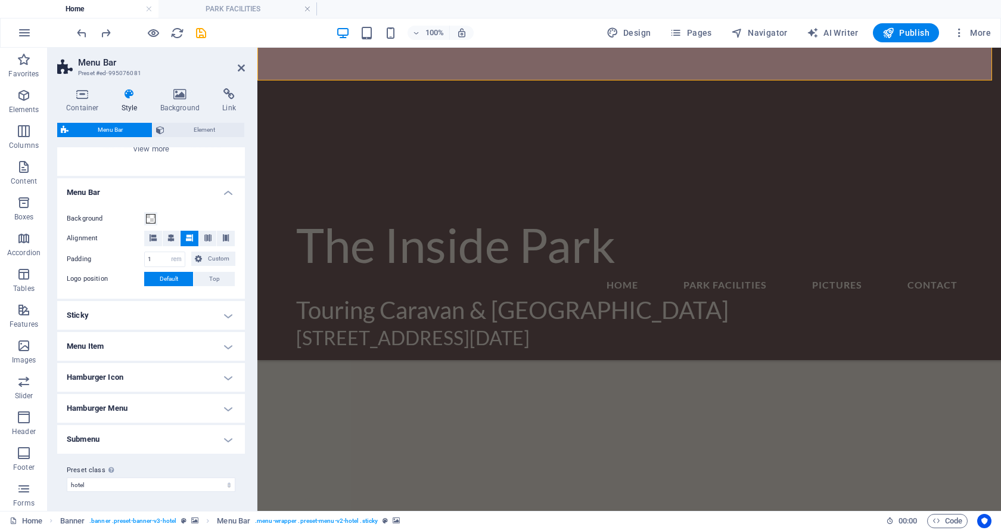
scroll to position [238, 0]
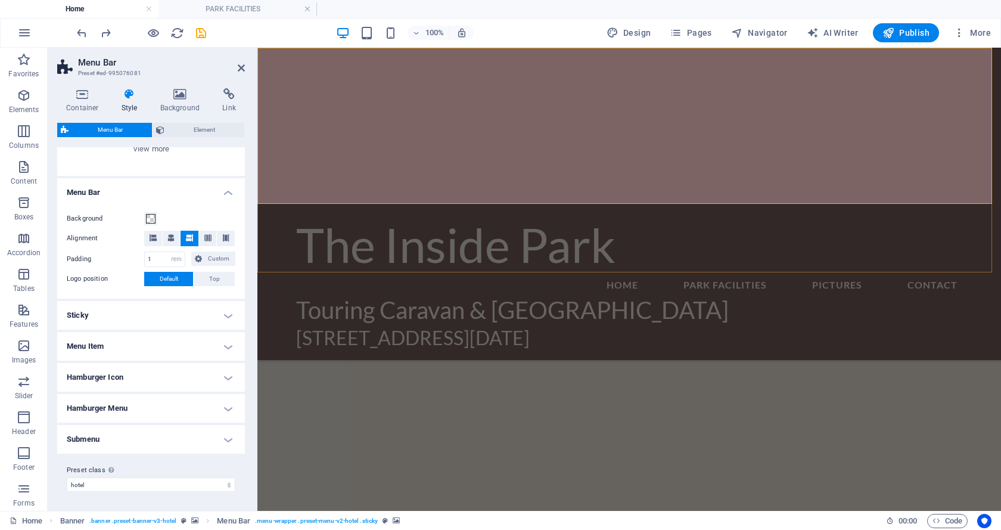
click at [263, 193] on div "The Inside Park Menu HOME PARK FACILITIES PICTURES Contact Touring Caravan & [G…" at bounding box center [629, 204] width 744 height 312
click at [226, 317] on h4 "Sticky" at bounding box center [151, 315] width 188 height 29
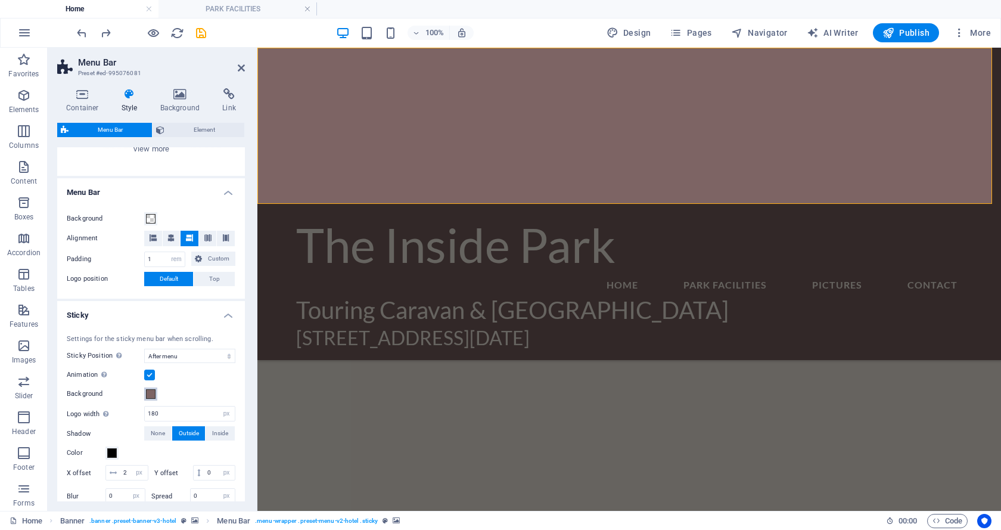
click at [147, 391] on span at bounding box center [151, 394] width 10 height 10
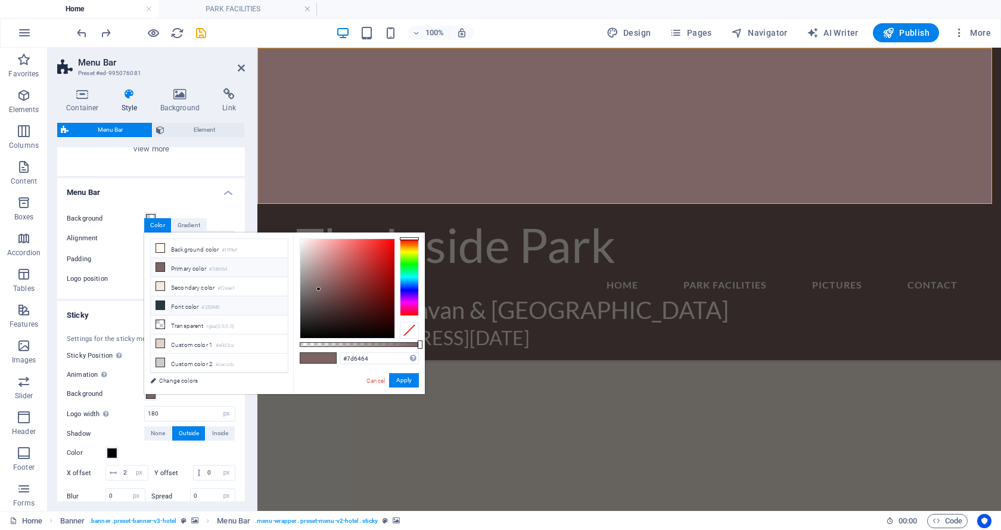
click at [162, 302] on icon at bounding box center [160, 305] width 8 height 8
type input "#253940"
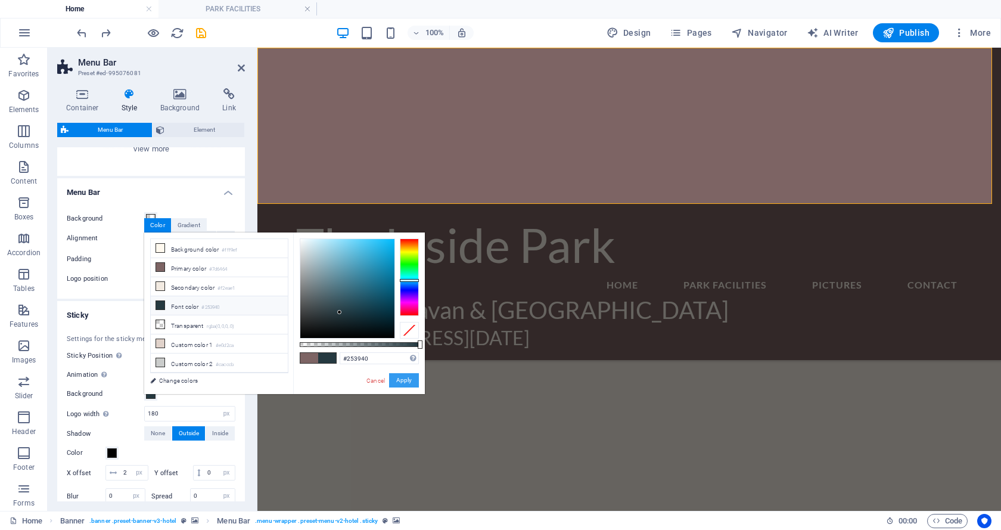
click at [399, 383] on button "Apply" at bounding box center [404, 380] width 30 height 14
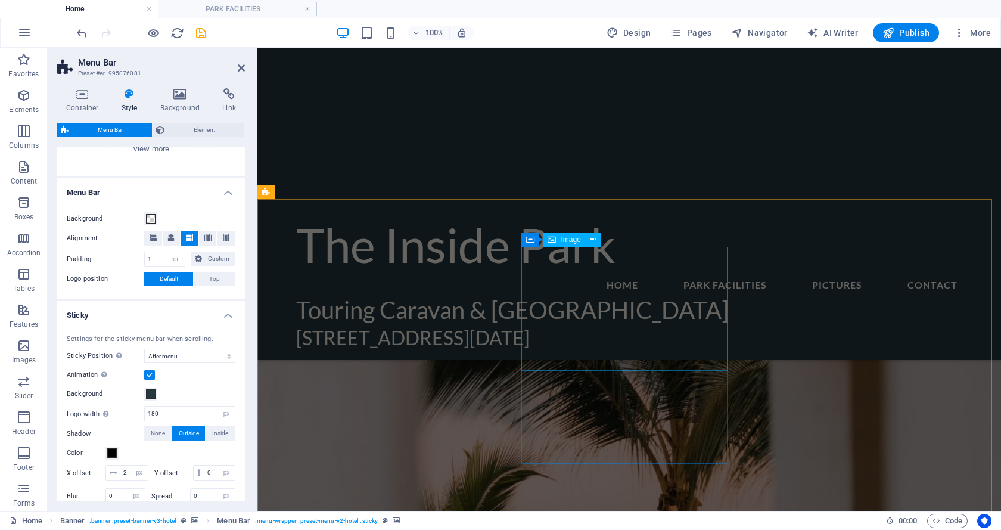
scroll to position [536, 0]
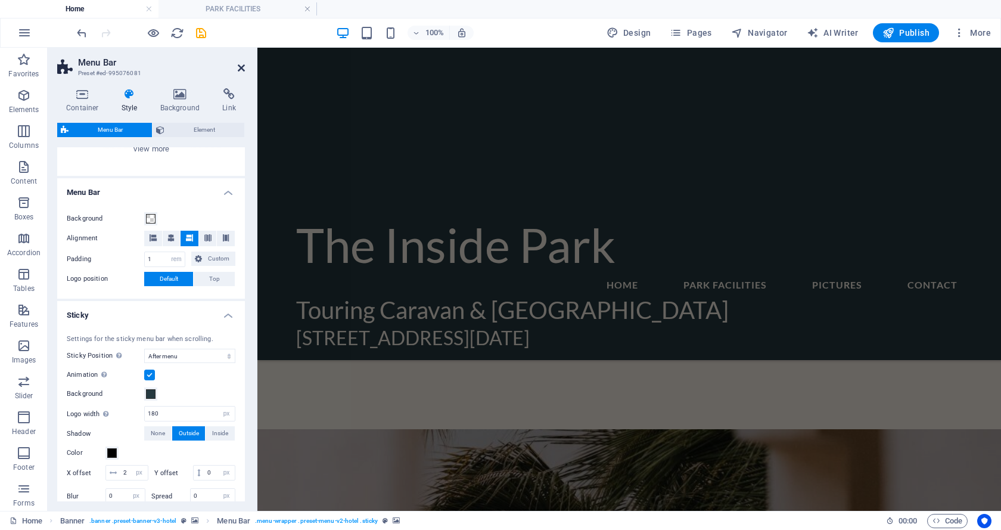
click at [243, 67] on icon at bounding box center [241, 68] width 7 height 10
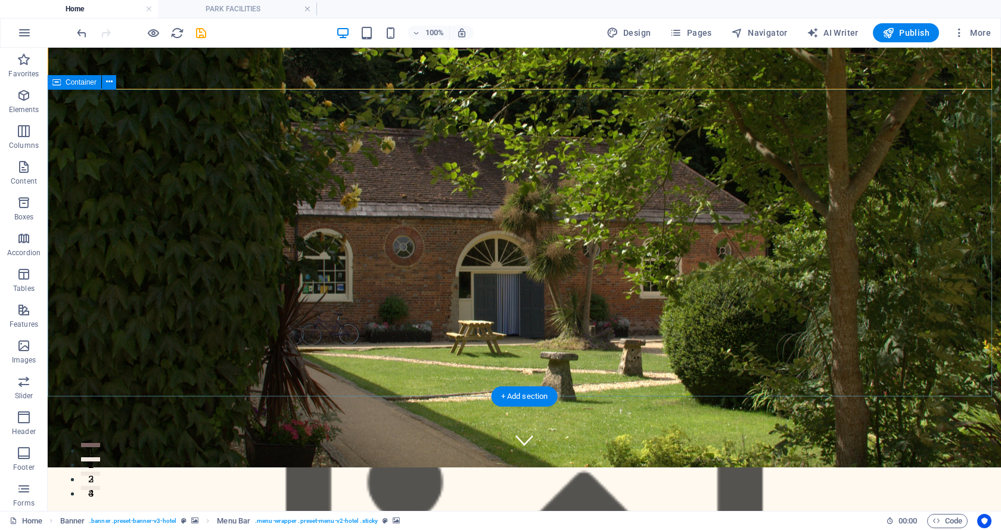
scroll to position [0, 0]
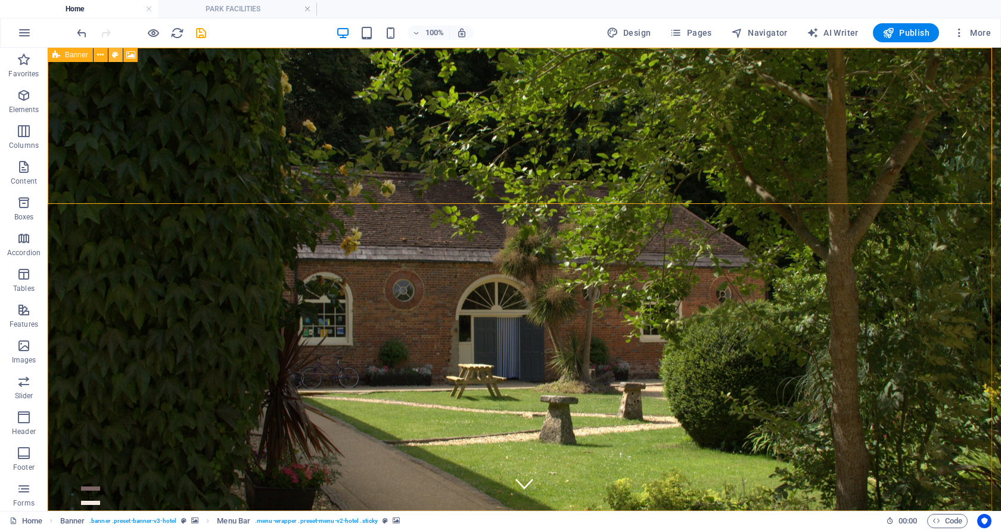
click at [112, 54] on icon at bounding box center [115, 55] width 7 height 13
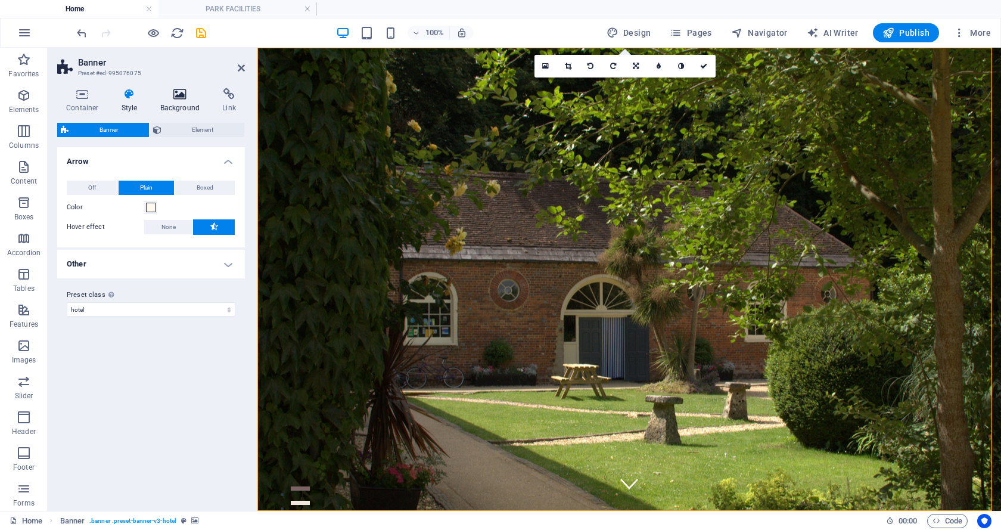
click at [181, 94] on icon at bounding box center [180, 94] width 58 height 12
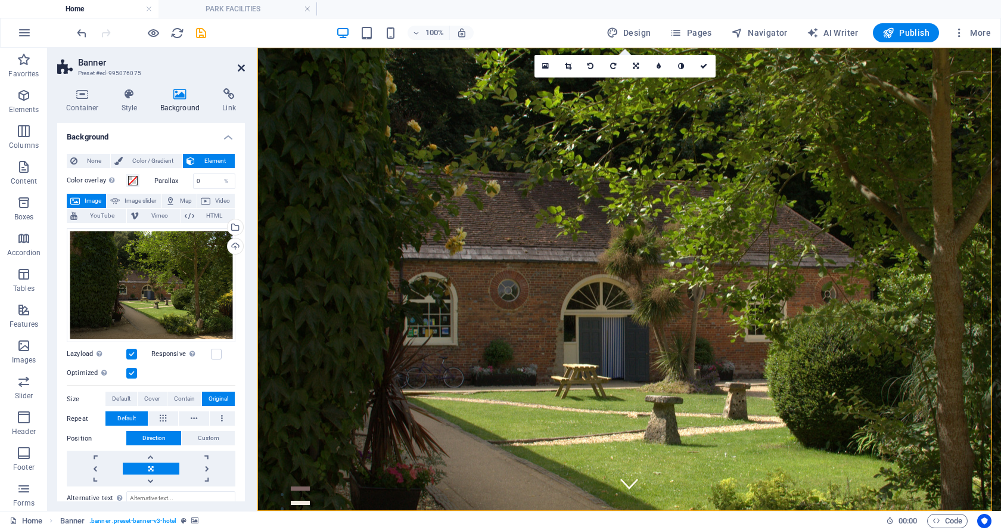
click at [240, 66] on icon at bounding box center [241, 68] width 7 height 10
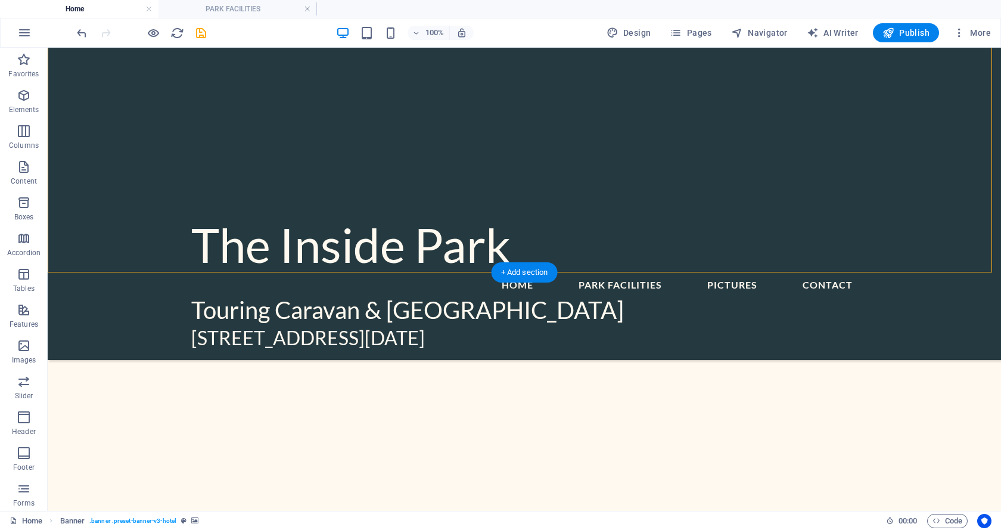
scroll to position [179, 0]
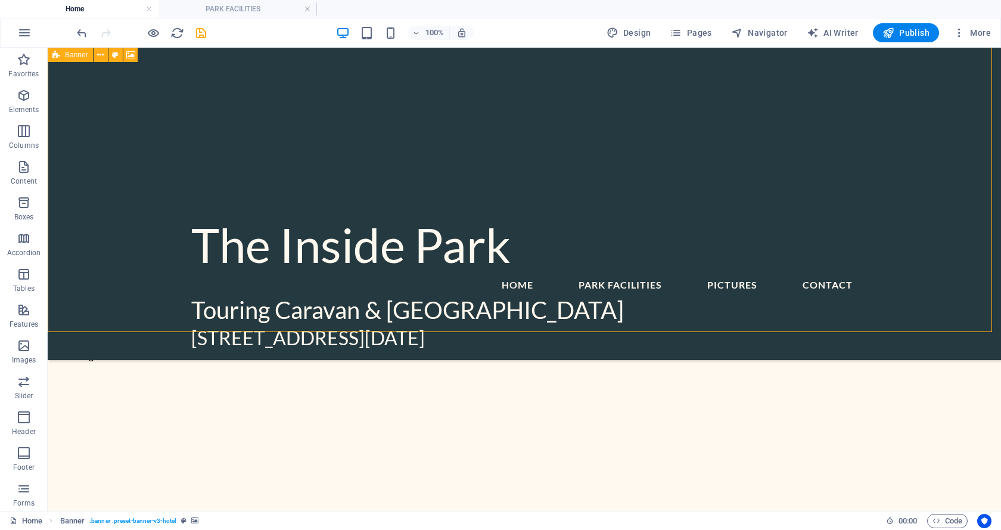
click at [73, 58] on span "Banner" at bounding box center [76, 54] width 23 height 7
click at [116, 53] on icon at bounding box center [115, 55] width 7 height 13
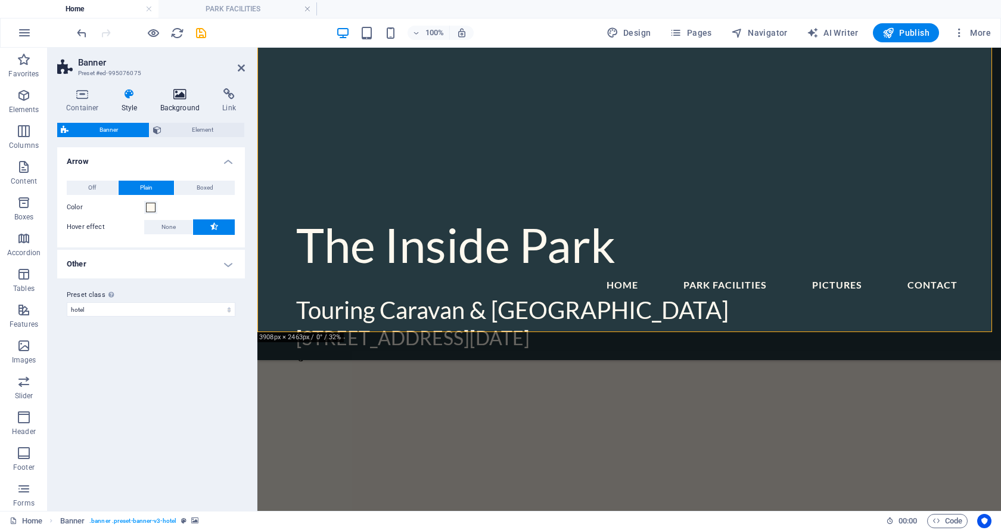
click at [176, 91] on icon at bounding box center [180, 94] width 58 height 12
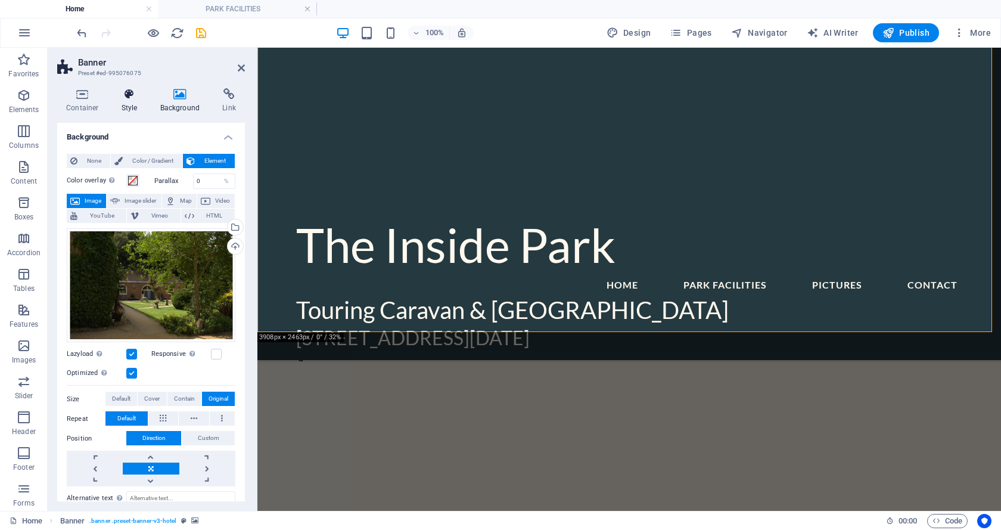
click at [126, 91] on icon at bounding box center [130, 94] width 34 height 12
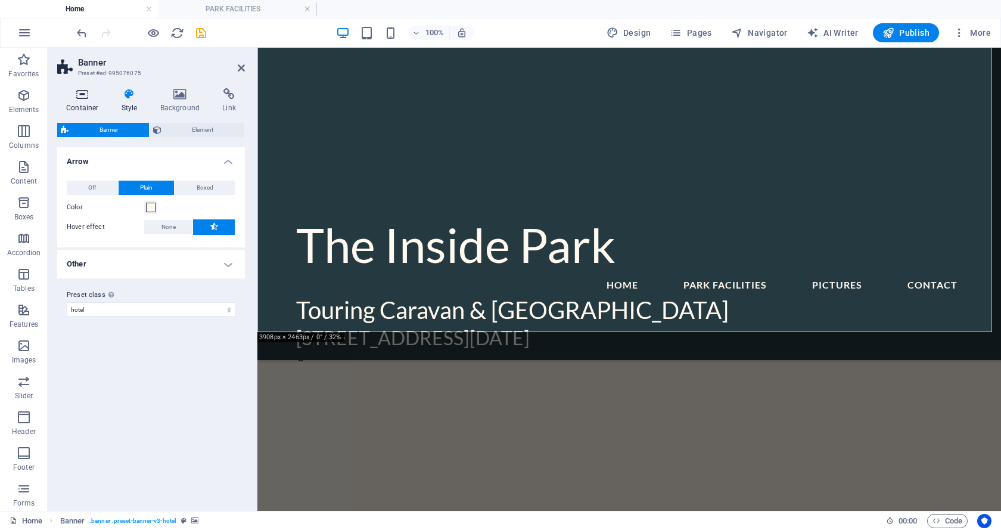
click at [80, 91] on icon at bounding box center [82, 94] width 51 height 12
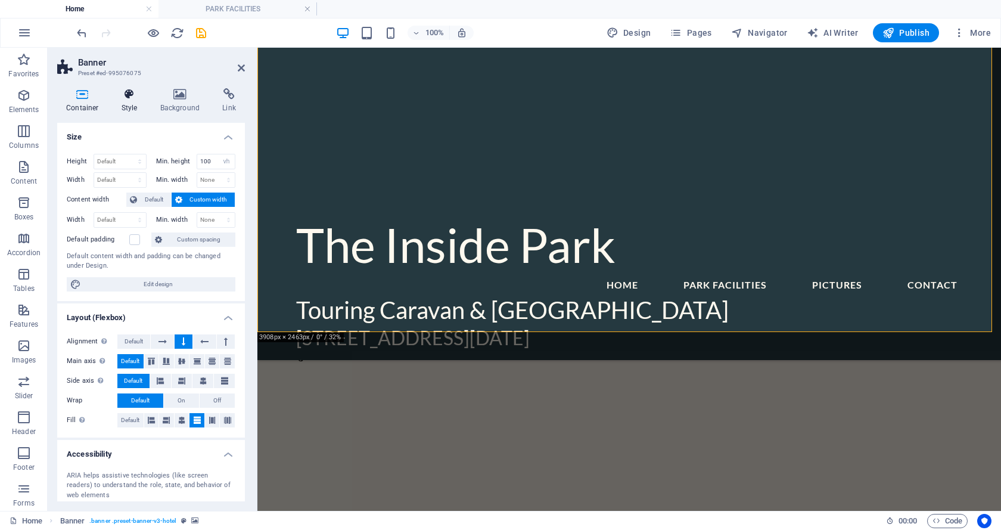
click at [132, 91] on icon at bounding box center [130, 94] width 34 height 12
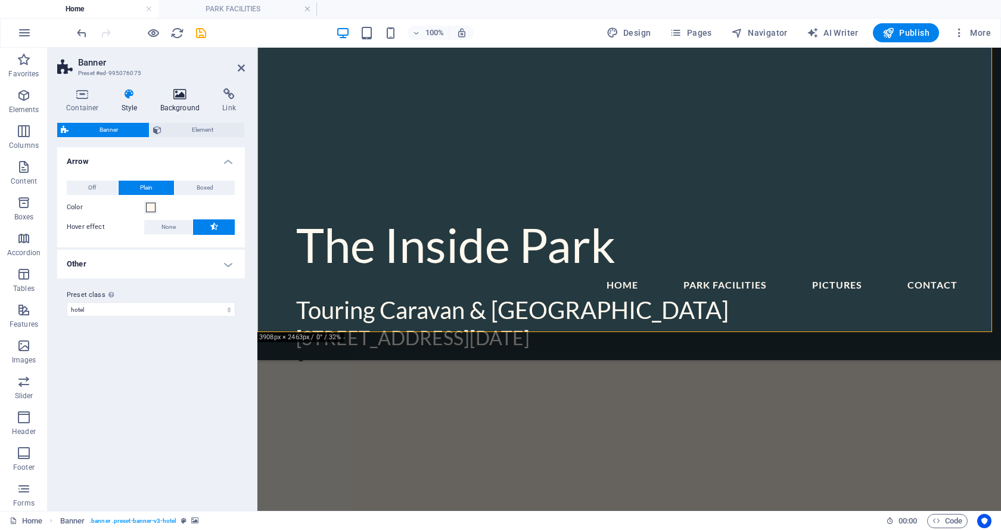
click at [173, 91] on icon at bounding box center [180, 94] width 58 height 12
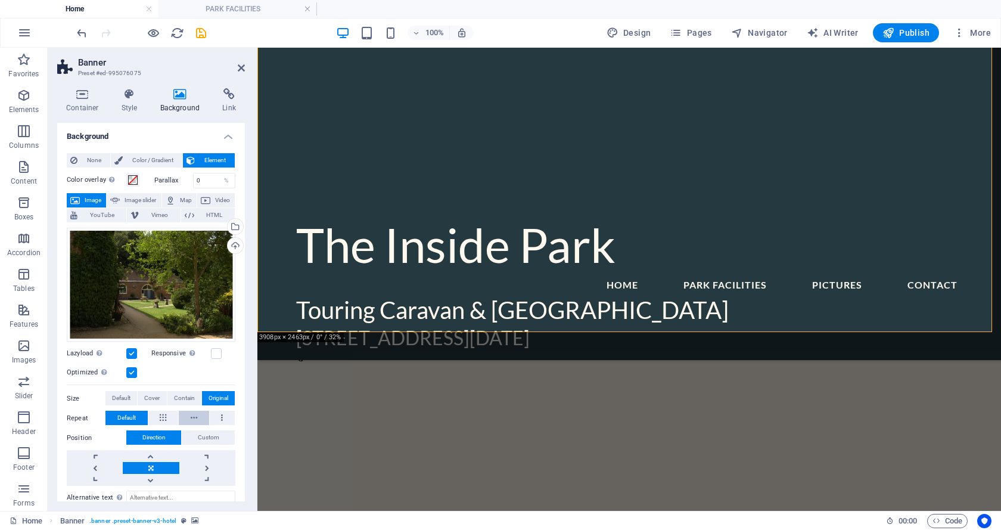
scroll to position [0, 0]
click at [241, 66] on icon at bounding box center [241, 68] width 7 height 10
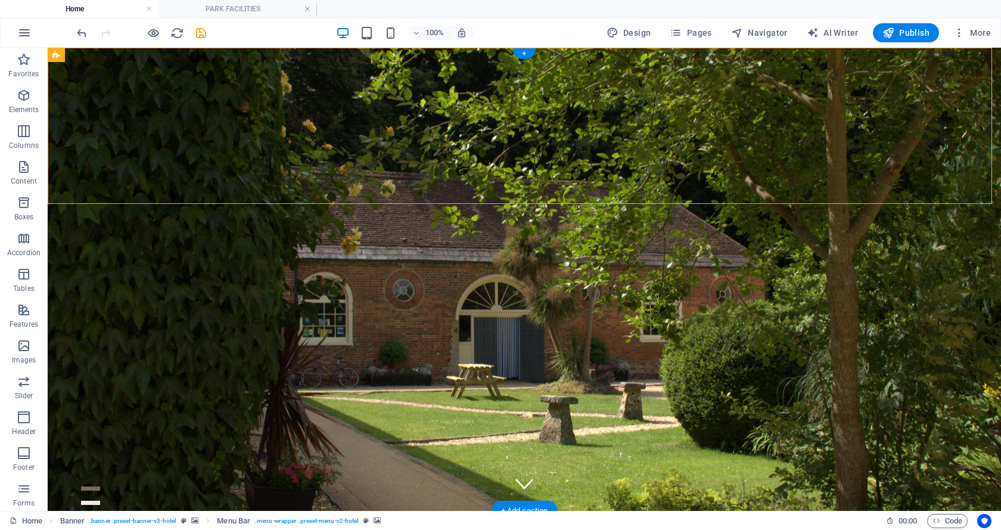
select select "rem"
select select "sticky_menu"
select select "px"
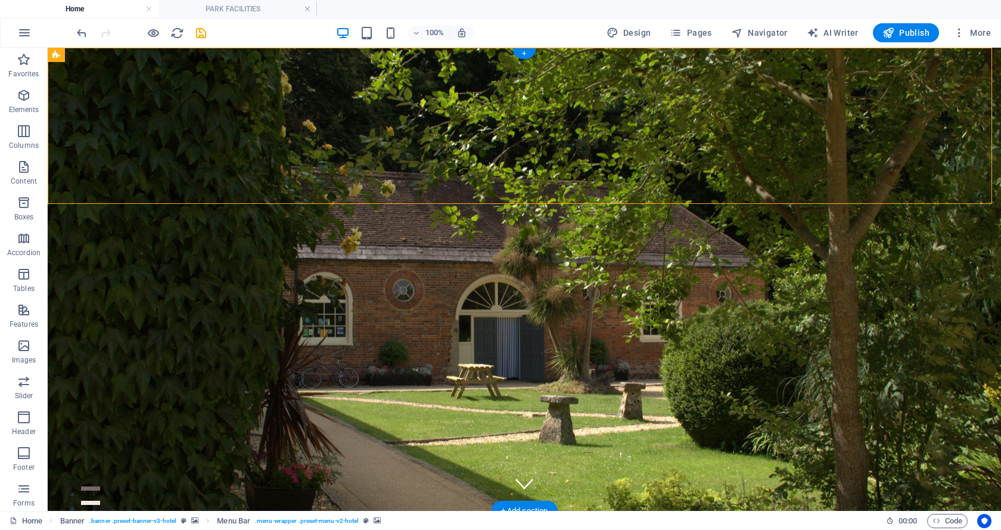
select select "px"
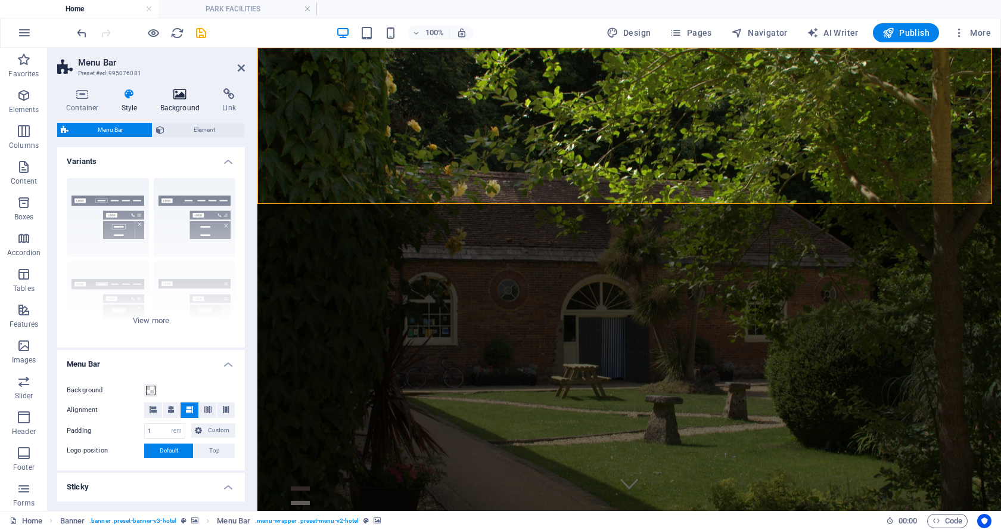
click at [175, 95] on icon at bounding box center [180, 94] width 58 height 12
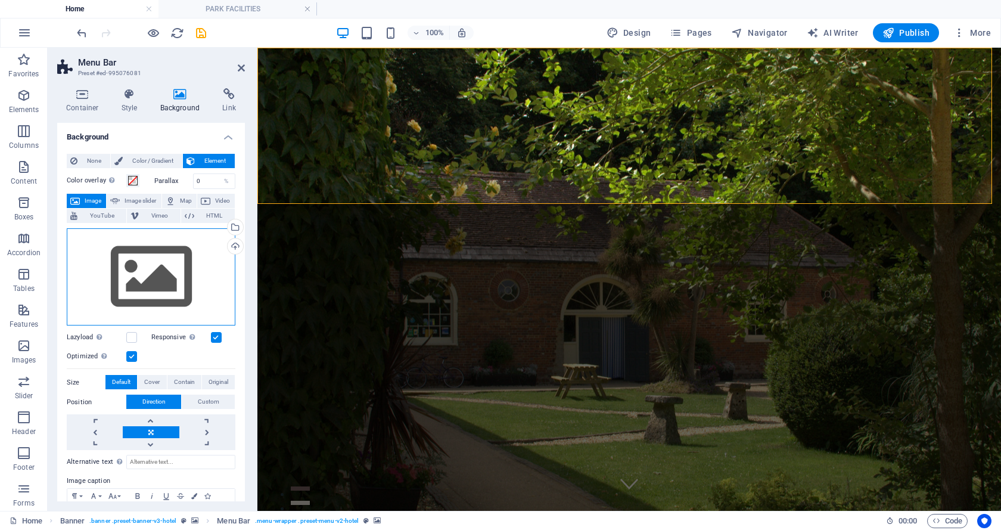
click at [165, 264] on div "Drag files here, click to choose files or select files from Files or our free s…" at bounding box center [151, 277] width 169 height 98
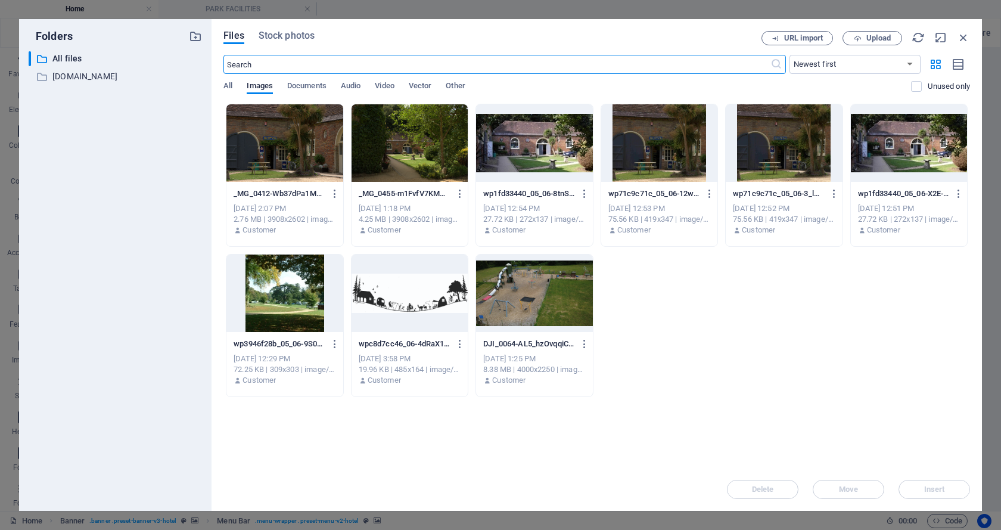
click at [401, 296] on div at bounding box center [410, 293] width 116 height 77
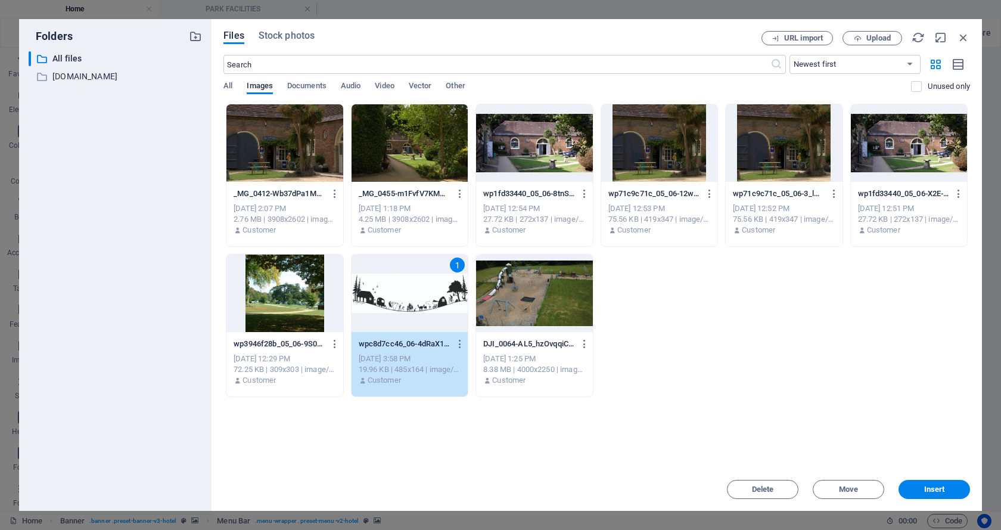
drag, startPoint x: 914, startPoint y: 489, endPoint x: 818, endPoint y: 528, distance: 102.9
click at [913, 489] on span "Insert" at bounding box center [935, 489] width 62 height 7
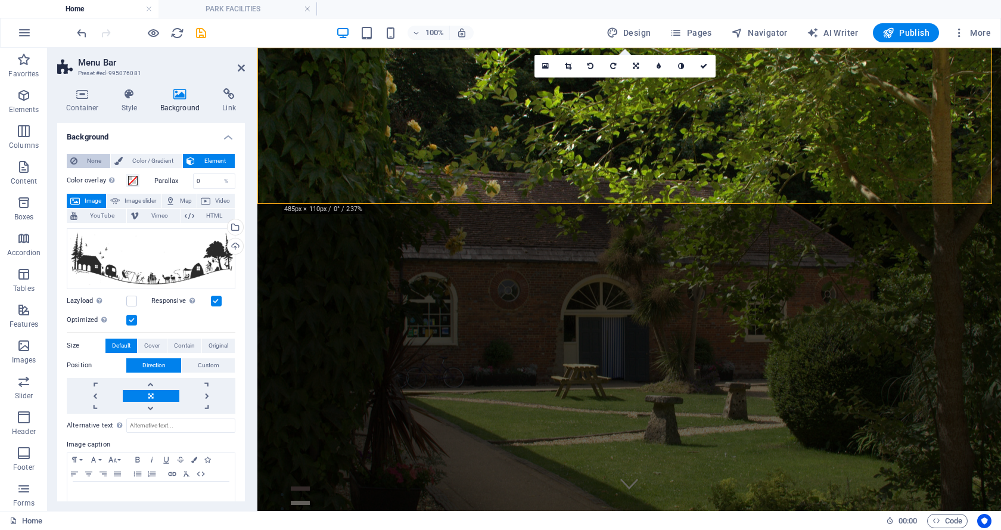
click at [85, 160] on span "None" at bounding box center [94, 161] width 26 height 14
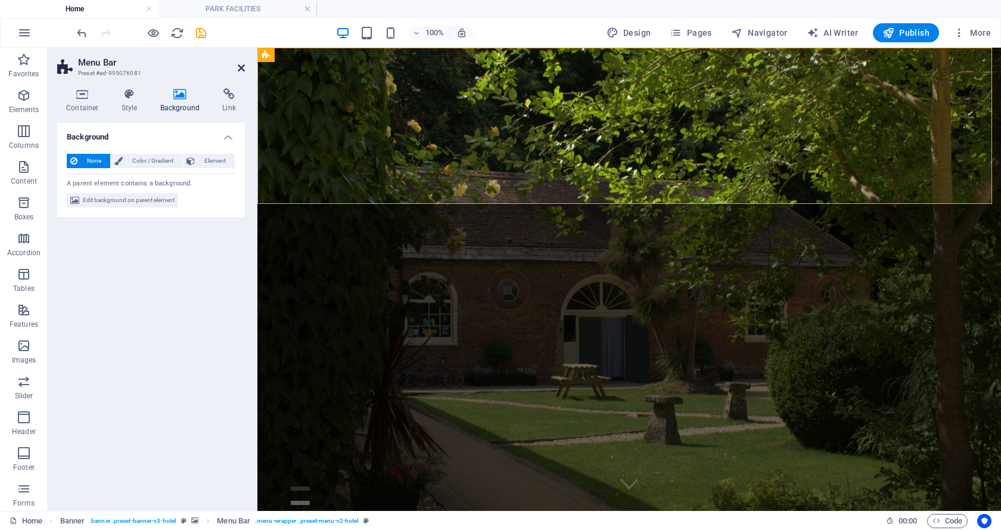
click at [239, 65] on icon at bounding box center [241, 68] width 7 height 10
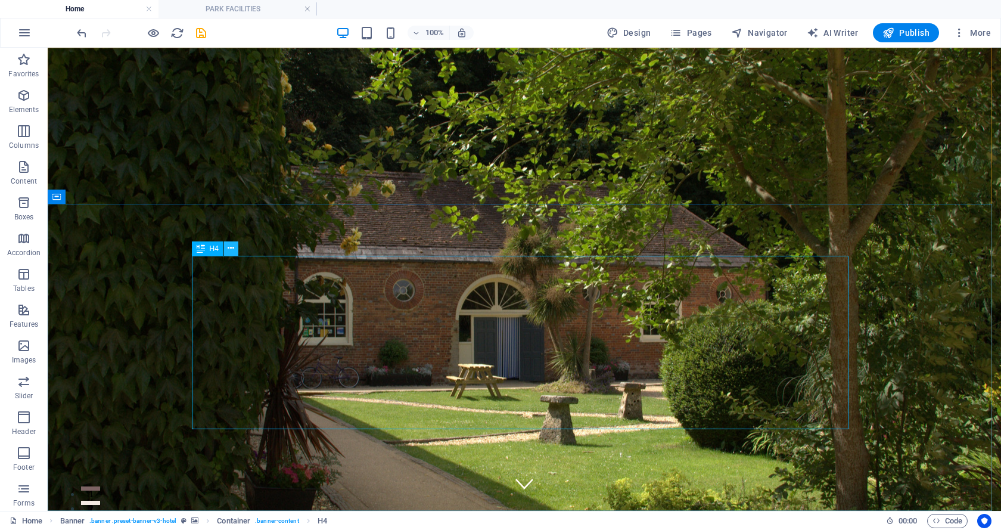
click at [232, 247] on icon at bounding box center [231, 248] width 7 height 13
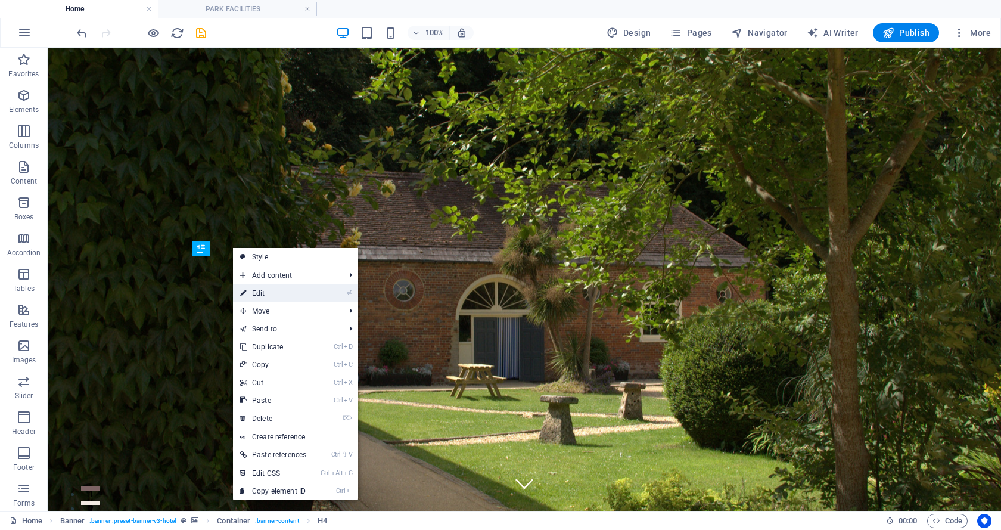
click at [256, 294] on link "⏎ Edit" at bounding box center [273, 293] width 80 height 18
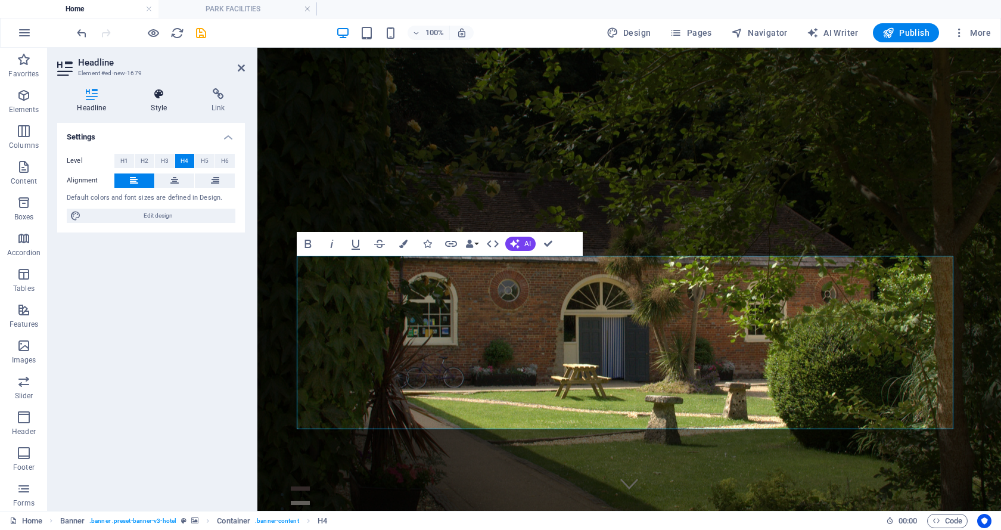
click at [156, 91] on icon at bounding box center [159, 94] width 56 height 12
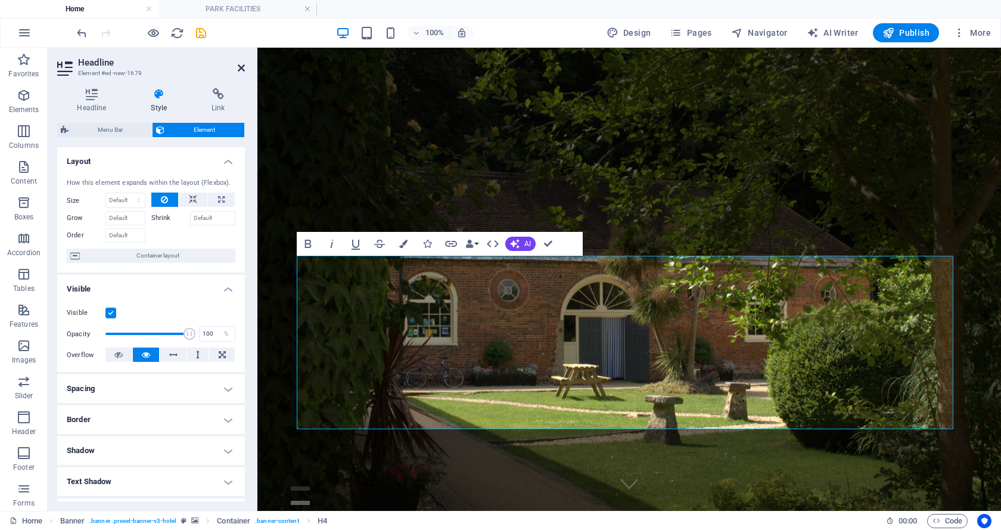
drag, startPoint x: 240, startPoint y: 64, endPoint x: 191, endPoint y: 16, distance: 67.9
click at [240, 64] on icon at bounding box center [241, 68] width 7 height 10
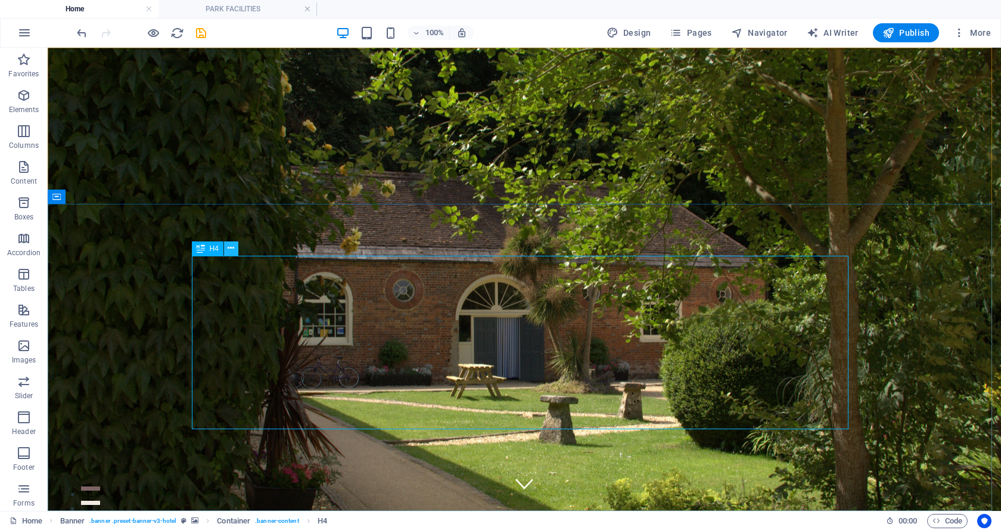
click at [232, 247] on icon at bounding box center [231, 248] width 7 height 13
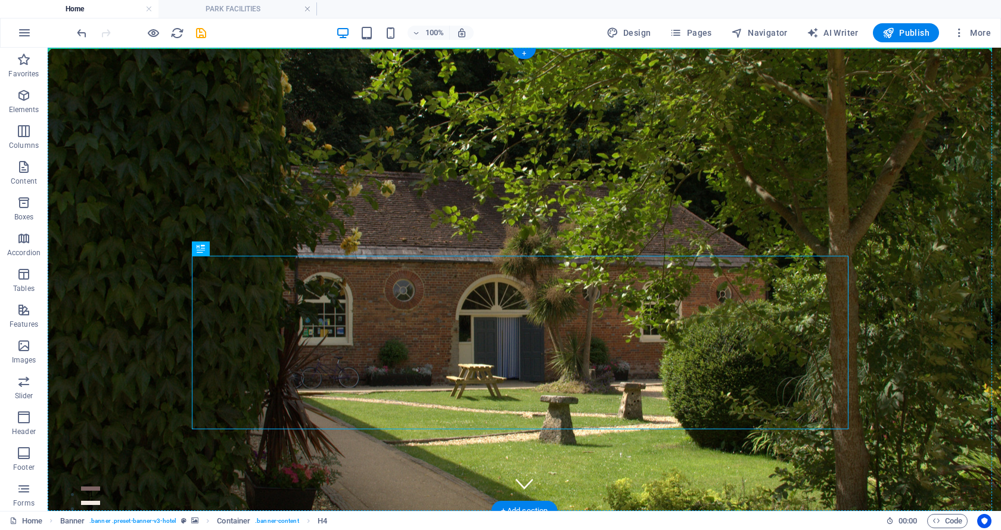
drag, startPoint x: 247, startPoint y: 297, endPoint x: 276, endPoint y: 295, distance: 28.7
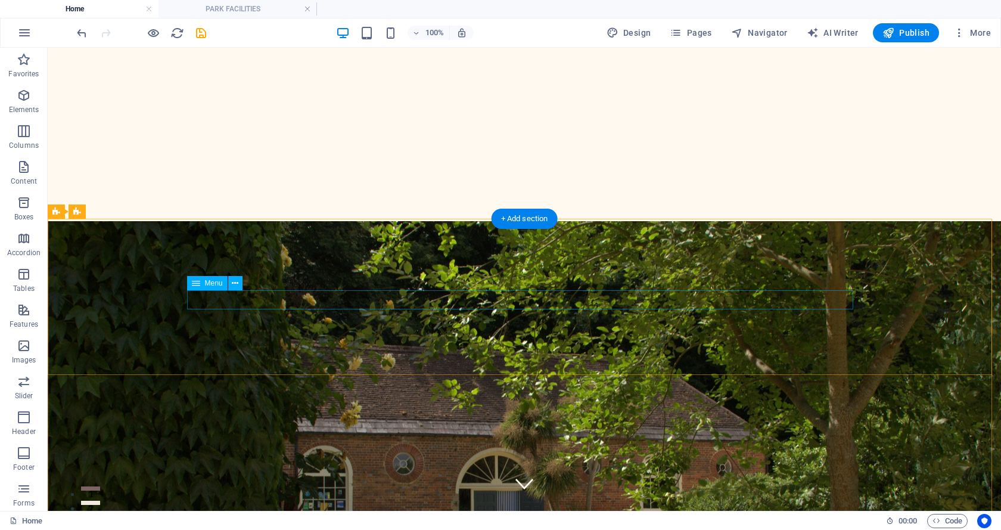
scroll to position [119, 0]
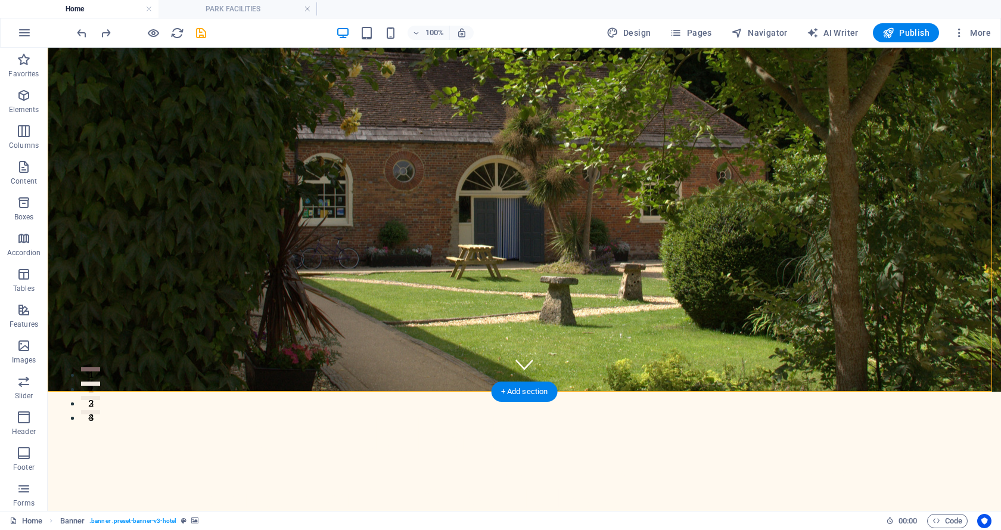
drag, startPoint x: 246, startPoint y: 177, endPoint x: 172, endPoint y: 134, distance: 85.8
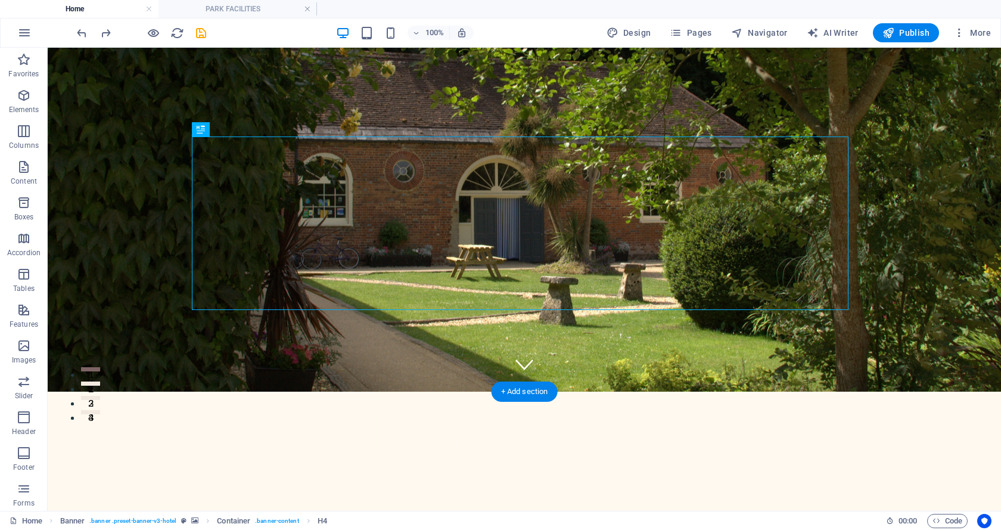
drag, startPoint x: 247, startPoint y: 176, endPoint x: 196, endPoint y: 226, distance: 71.2
click at [107, 77] on icon at bounding box center [109, 77] width 7 height 13
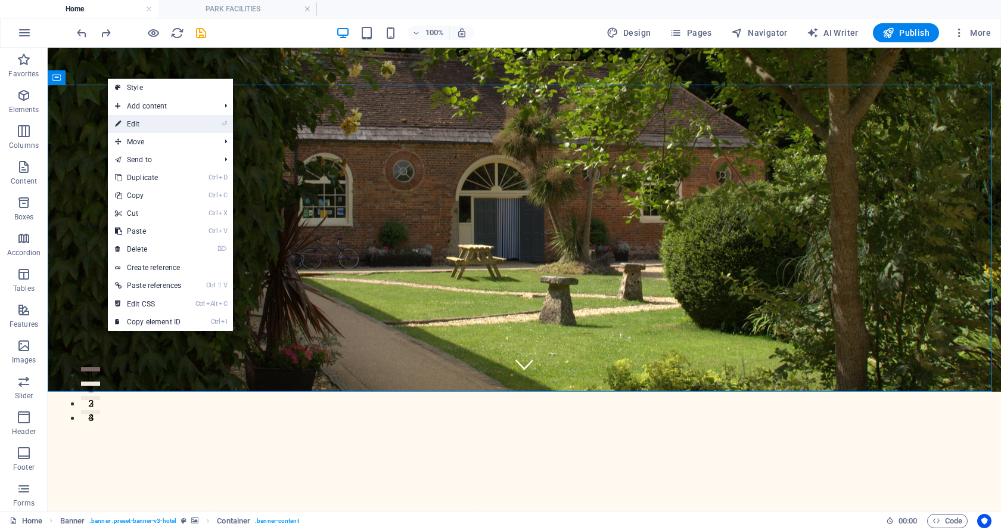
click at [139, 120] on link "⏎ Edit" at bounding box center [148, 124] width 80 height 18
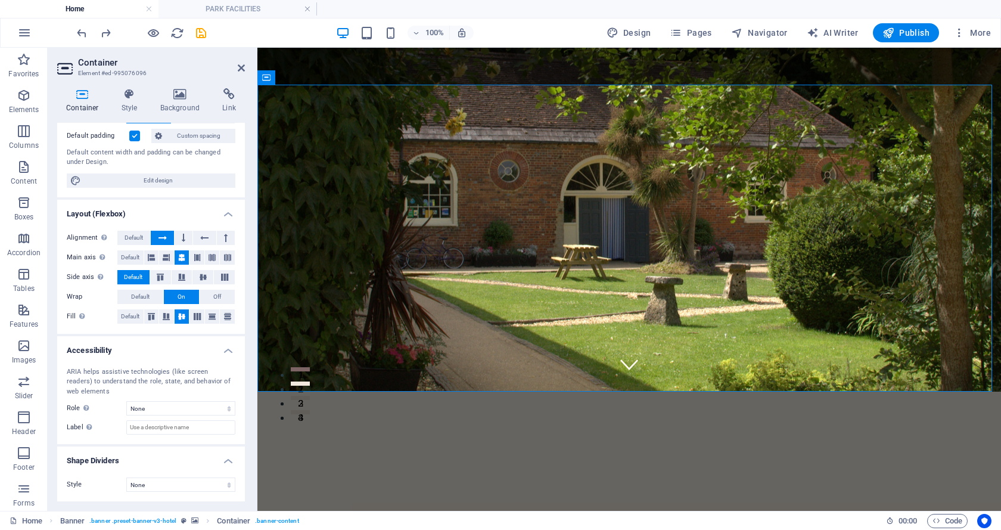
scroll to position [0, 0]
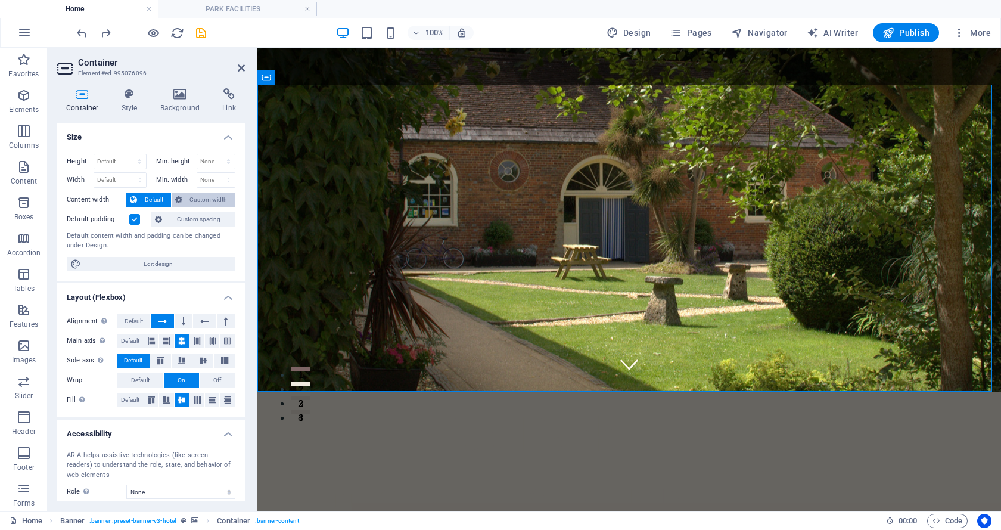
click at [206, 200] on span "Custom width" at bounding box center [209, 200] width 46 height 14
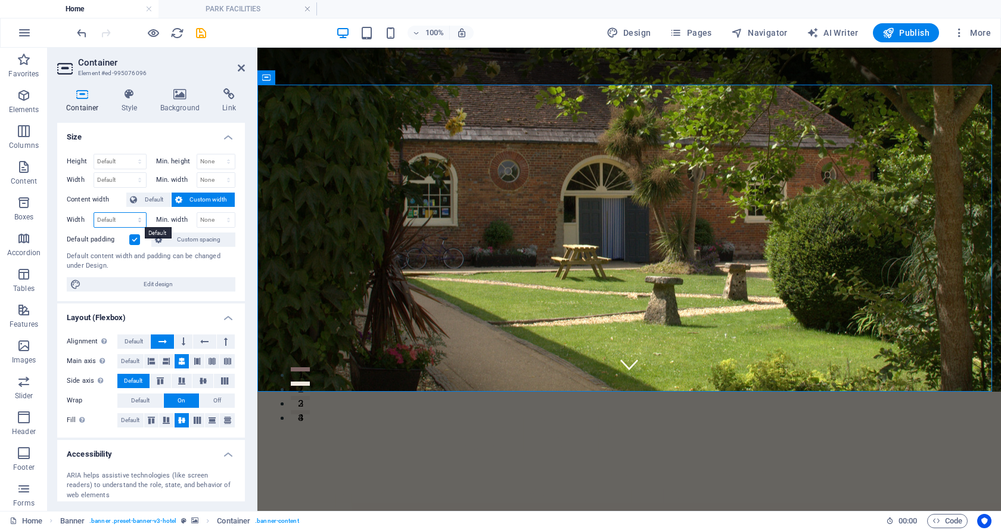
click at [139, 217] on select "Default px rem % em vh vw" at bounding box center [120, 220] width 52 height 14
click at [94, 213] on select "Default px rem % em vh vw" at bounding box center [120, 220] width 52 height 14
select select "DISABLED_OPTION_VALUE"
click at [150, 199] on span "Default" at bounding box center [154, 200] width 27 height 14
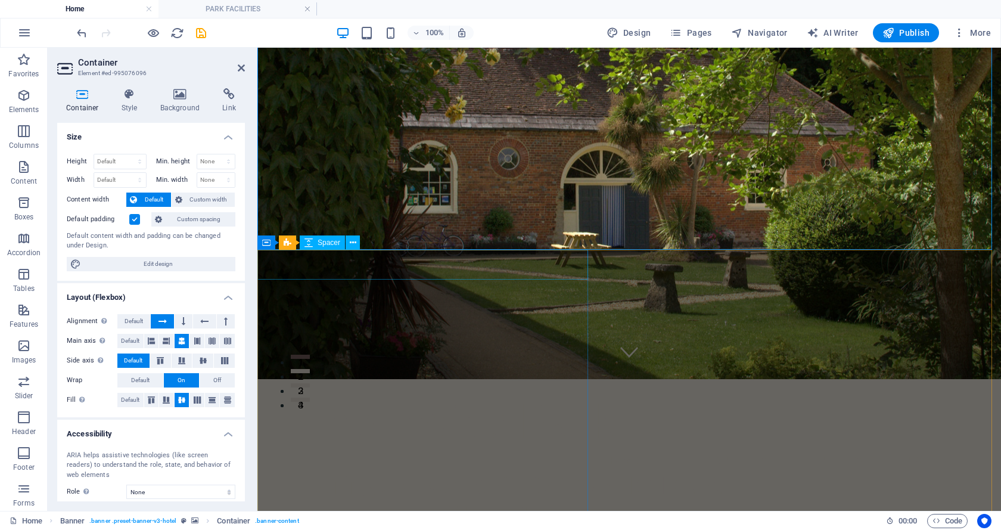
scroll to position [119, 0]
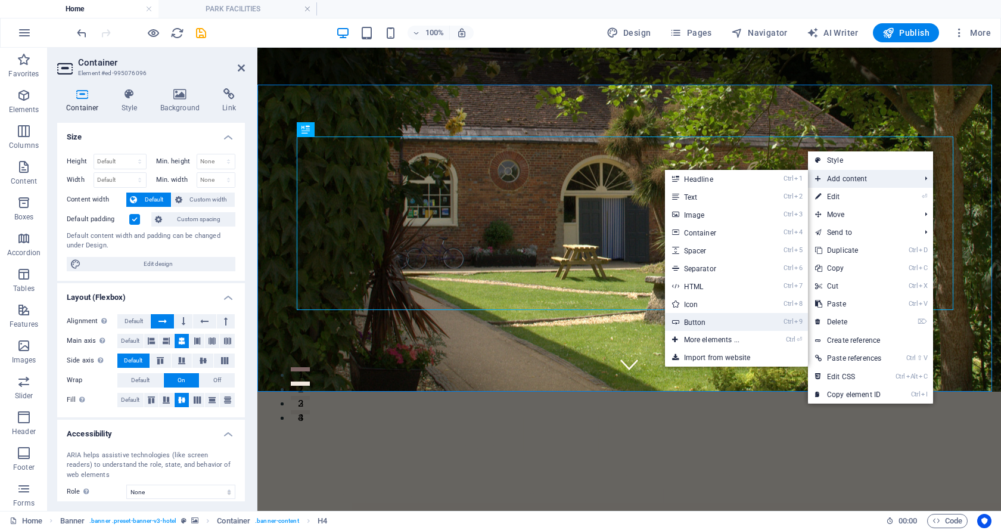
drag, startPoint x: 693, startPoint y: 319, endPoint x: 434, endPoint y: 273, distance: 262.8
click at [693, 319] on link "Ctrl 9 Button" at bounding box center [714, 322] width 98 height 18
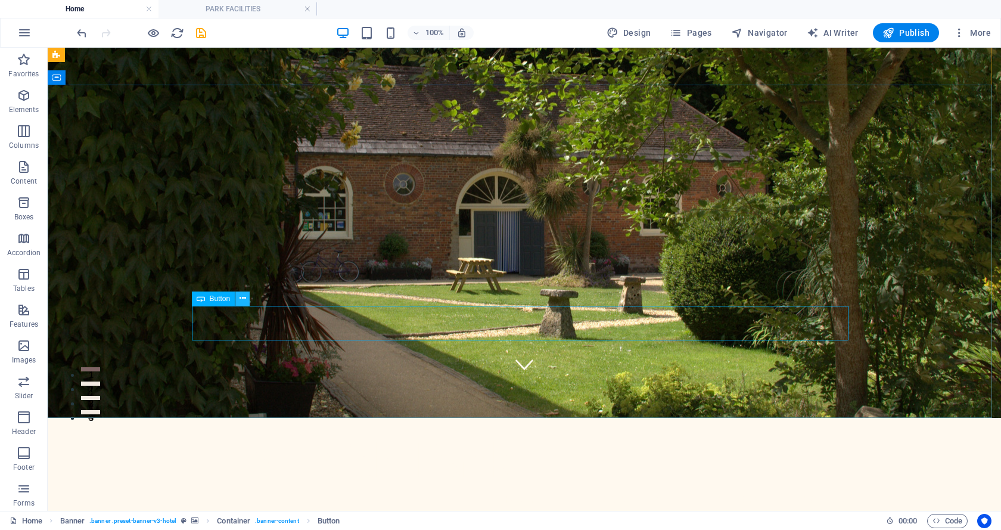
click at [240, 297] on icon at bounding box center [243, 298] width 7 height 13
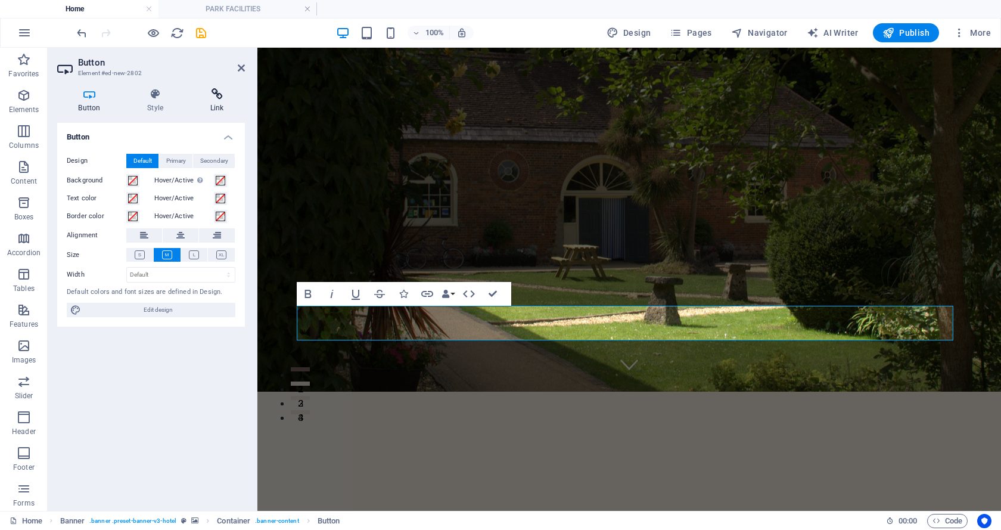
click at [215, 94] on icon at bounding box center [217, 94] width 56 height 12
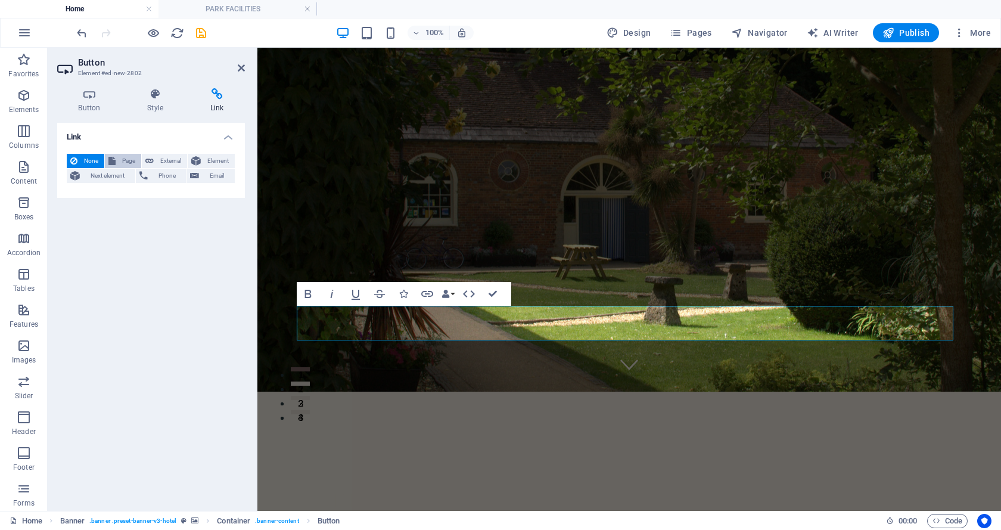
click at [122, 156] on span "Page" at bounding box center [128, 161] width 18 height 14
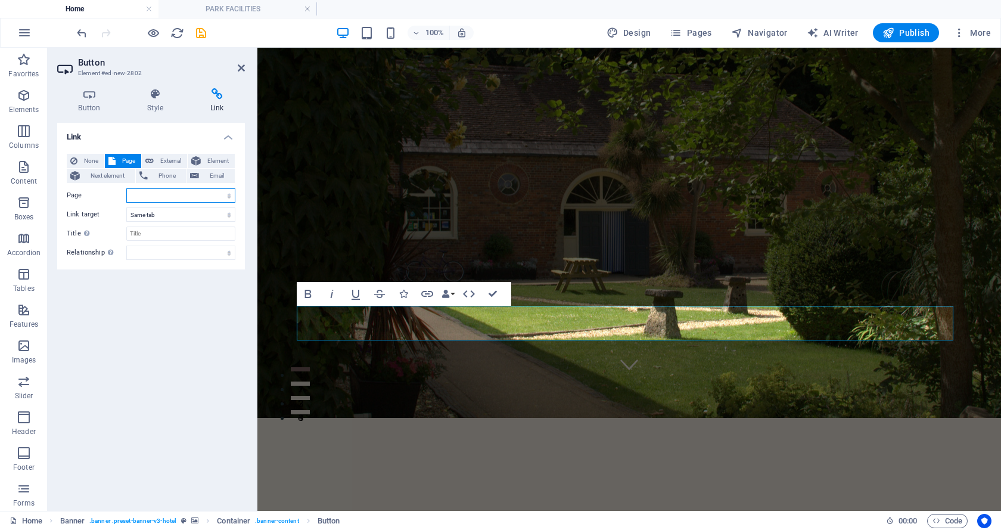
click at [229, 195] on select "Home PARK FACILITIES PICTURES New page Contact Privacy New page 1" at bounding box center [180, 195] width 109 height 14
click at [126, 188] on select "Home PARK FACILITIES PICTURES New page Contact Privacy New page 1" at bounding box center [180, 195] width 109 height 14
click at [227, 196] on select "Home PARK FACILITIES PICTURES New page Contact Privacy New page 1" at bounding box center [180, 195] width 109 height 14
select select "1"
click at [126, 188] on select "Home PARK FACILITIES PICTURES New page Contact Privacy New page 1" at bounding box center [180, 195] width 109 height 14
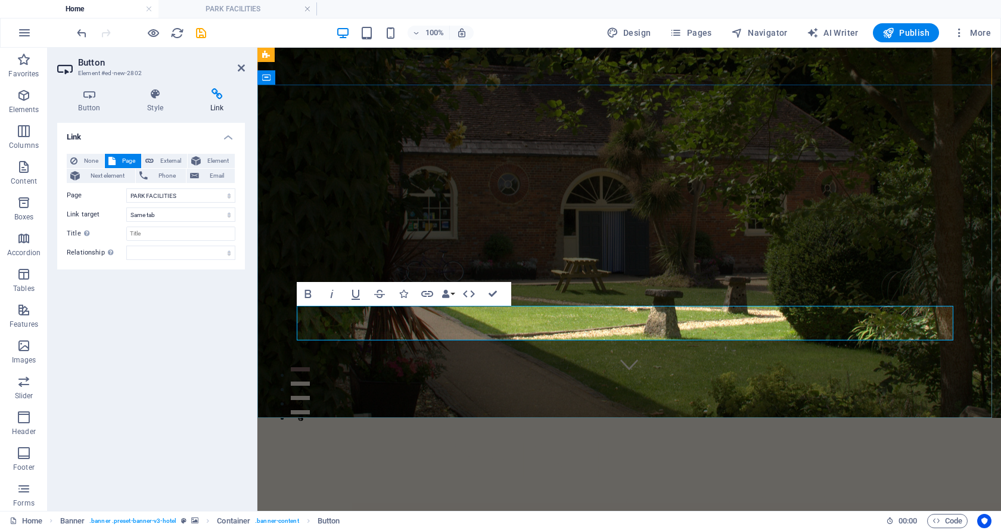
click at [243, 67] on icon at bounding box center [241, 68] width 7 height 10
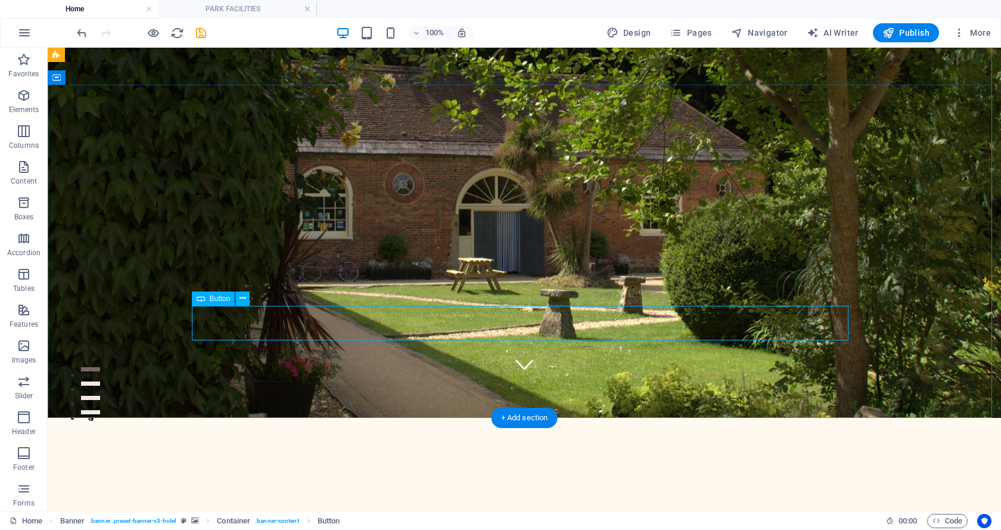
click at [958, 31] on icon "button" at bounding box center [960, 33] width 12 height 12
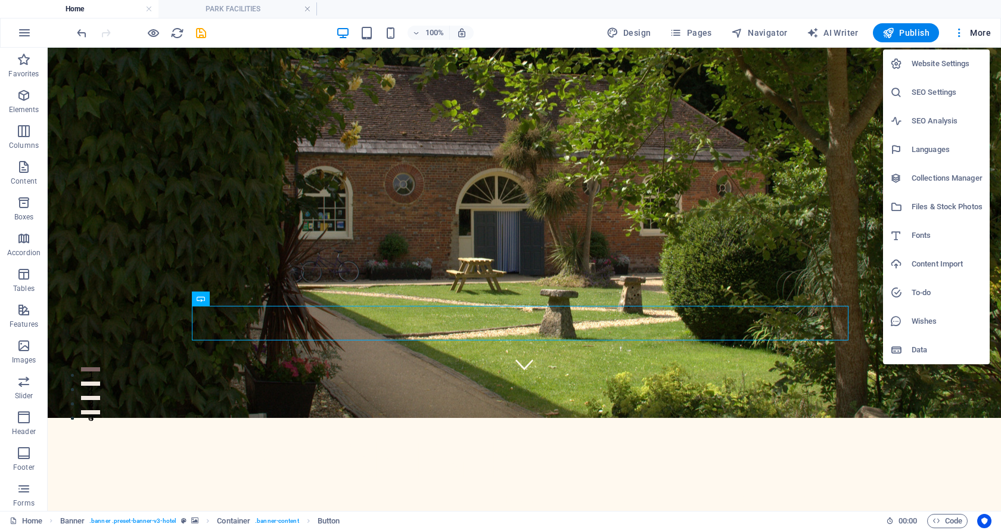
click at [932, 61] on h6 "Website Settings" at bounding box center [947, 64] width 71 height 14
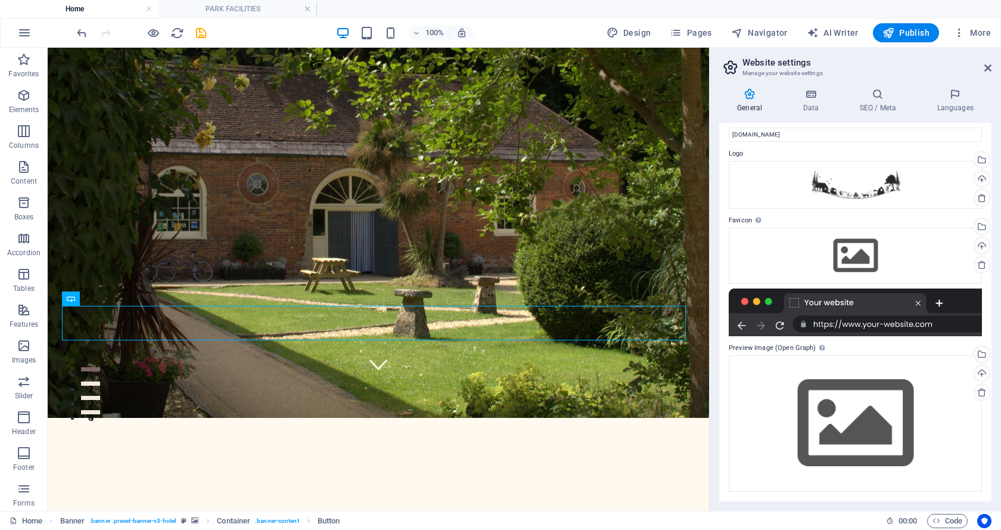
scroll to position [0, 0]
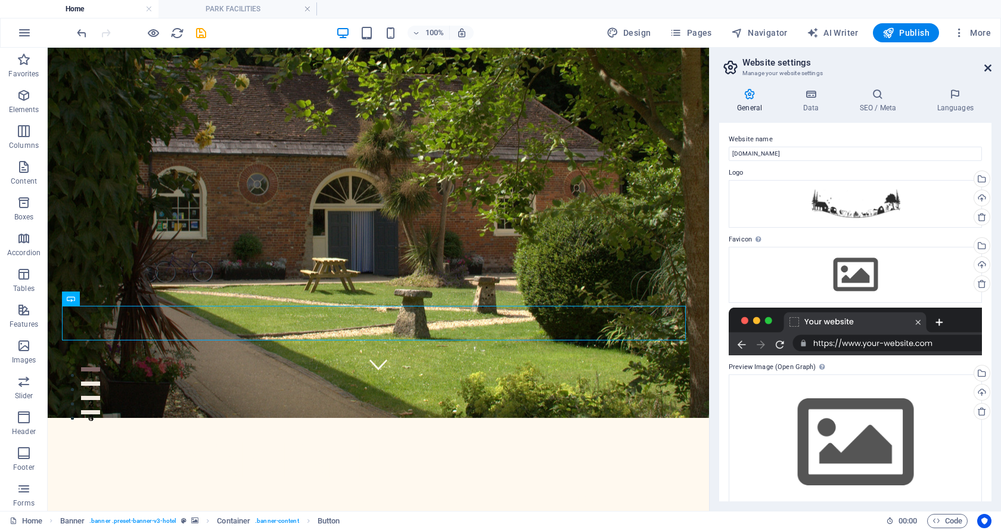
click at [989, 69] on icon at bounding box center [988, 68] width 7 height 10
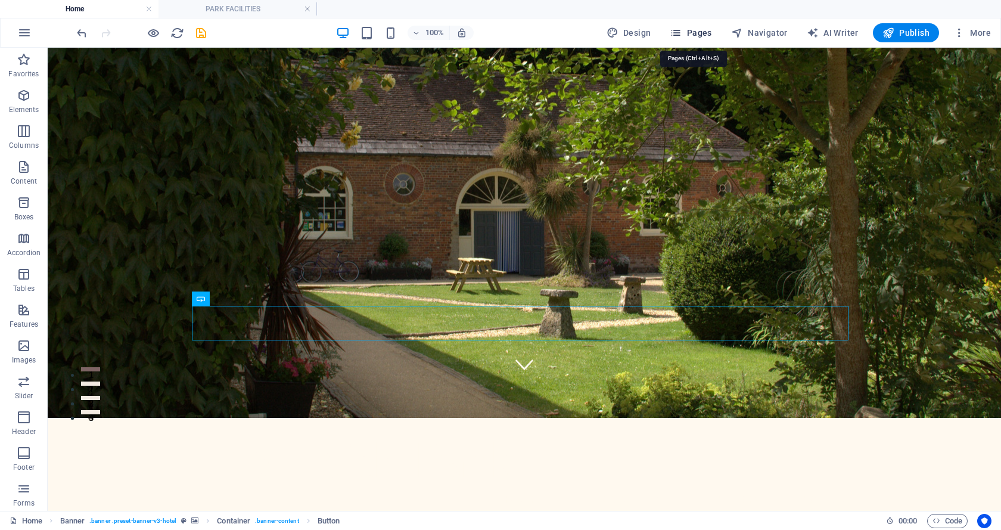
click at [682, 28] on icon "button" at bounding box center [676, 33] width 12 height 12
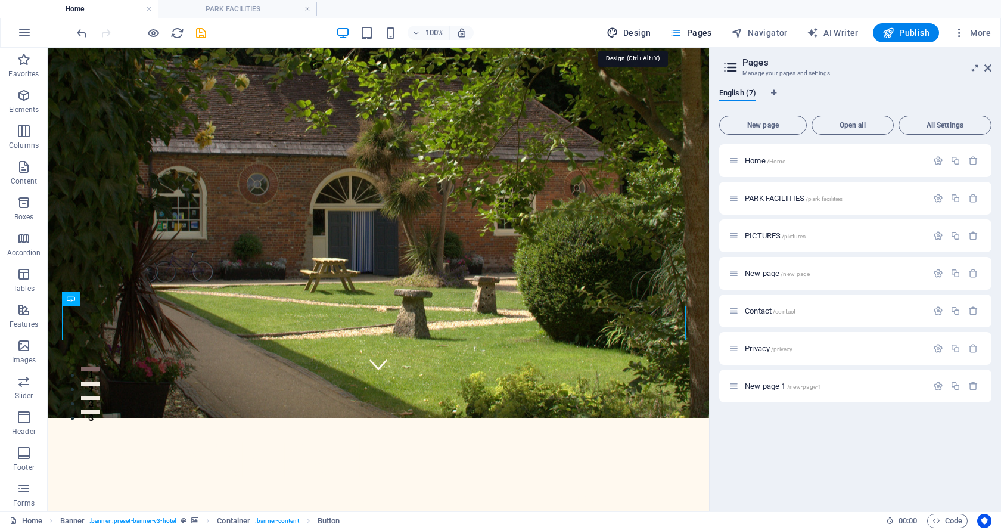
click at [625, 28] on span "Design" at bounding box center [629, 33] width 45 height 12
click at [625, 27] on span "Design" at bounding box center [629, 33] width 45 height 12
select select "500"
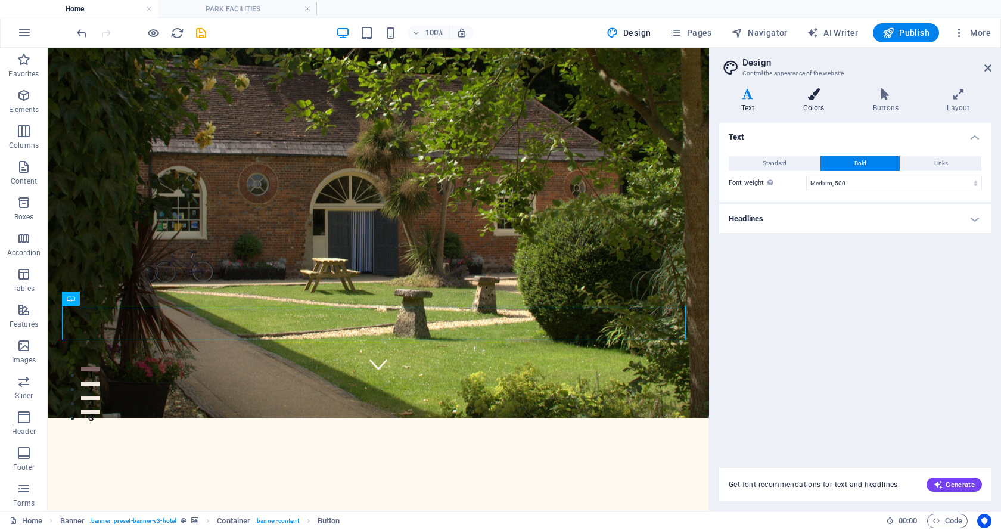
click at [810, 91] on icon at bounding box center [813, 94] width 65 height 12
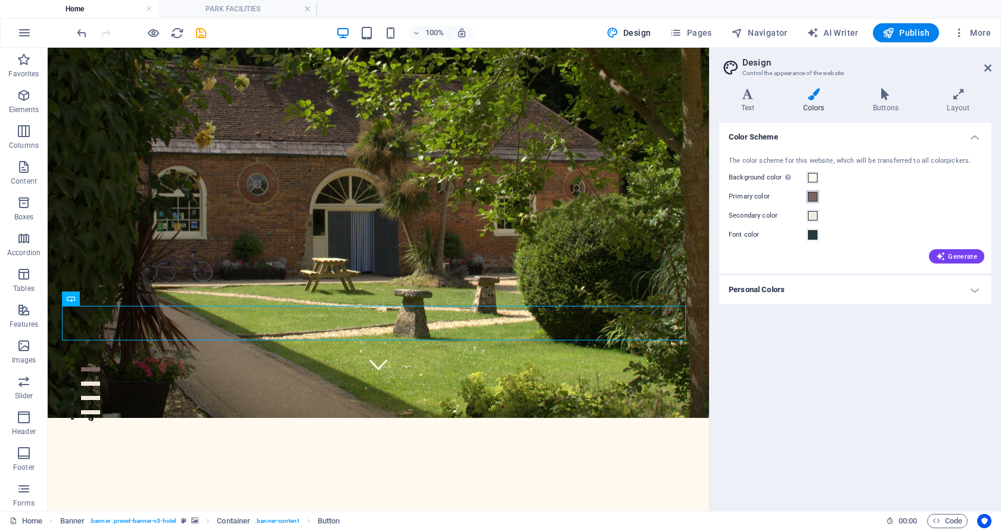
click at [815, 192] on span at bounding box center [813, 197] width 10 height 10
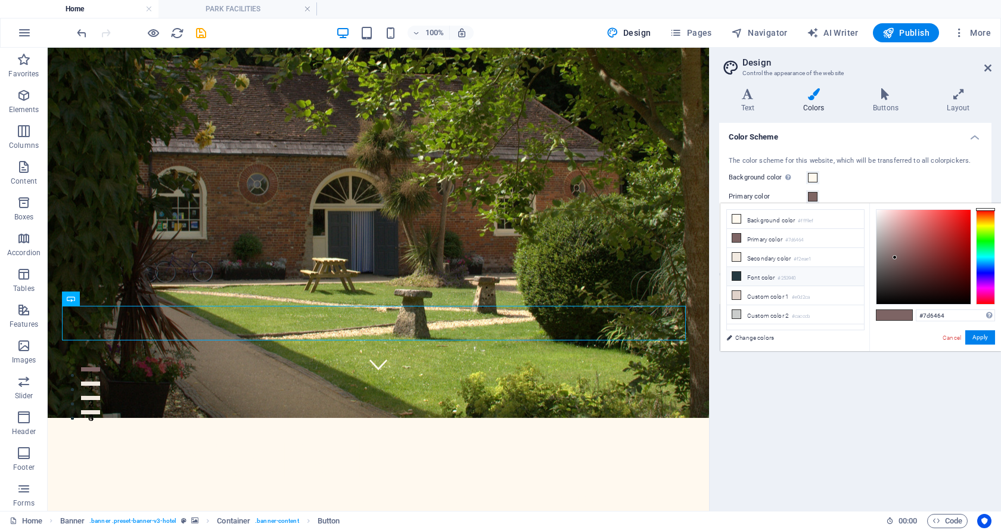
click at [759, 277] on li "Font color #253940" at bounding box center [795, 276] width 137 height 19
type input "#253940"
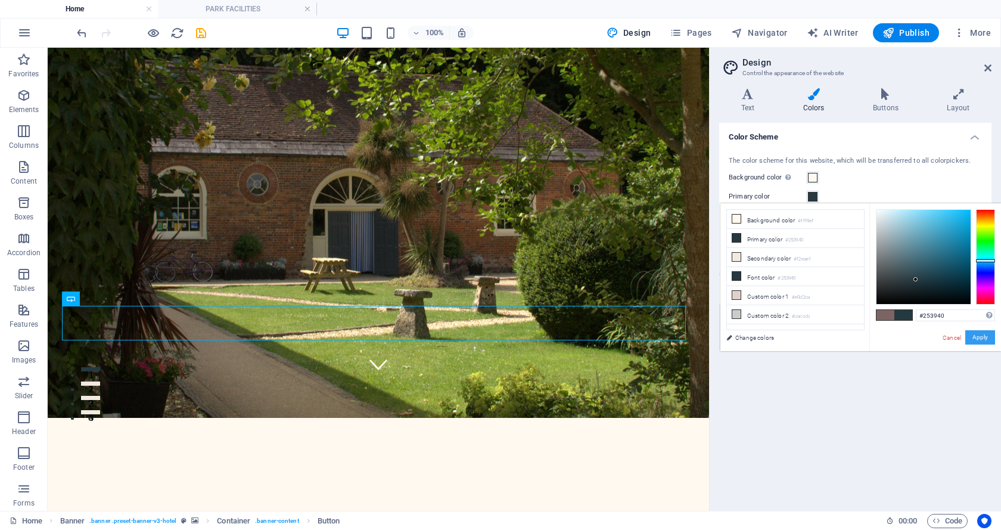
click at [986, 333] on button "Apply" at bounding box center [981, 337] width 30 height 14
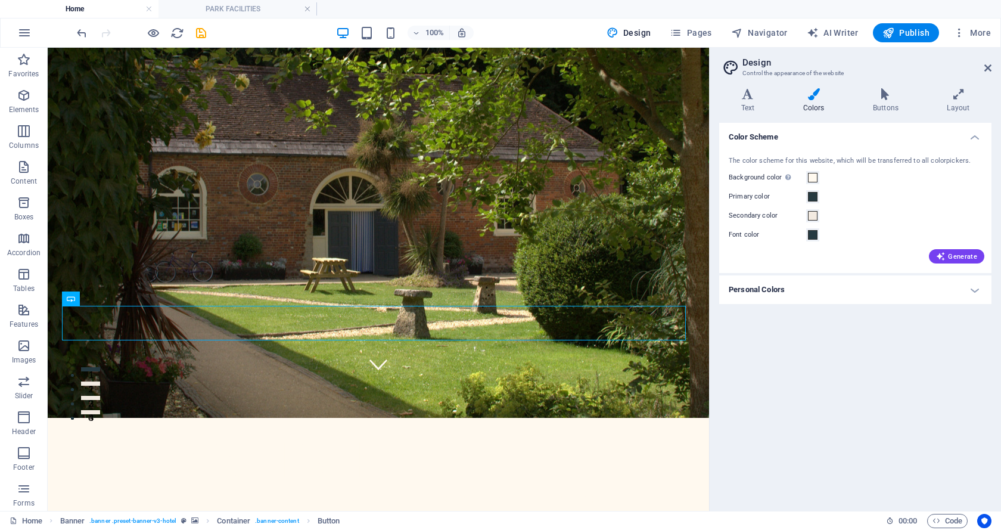
click at [789, 355] on div "Color Scheme The color scheme for this website, which will be transferred to al…" at bounding box center [855, 312] width 272 height 378
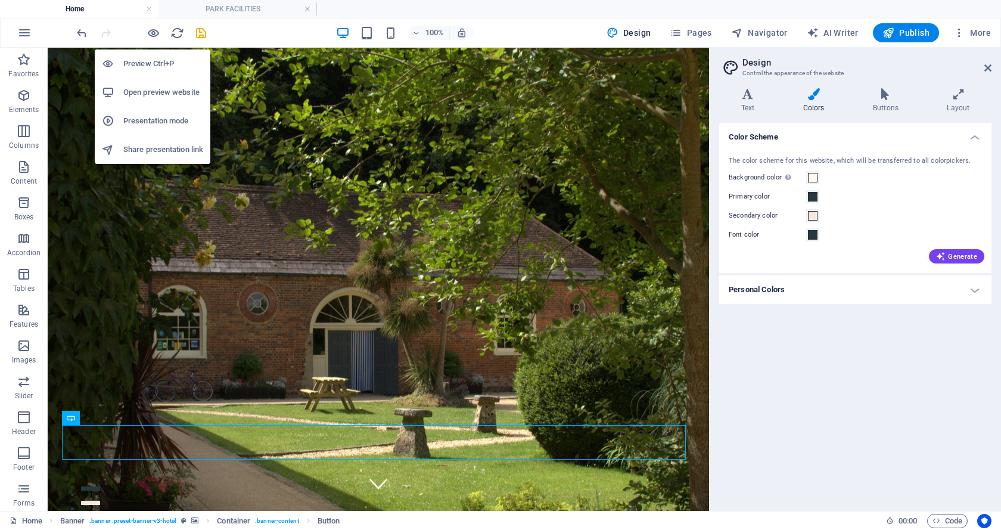
click at [148, 91] on h6 "Open preview website" at bounding box center [163, 92] width 80 height 14
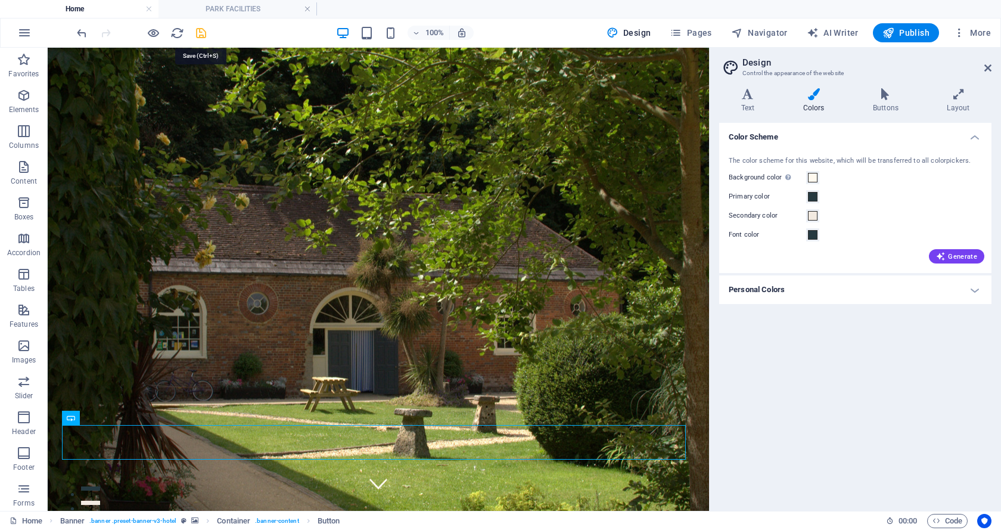
click at [198, 31] on icon "save" at bounding box center [201, 33] width 14 height 14
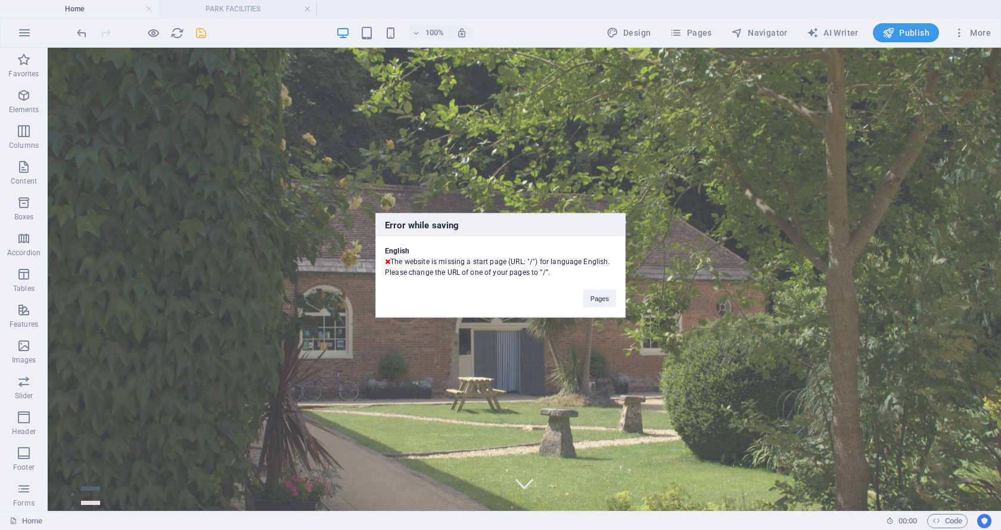
checkbox input "false"
click at [600, 297] on button "Pages" at bounding box center [600, 298] width 33 height 18
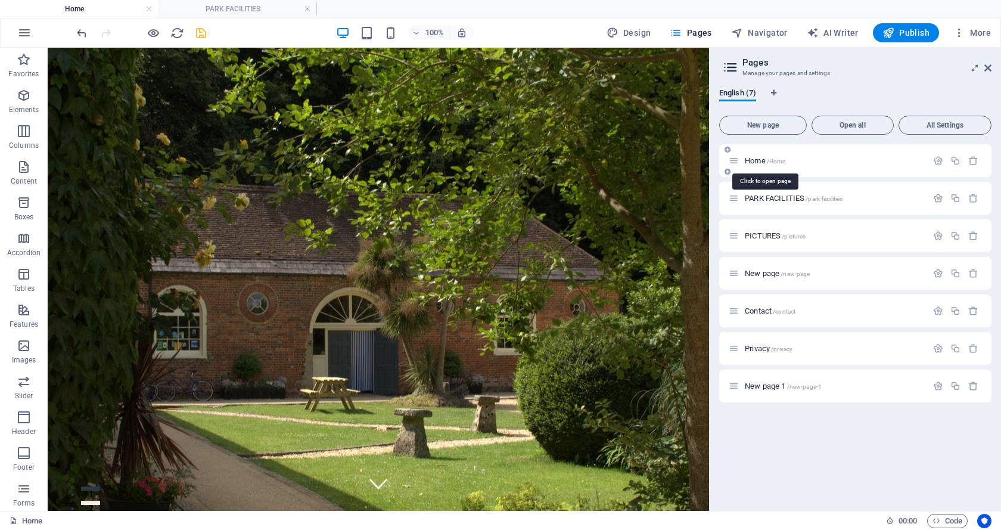
click at [764, 162] on span "Home /Home" at bounding box center [765, 160] width 41 height 9
click at [939, 160] on icon "button" at bounding box center [938, 161] width 10 height 10
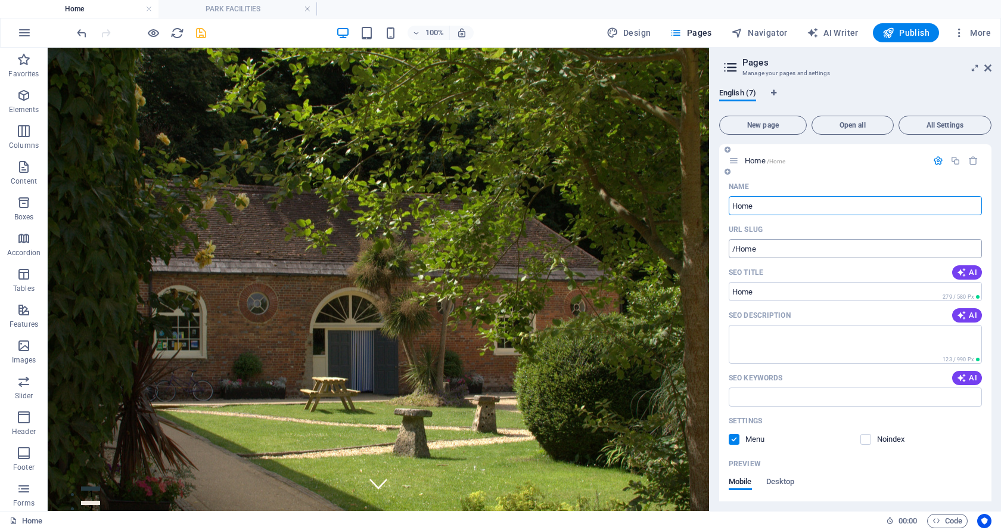
click at [762, 250] on input "/Home" at bounding box center [855, 248] width 253 height 19
type input "/"
click at [986, 66] on icon at bounding box center [988, 68] width 7 height 10
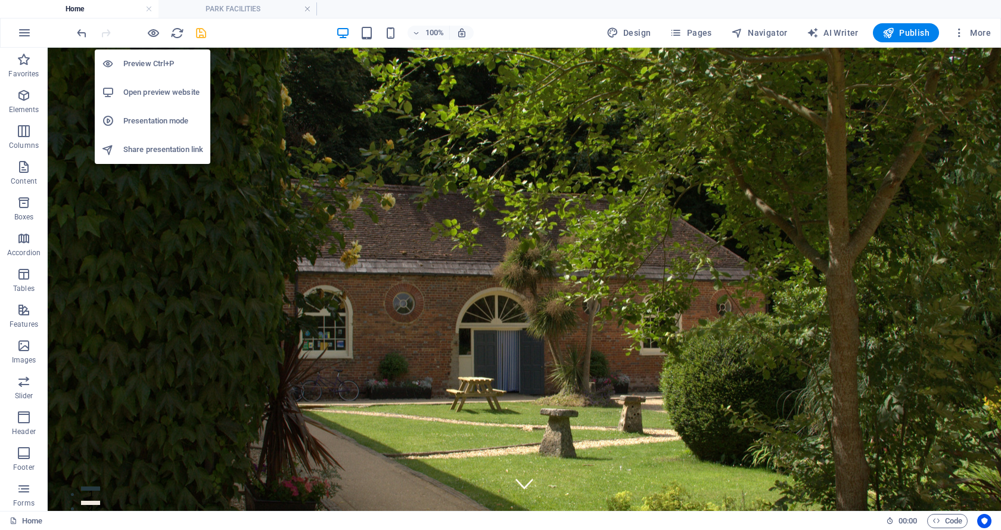
click at [135, 88] on h6 "Open preview website" at bounding box center [163, 92] width 80 height 14
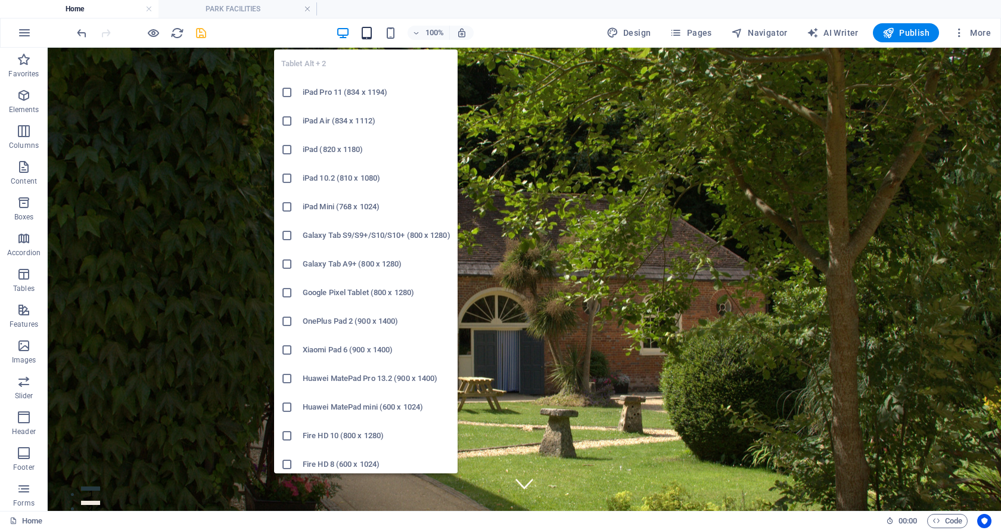
click at [371, 30] on icon "button" at bounding box center [367, 33] width 14 height 14
click at [368, 34] on icon "button" at bounding box center [367, 33] width 14 height 14
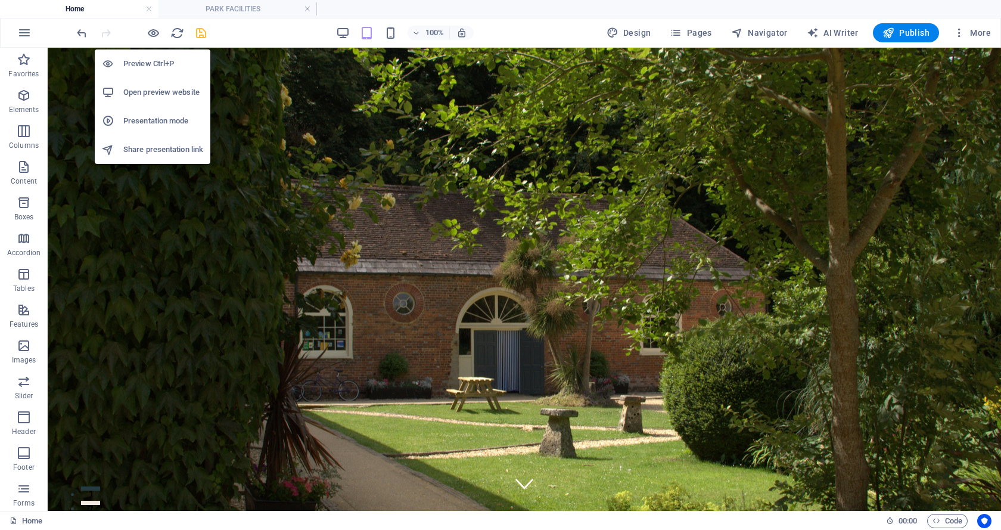
click at [144, 88] on h6 "Open preview website" at bounding box center [163, 92] width 80 height 14
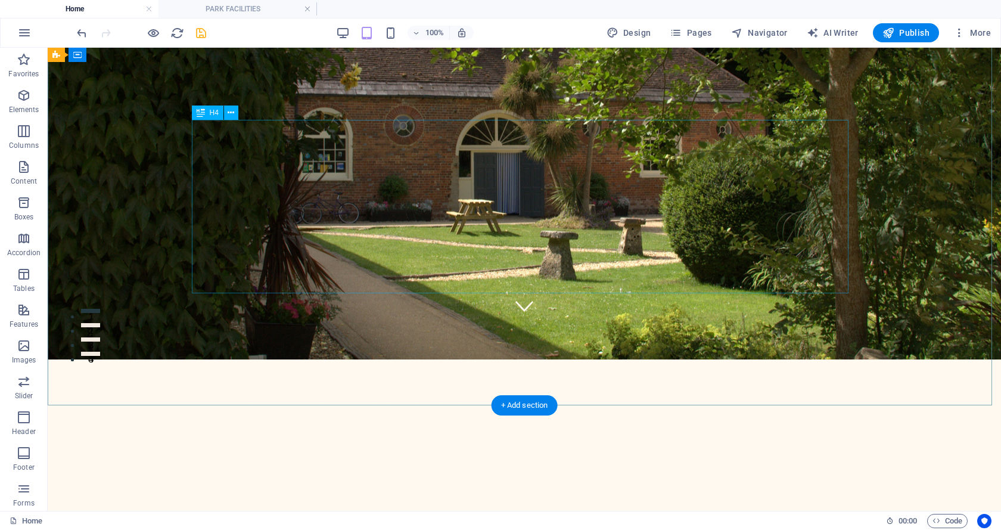
scroll to position [60, 0]
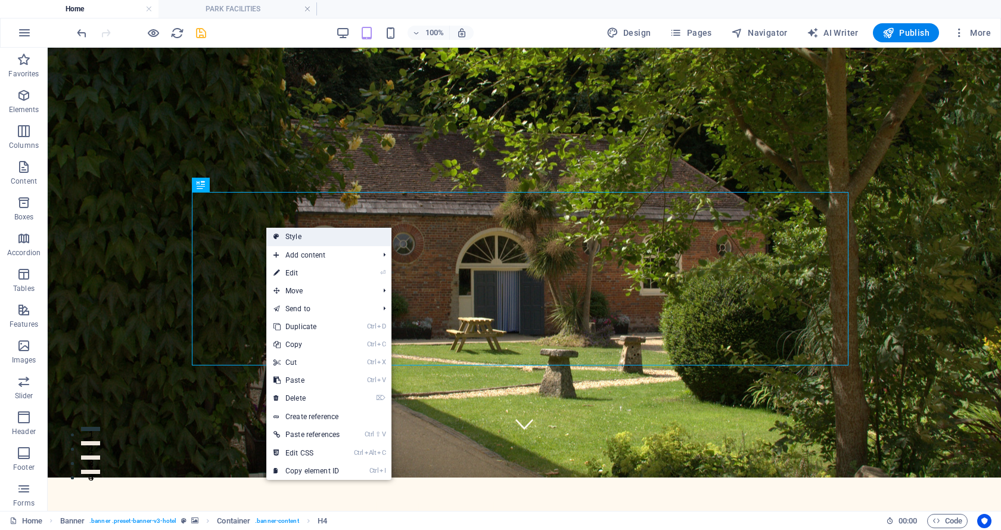
click at [296, 234] on link "Style" at bounding box center [328, 237] width 125 height 18
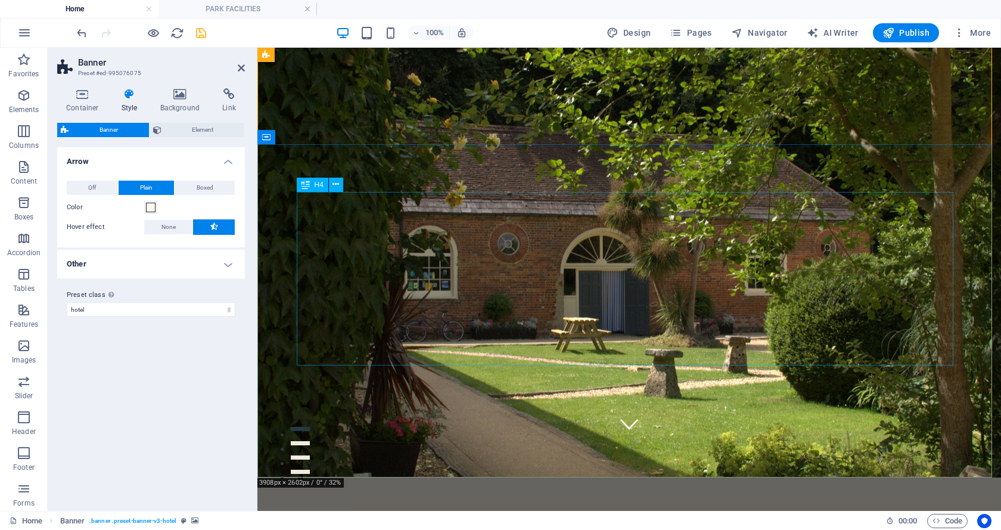
click at [207, 126] on span "Element" at bounding box center [203, 130] width 76 height 14
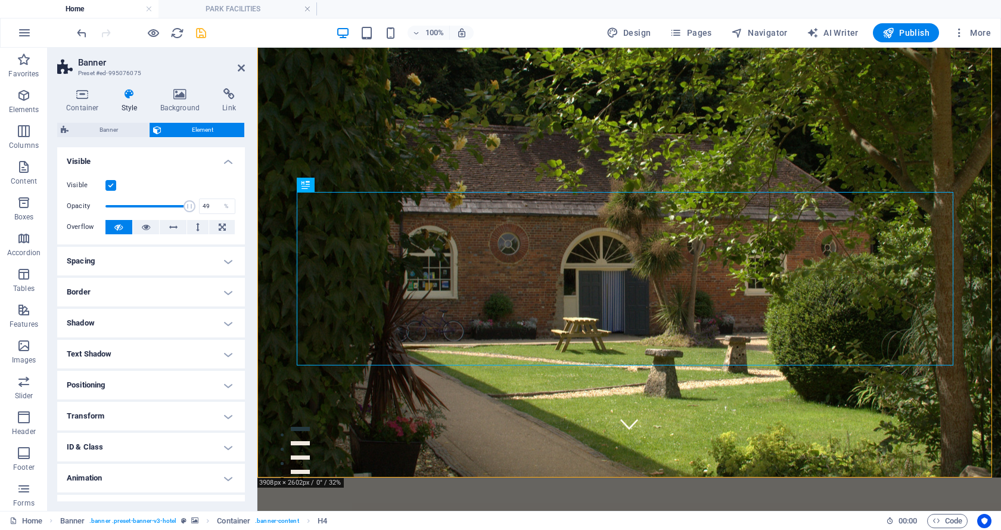
click at [145, 205] on span at bounding box center [147, 206] width 84 height 18
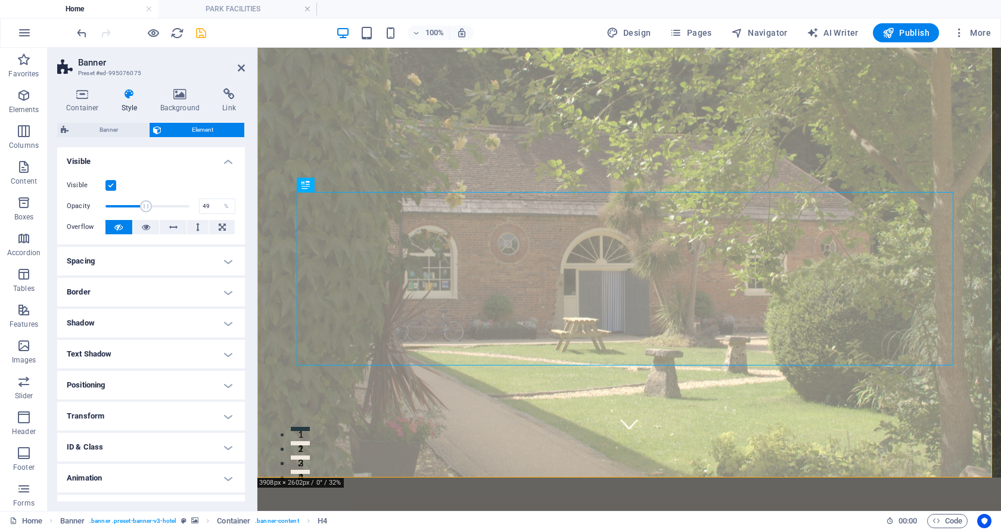
click at [188, 206] on div "Opacity 49 %" at bounding box center [151, 206] width 169 height 18
click at [184, 206] on span at bounding box center [147, 206] width 84 height 18
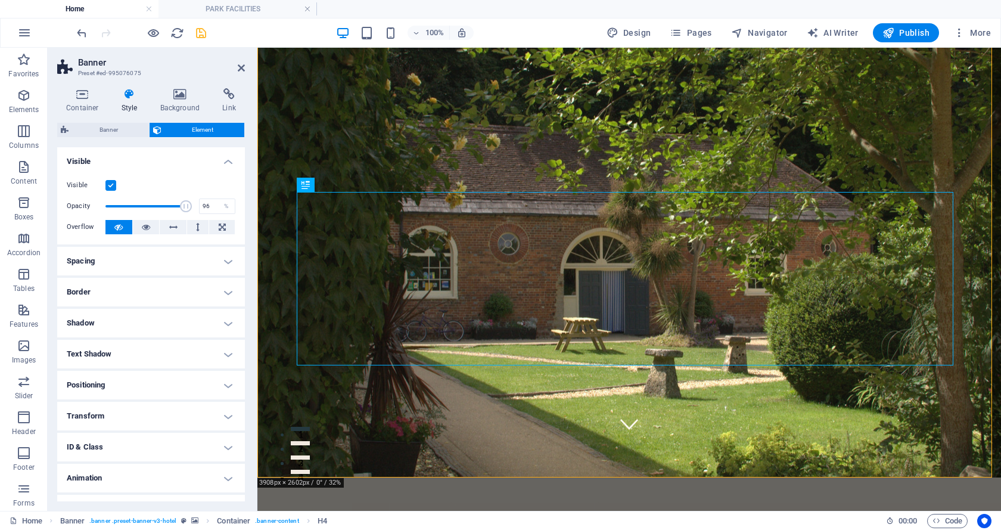
type input "100"
drag, startPoint x: 184, startPoint y: 206, endPoint x: 201, endPoint y: 209, distance: 17.0
click at [201, 209] on div "Opacity 100 %" at bounding box center [151, 206] width 169 height 18
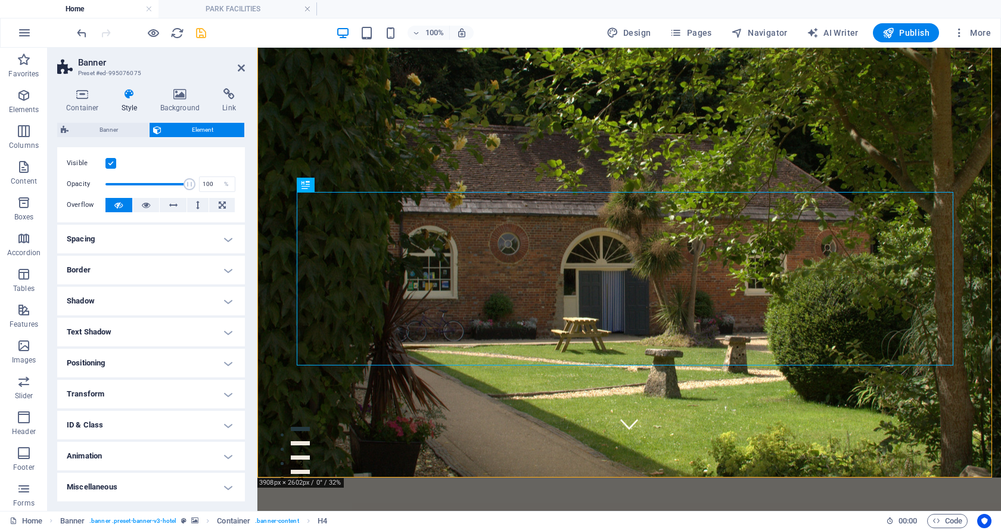
scroll to position [0, 0]
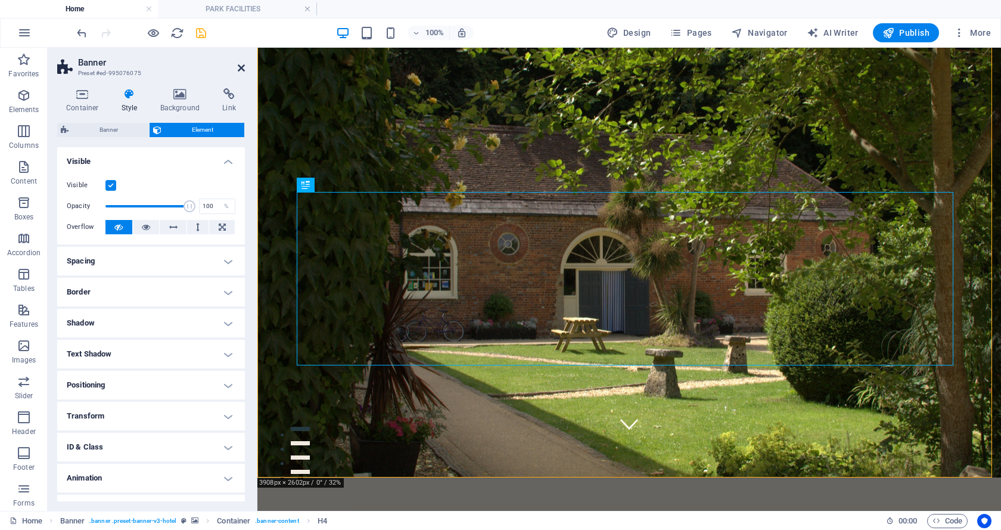
click at [241, 69] on icon at bounding box center [241, 68] width 7 height 10
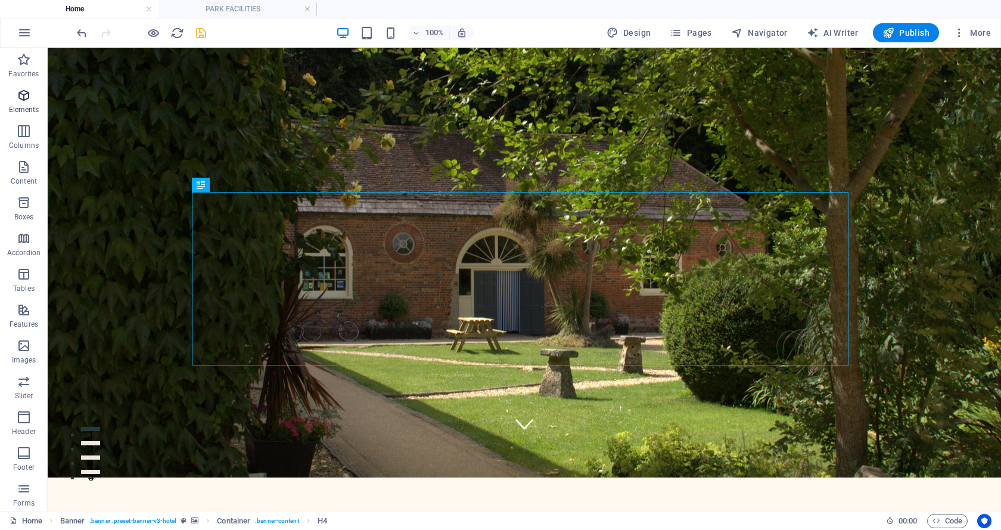
click at [20, 95] on icon "button" at bounding box center [24, 95] width 14 height 14
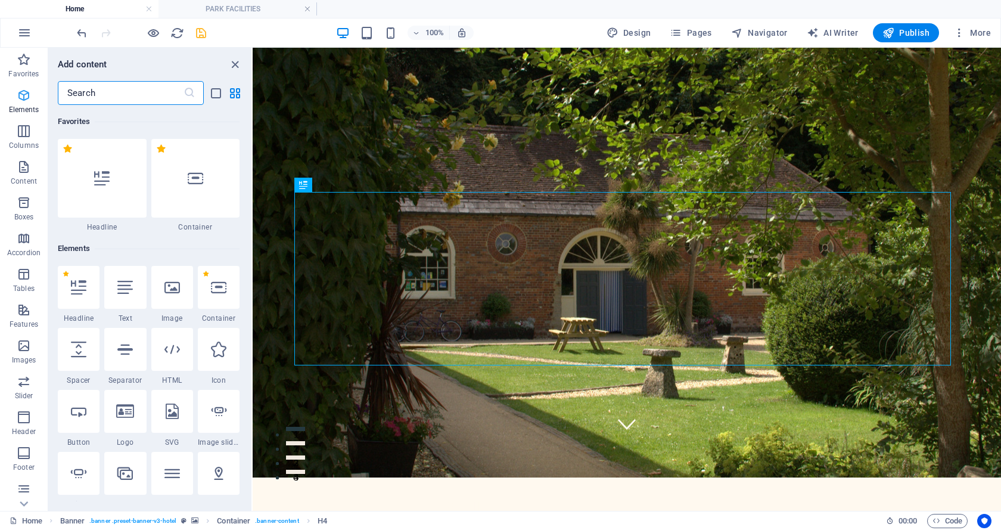
scroll to position [127, 0]
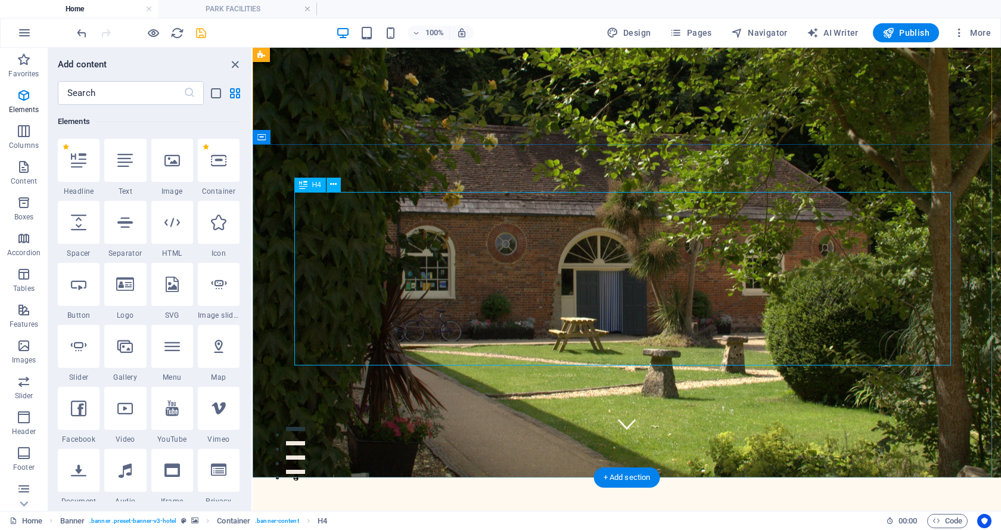
drag, startPoint x: 542, startPoint y: 315, endPoint x: 458, endPoint y: 226, distance: 122.3
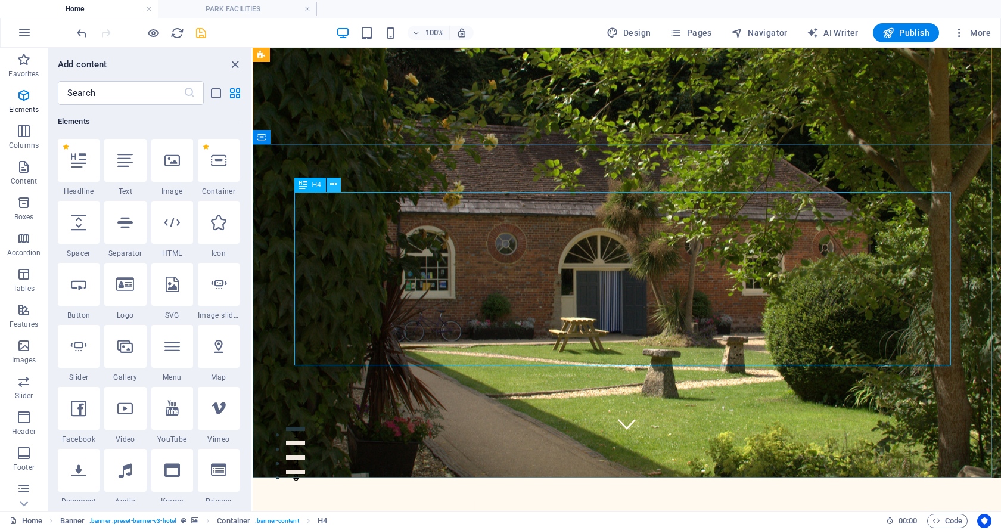
click at [334, 183] on icon at bounding box center [333, 184] width 7 height 13
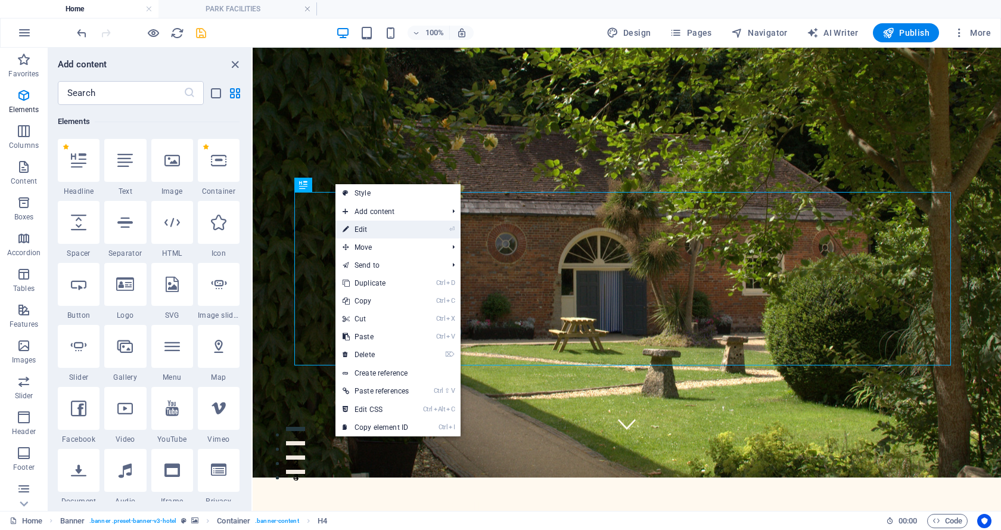
click at [364, 229] on link "⏎ Edit" at bounding box center [376, 230] width 80 height 18
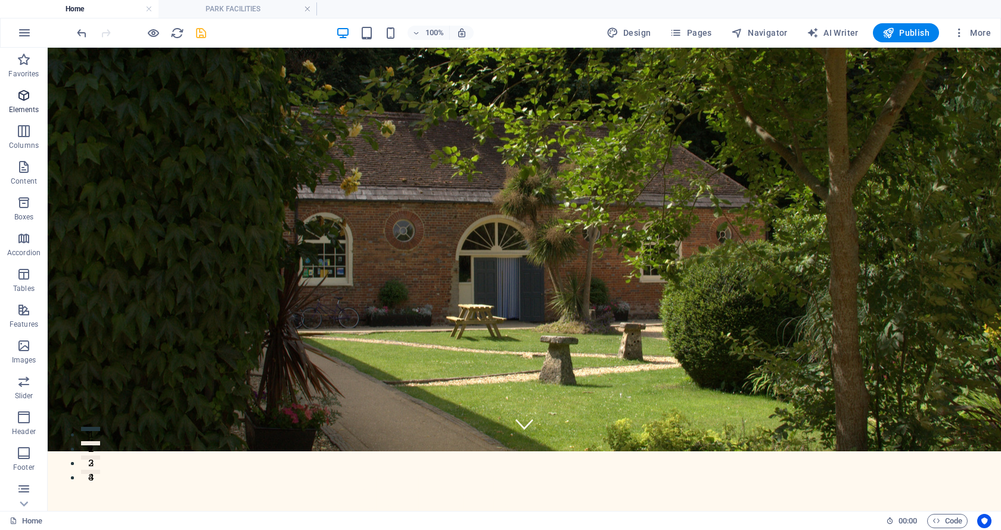
click at [20, 97] on icon "button" at bounding box center [24, 95] width 14 height 14
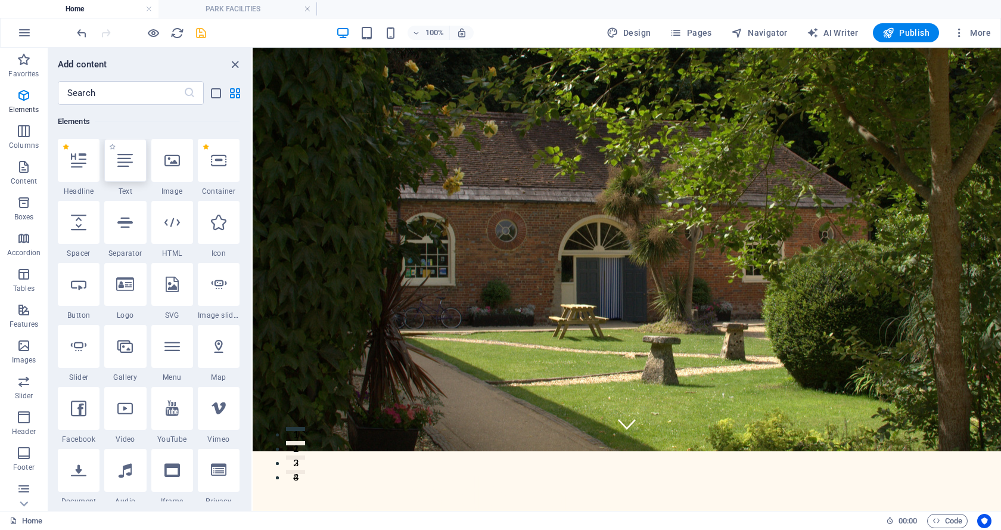
click at [120, 163] on icon at bounding box center [124, 160] width 15 height 15
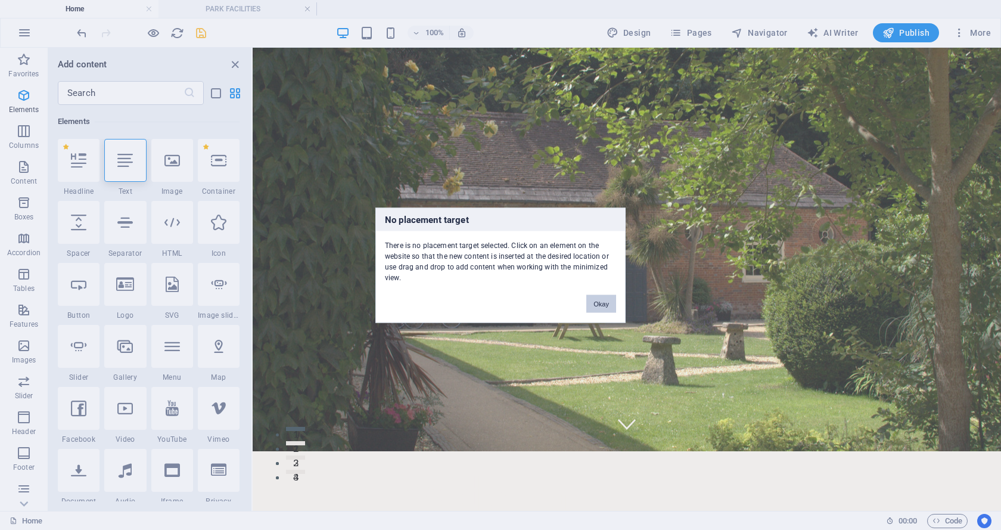
click at [597, 303] on button "Okay" at bounding box center [601, 303] width 30 height 18
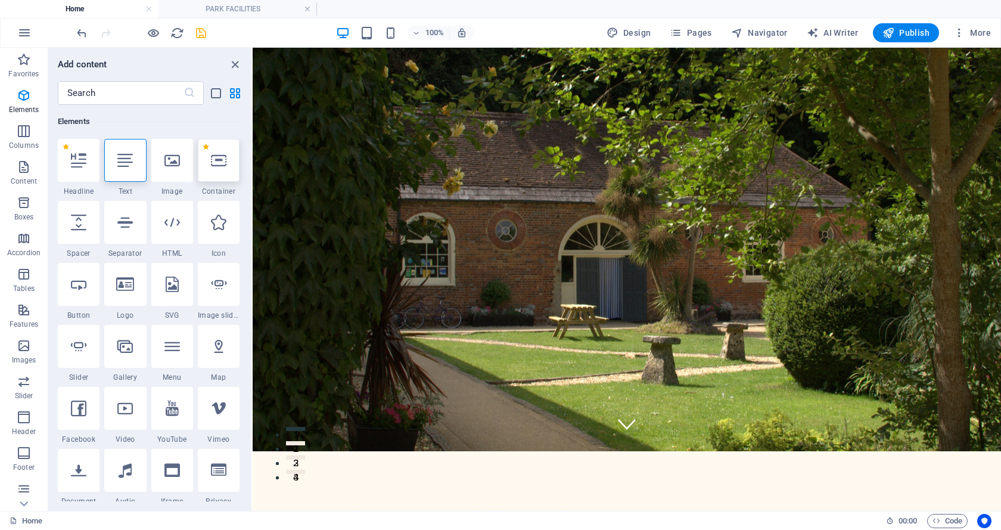
click at [215, 164] on icon at bounding box center [218, 160] width 15 height 15
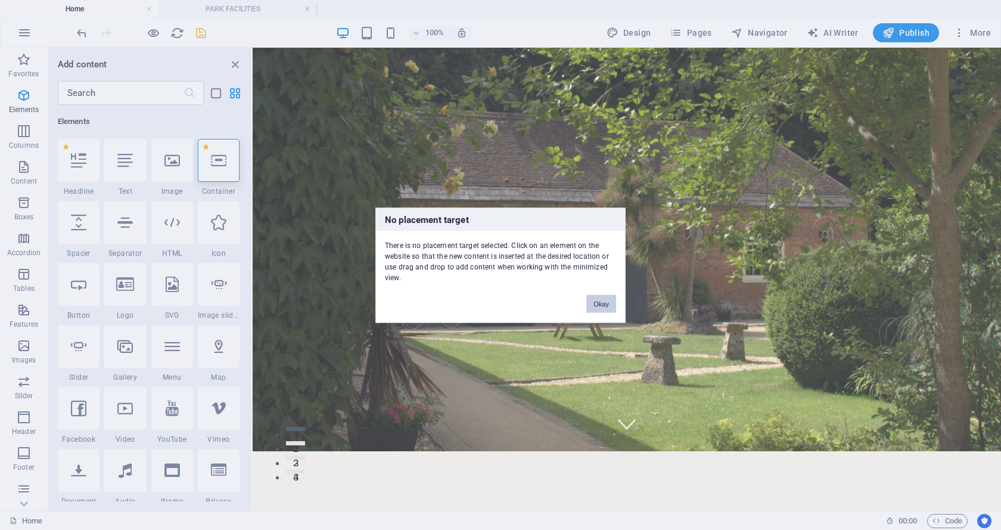
click at [598, 305] on button "Okay" at bounding box center [601, 303] width 30 height 18
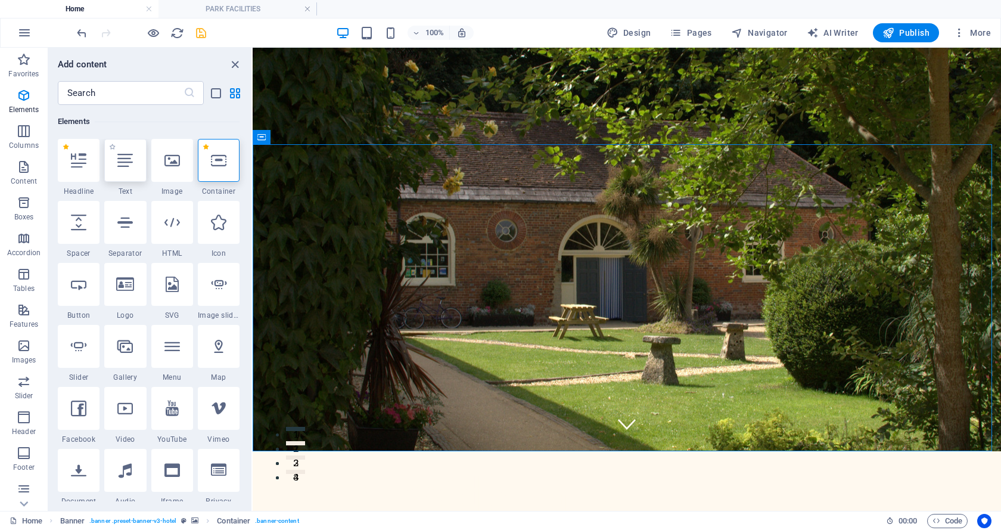
click at [130, 162] on icon at bounding box center [124, 160] width 15 height 15
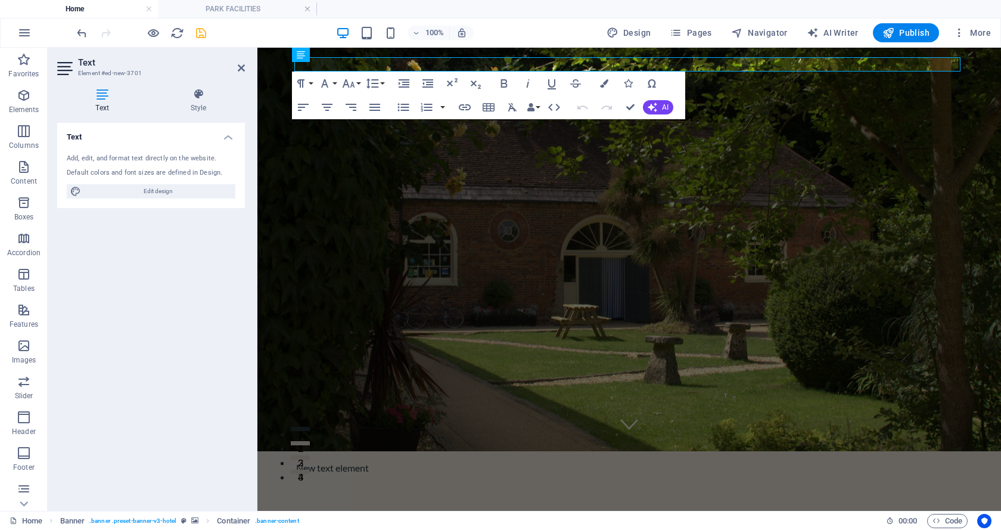
scroll to position [0, 0]
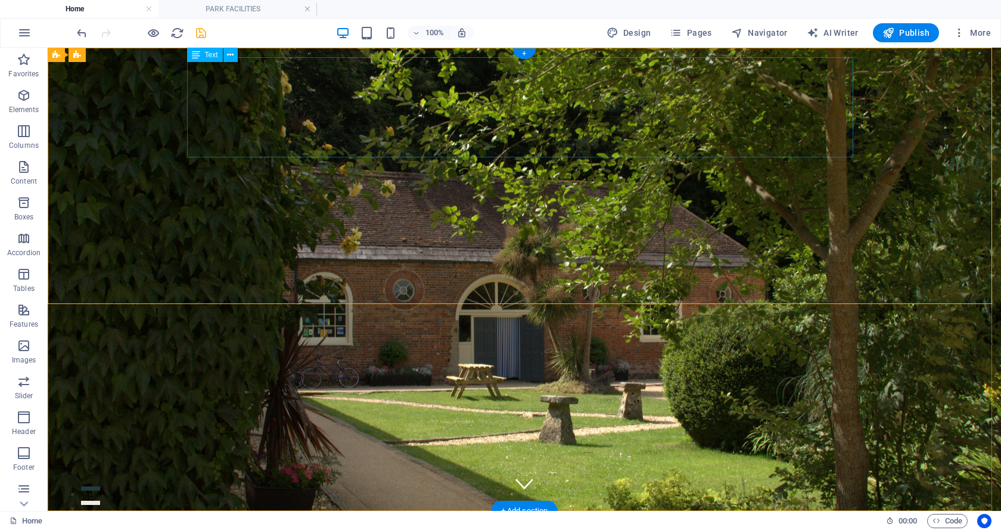
click at [228, 54] on icon at bounding box center [230, 55] width 7 height 13
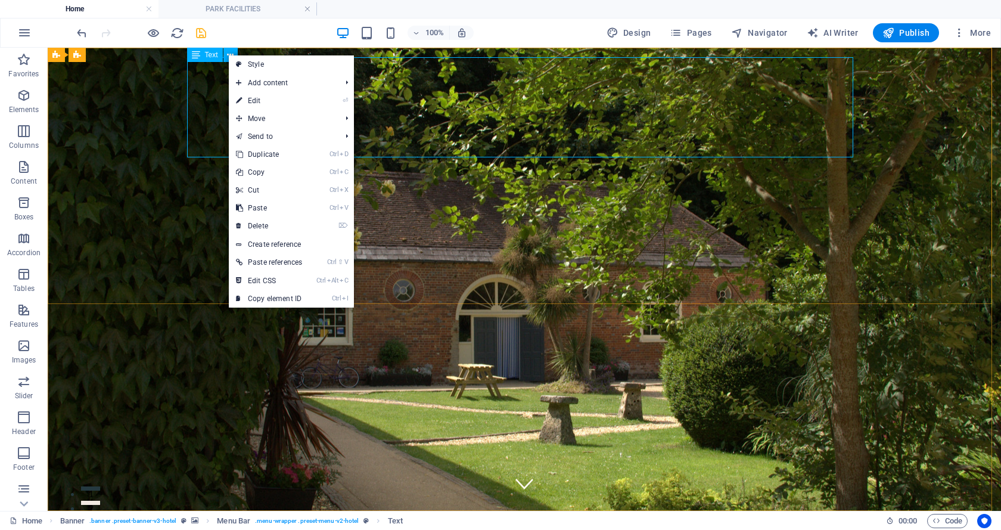
click at [213, 53] on span "Text" at bounding box center [211, 54] width 13 height 7
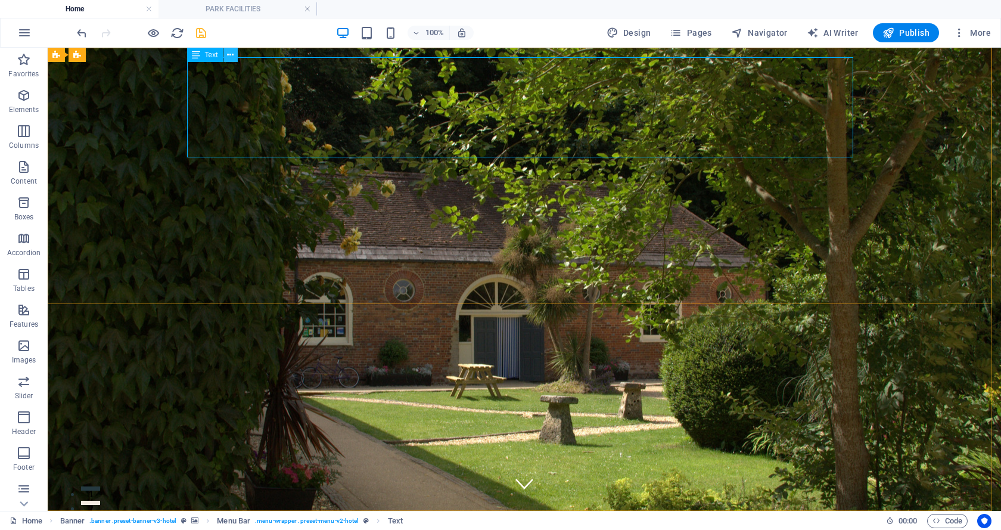
click at [231, 52] on icon at bounding box center [230, 55] width 7 height 13
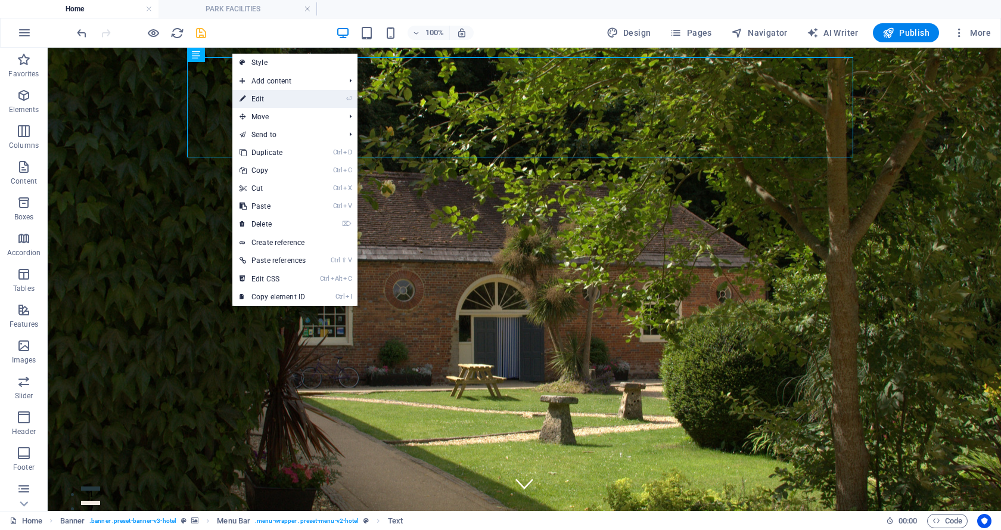
click at [252, 98] on link "⏎ Edit" at bounding box center [272, 99] width 80 height 18
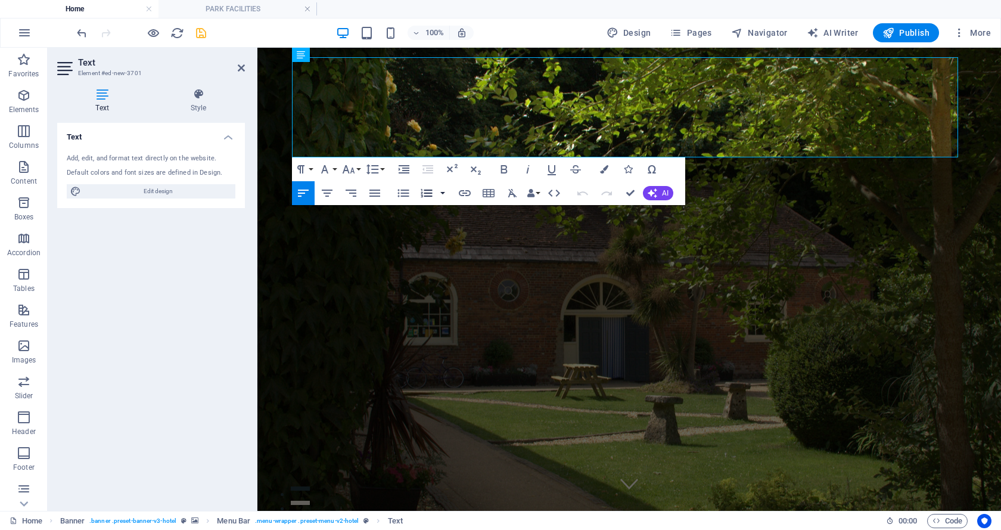
click at [443, 191] on button "button" at bounding box center [443, 193] width 10 height 24
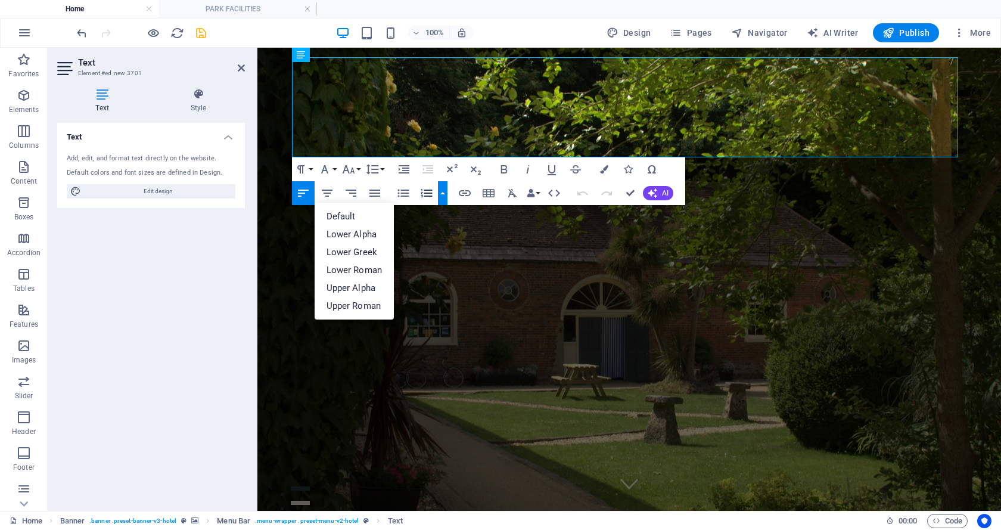
click at [443, 191] on button "button" at bounding box center [443, 193] width 10 height 24
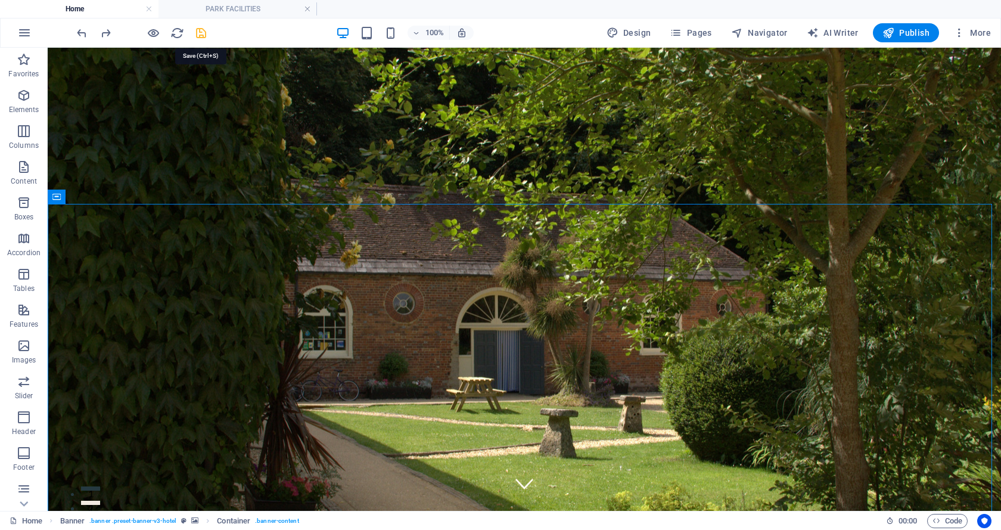
click at [199, 32] on icon "save" at bounding box center [201, 33] width 14 height 14
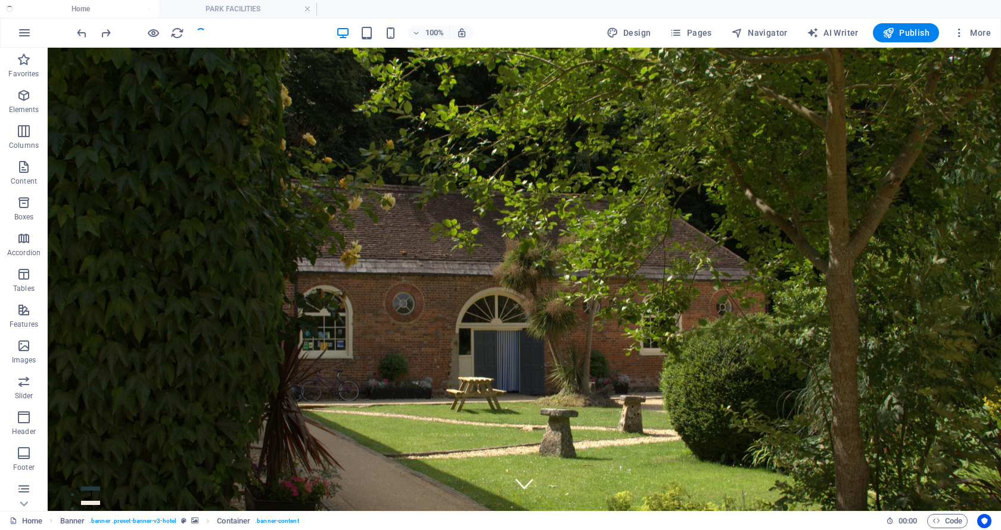
checkbox input "false"
